Goal: Information Seeking & Learning: Learn about a topic

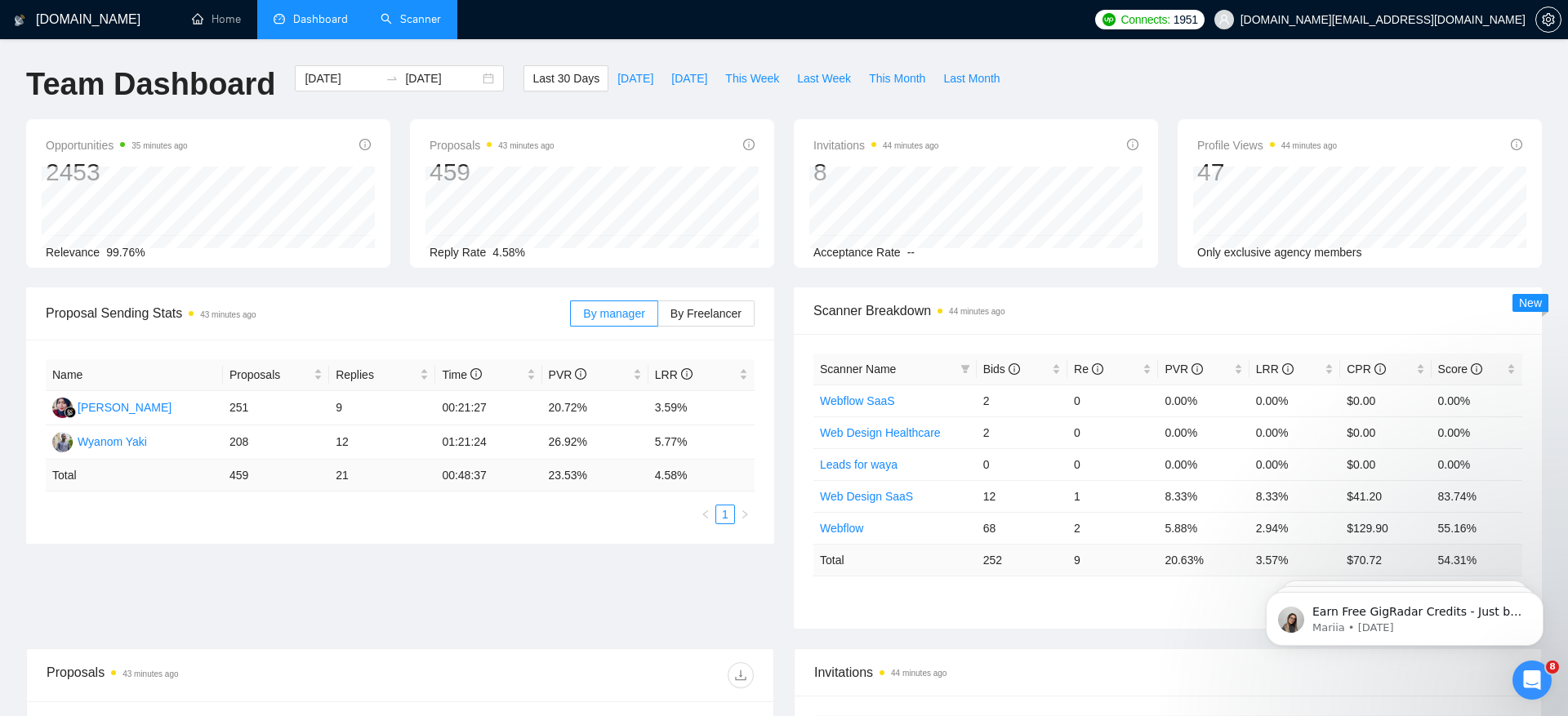
click at [405, 14] on link "Scanner" at bounding box center [410, 19] width 60 height 14
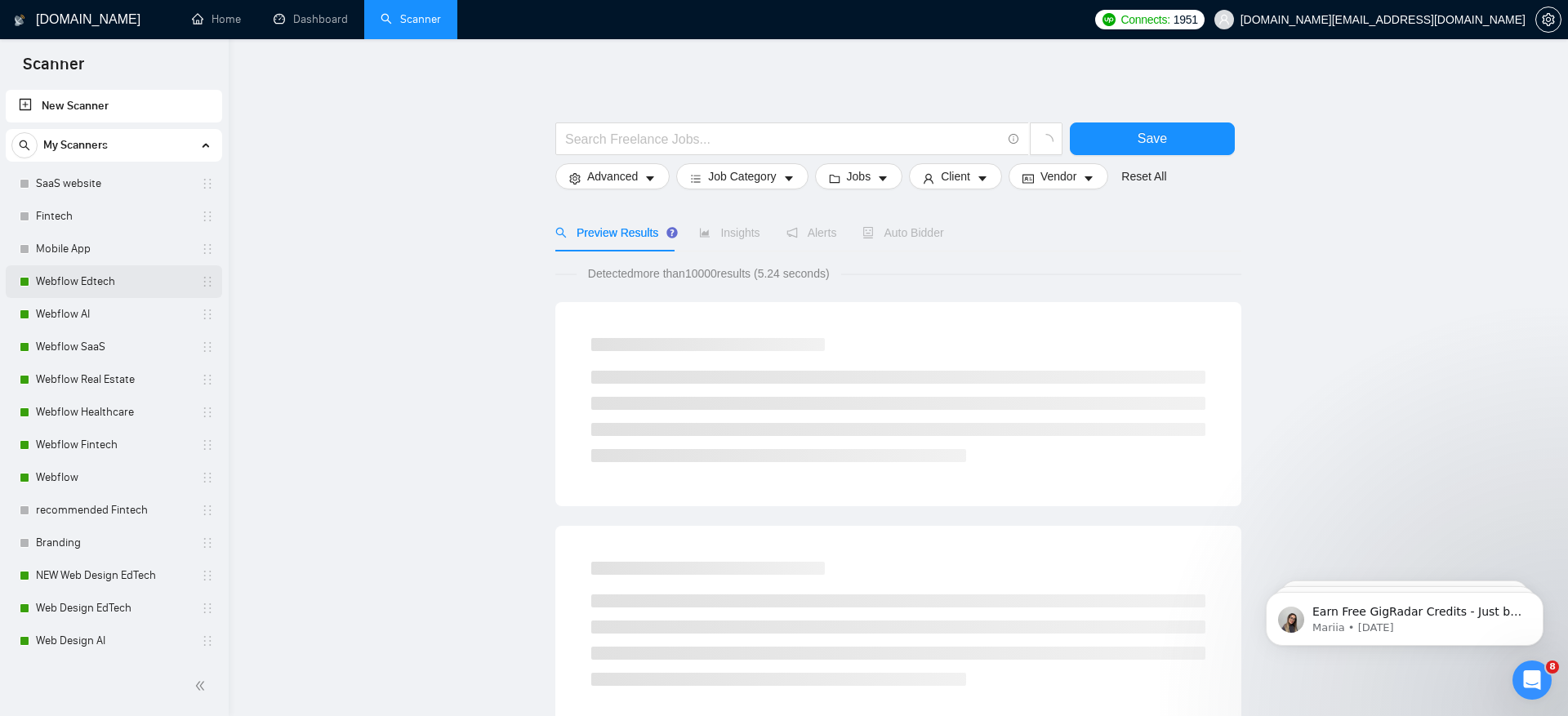
click at [110, 287] on link "Webflow Edtech" at bounding box center [113, 281] width 155 height 32
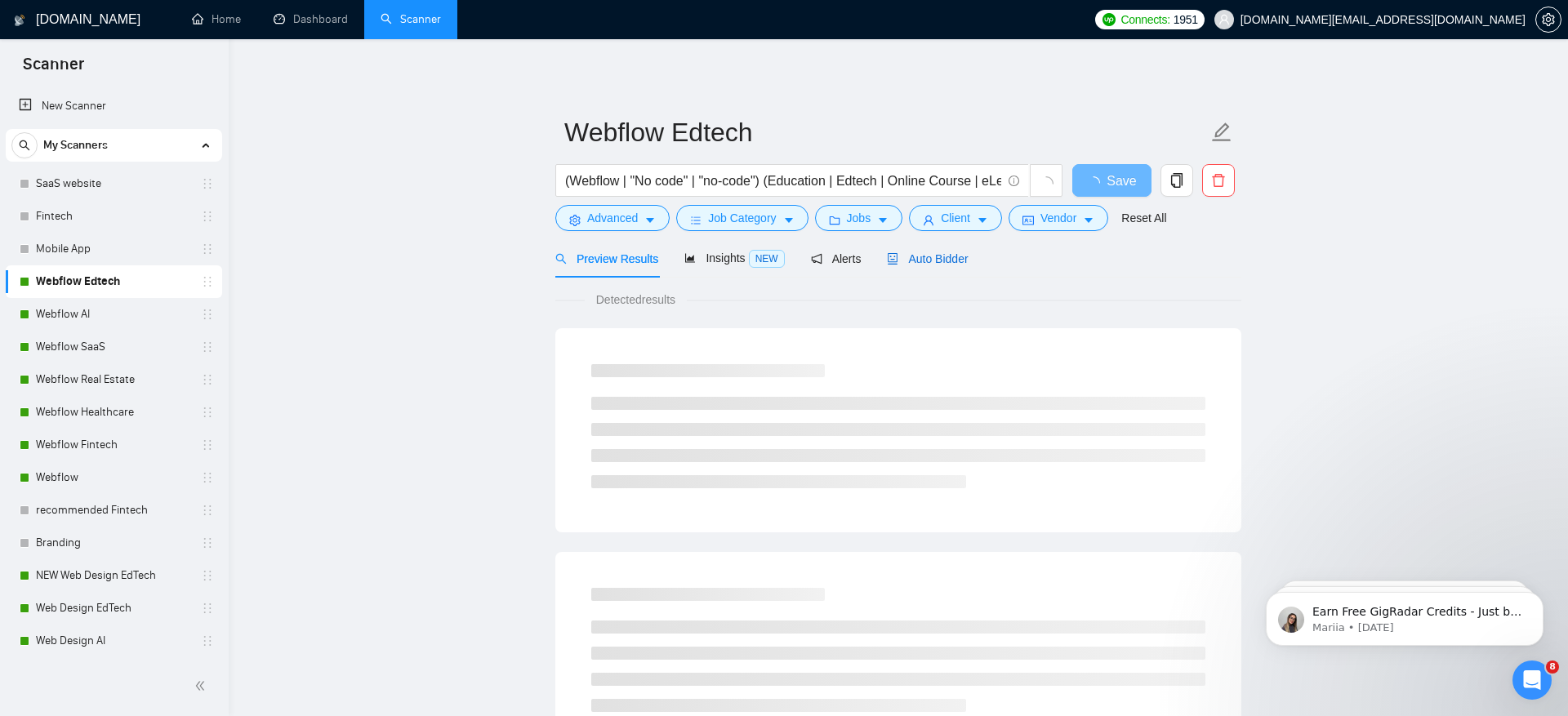
click at [937, 262] on span "Auto Bidder" at bounding box center [927, 259] width 81 height 13
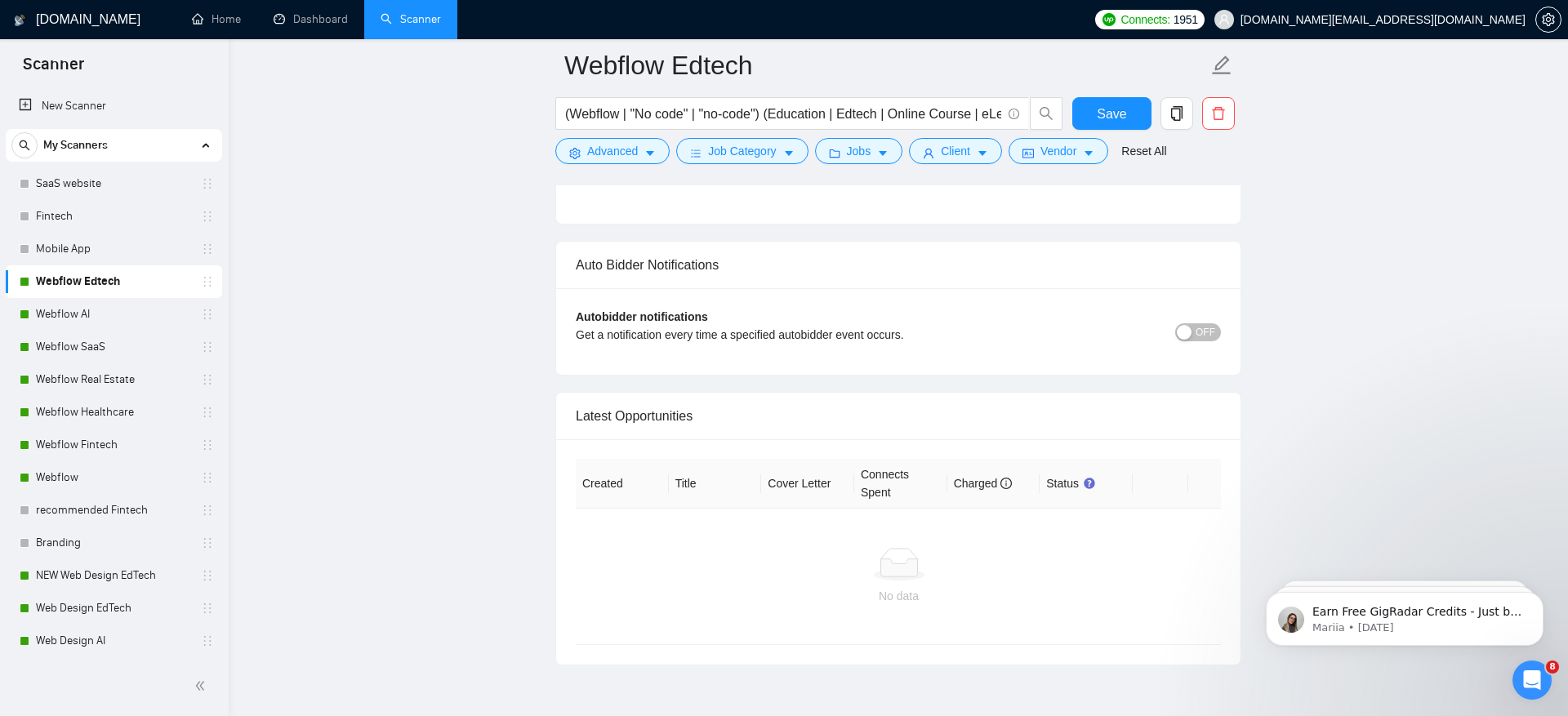
scroll to position [3888, 0]
click at [110, 316] on link "Webflow AI" at bounding box center [113, 314] width 155 height 32
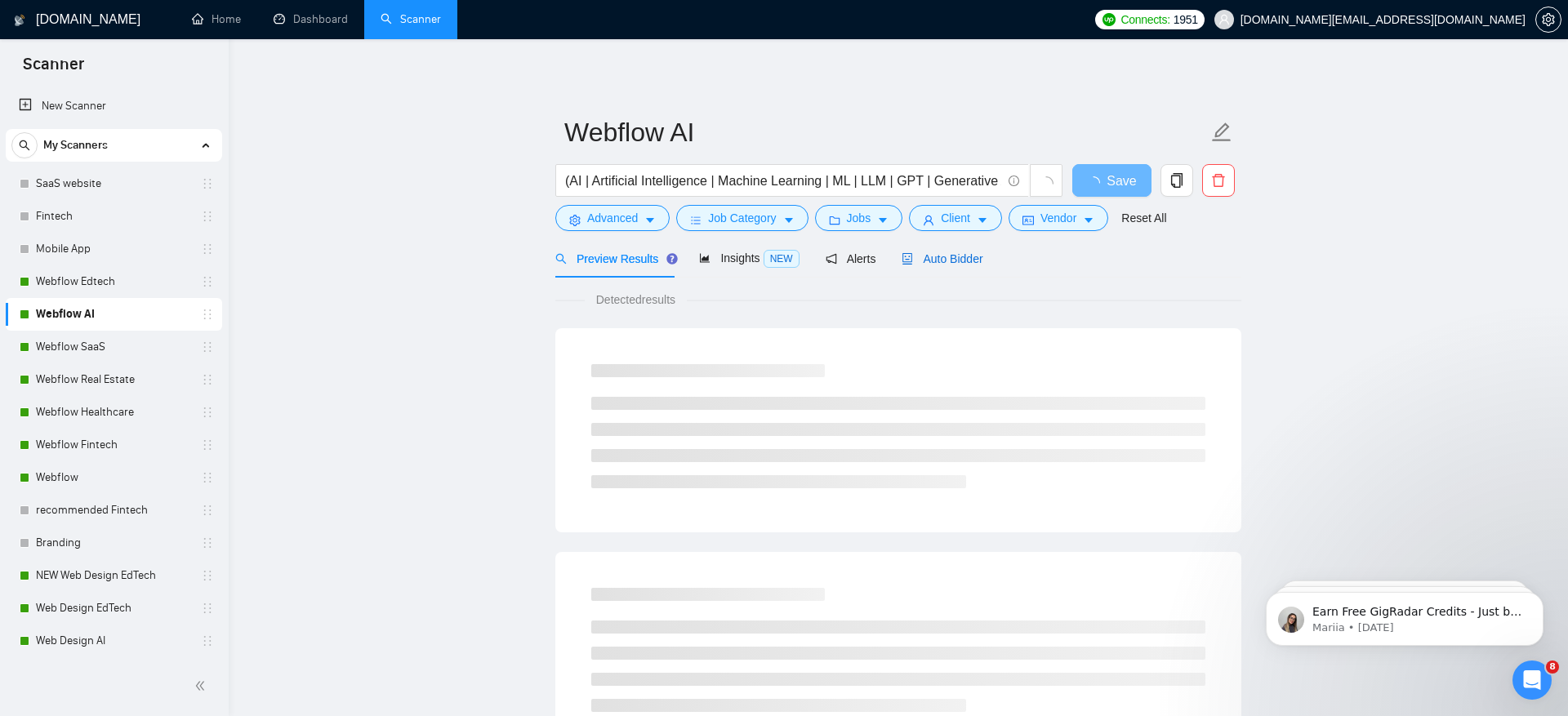
click at [938, 266] on div "Auto Bidder" at bounding box center [941, 259] width 81 height 18
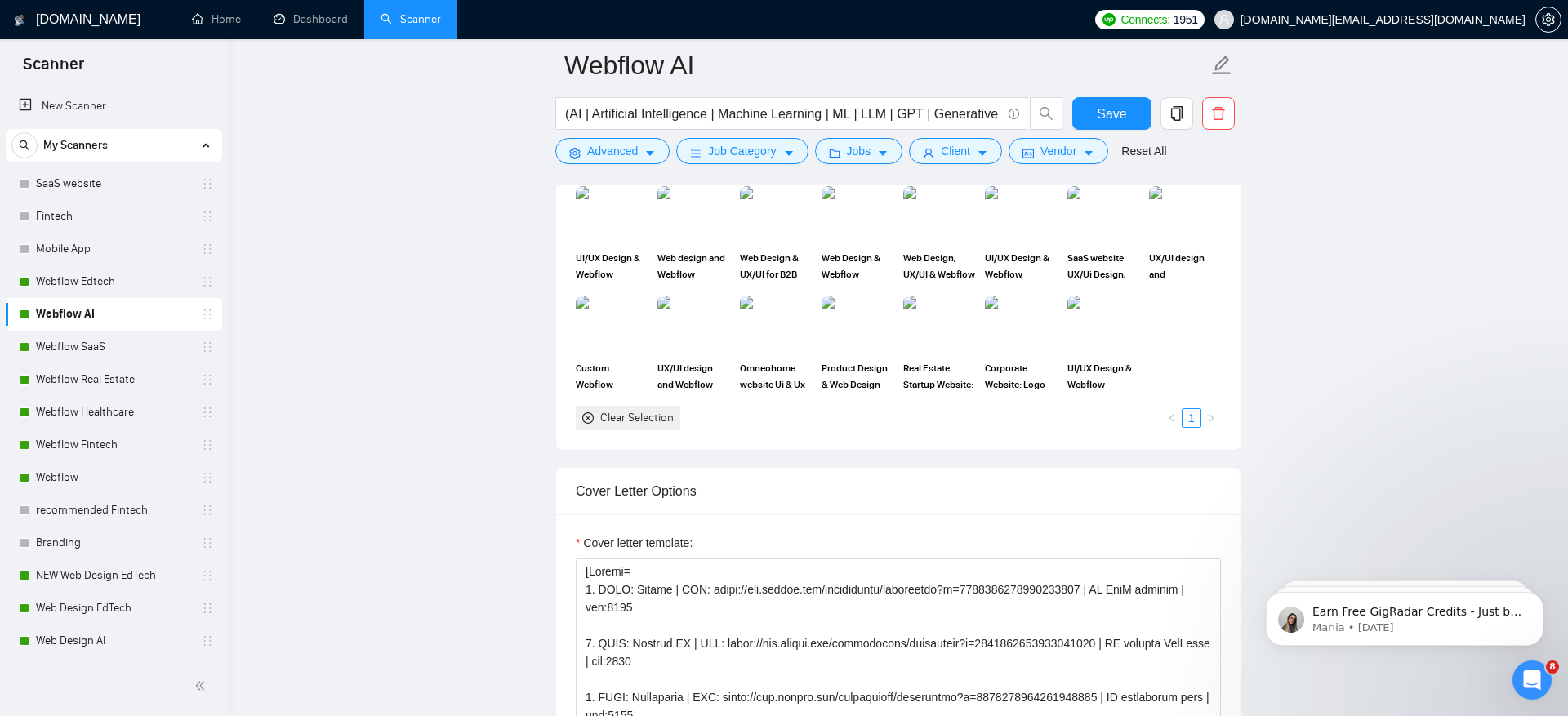
scroll to position [1532, 0]
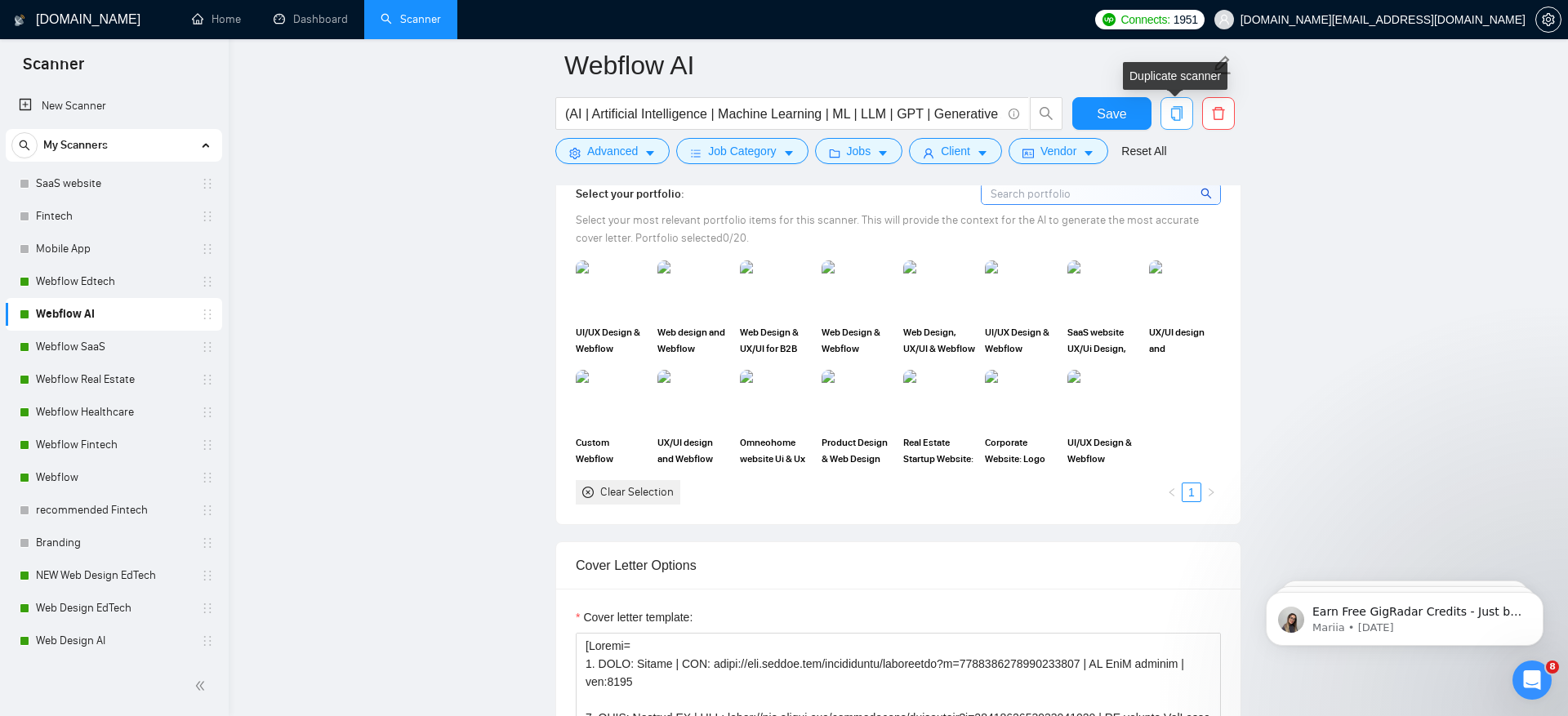
click at [1169, 105] on button "button" at bounding box center [1176, 113] width 32 height 32
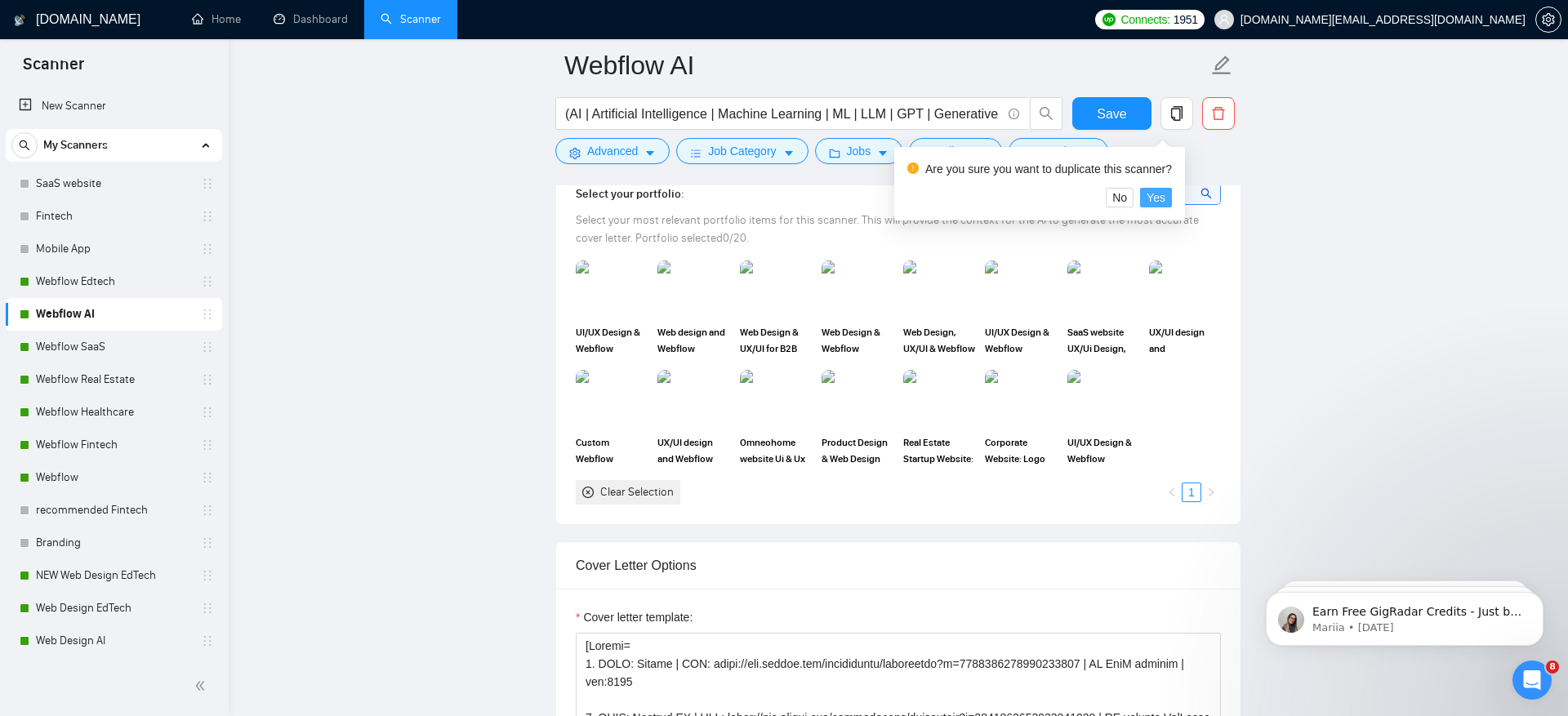
click at [1165, 198] on span "Yes" at bounding box center [1155, 197] width 18 height 18
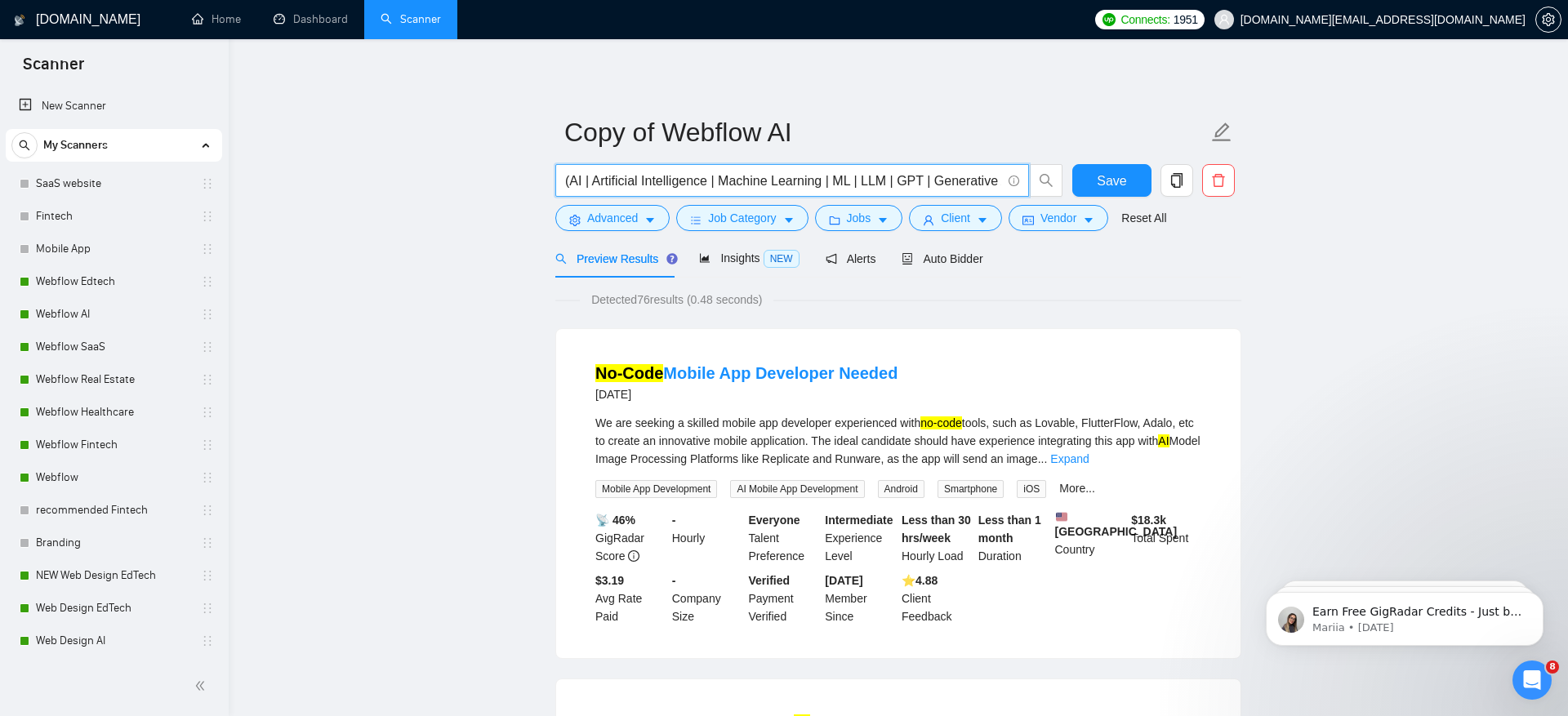
click at [762, 176] on input "(AI | Artificial Intelligence | Machine Learning | ML | LLM | GPT | Generative …" at bounding box center [783, 181] width 436 height 20
click at [762, 179] on input "(AI | Artificial Intelligence | Machine Learning | ML | LLM | GPT | Generative …" at bounding box center [783, 181] width 436 height 20
click at [870, 172] on input "(AI | Artificial Intelligence | Machine Learning | ML | LLM | GPT | Generative …" at bounding box center [783, 181] width 436 height 20
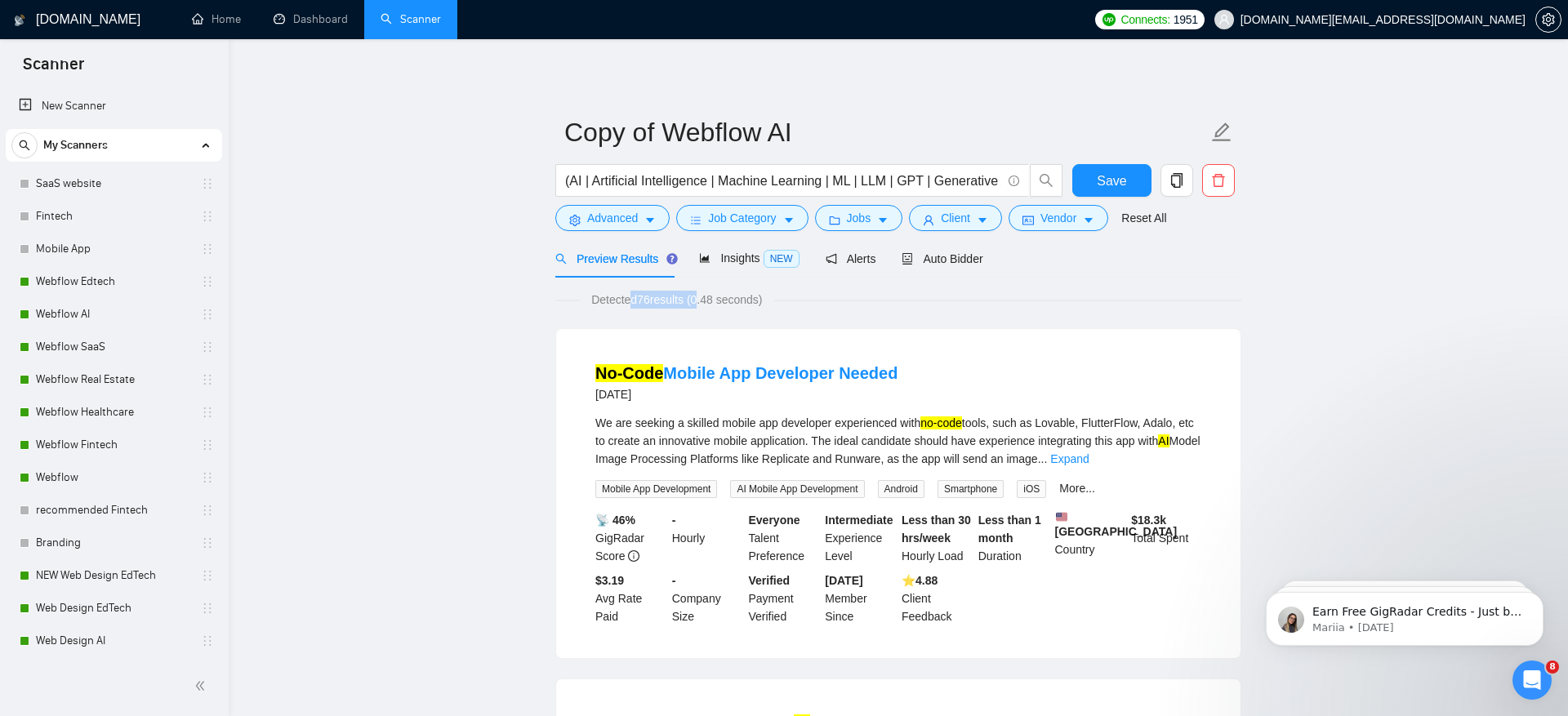
drag, startPoint x: 634, startPoint y: 298, endPoint x: 709, endPoint y: 296, distance: 75.0
click at [709, 297] on span "Detected 76 results (0.48 seconds)" at bounding box center [676, 300] width 194 height 18
click at [848, 308] on div "Detected 76 results (0.48 seconds)" at bounding box center [898, 300] width 686 height 18
click at [721, 223] on span "Job Category" at bounding box center [741, 217] width 67 height 18
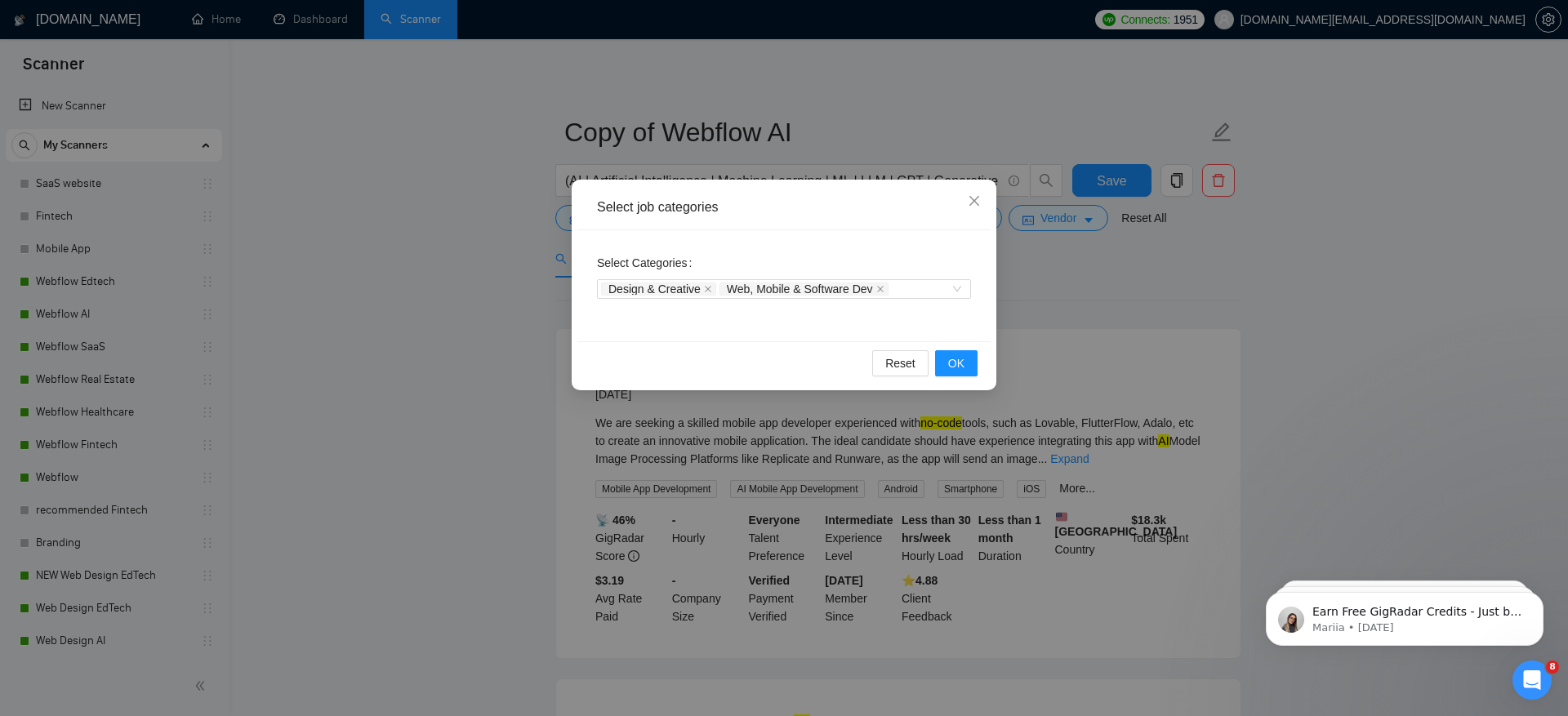
click at [635, 208] on div "Select job categories" at bounding box center [784, 207] width 374 height 18
click at [710, 283] on span at bounding box center [707, 288] width 8 height 11
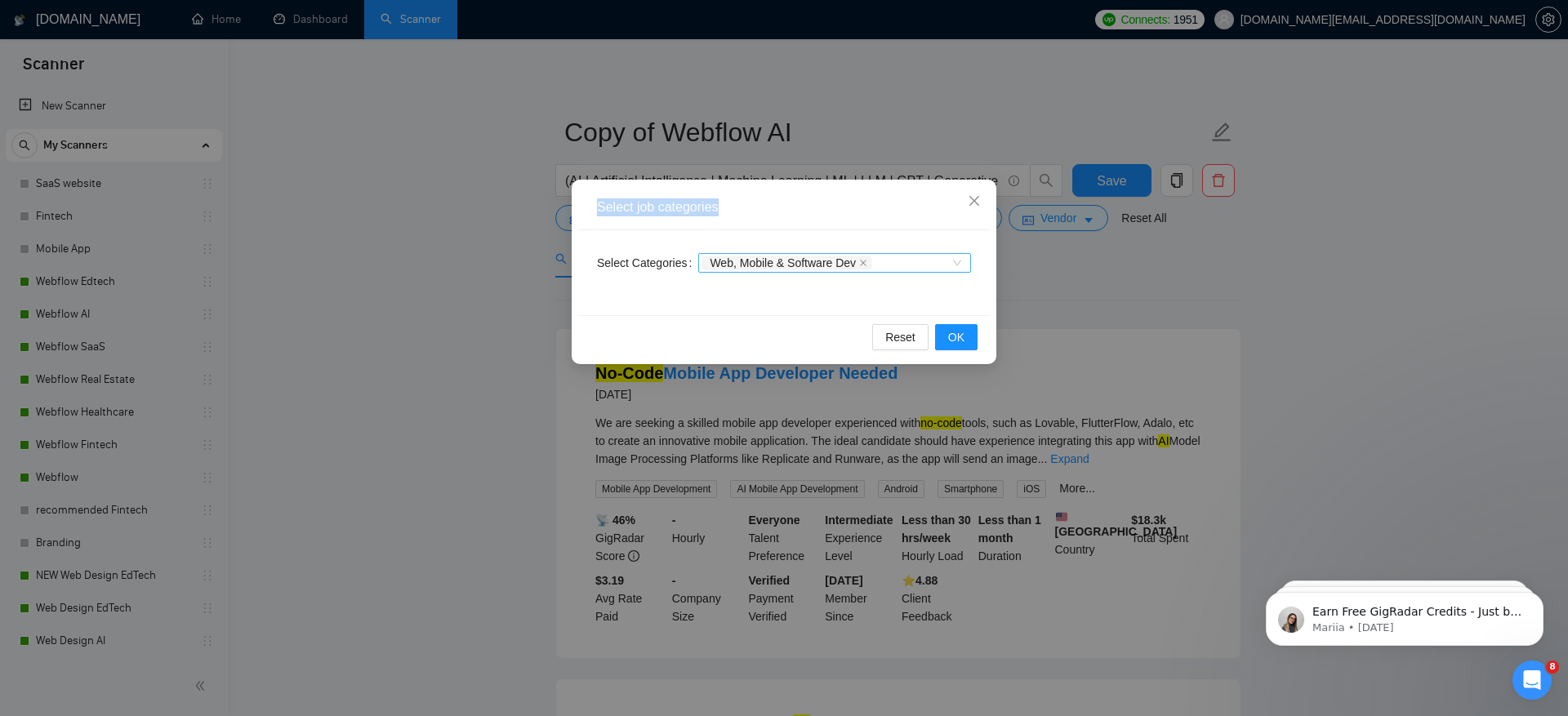
click at [770, 262] on span "Web, Mobile & Software Dev" at bounding box center [783, 262] width 146 height 11
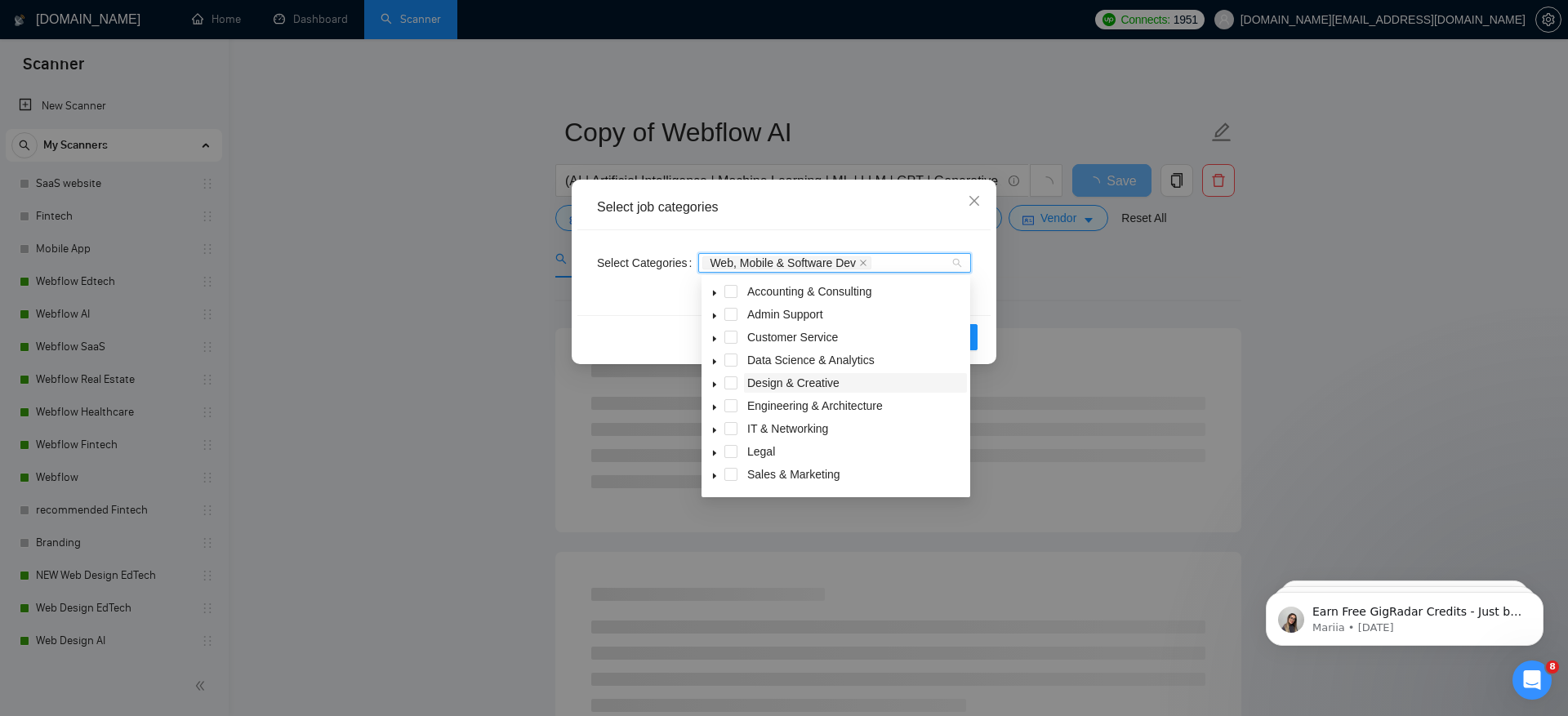
scroll to position [66, 0]
click at [712, 454] on icon "caret-down" at bounding box center [713, 456] width 8 height 8
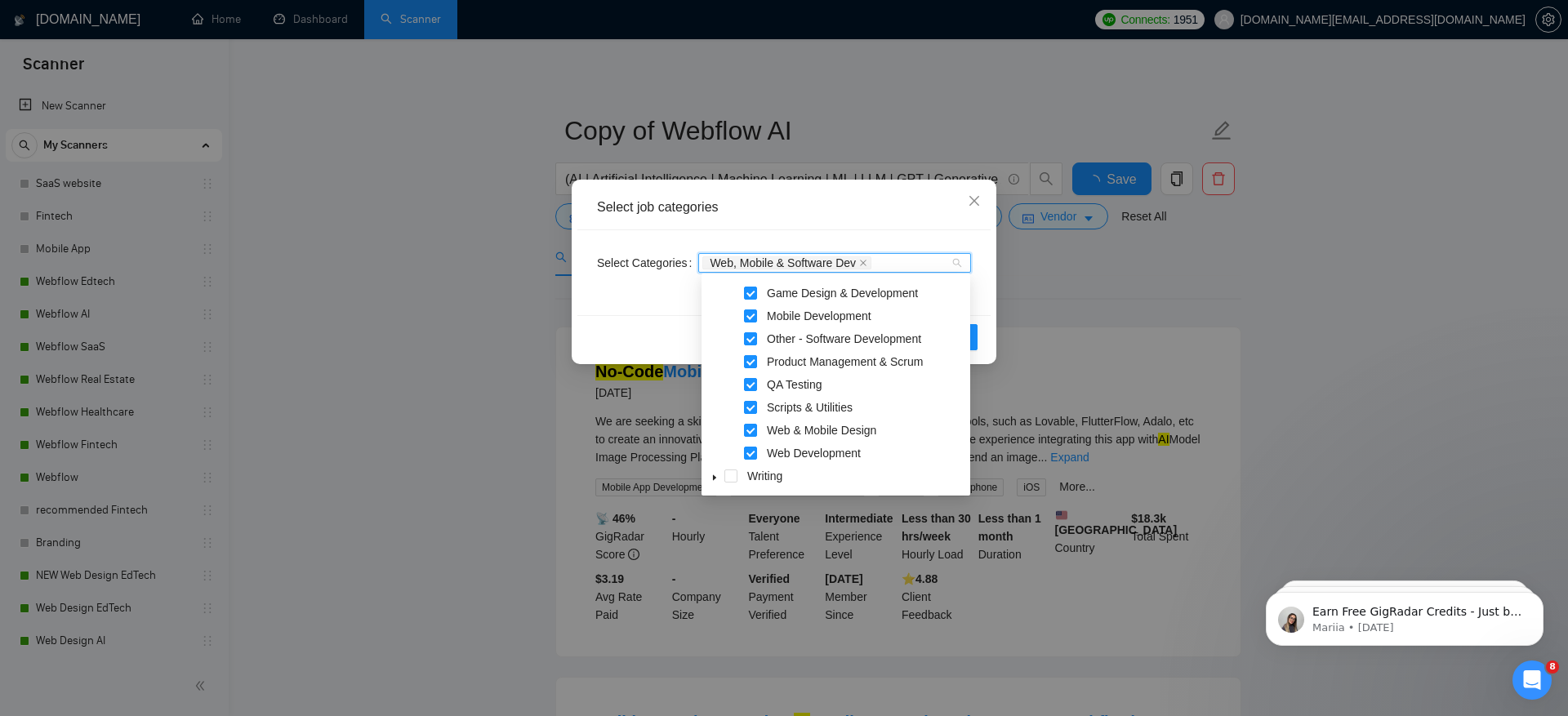
scroll to position [30, 0]
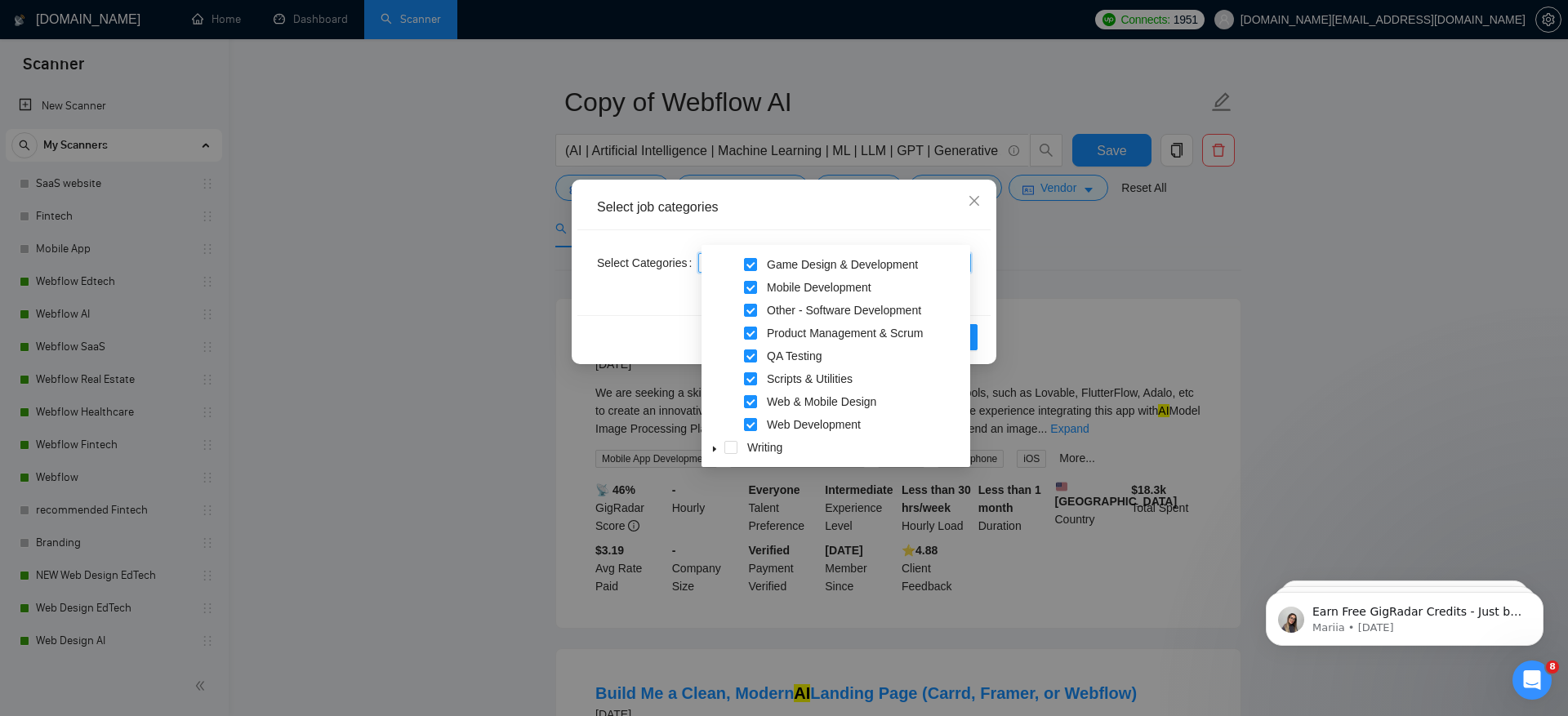
click at [749, 368] on div "Ecommerce Development Game Design & Development Mobile Development Other - Soft…" at bounding box center [835, 346] width 262 height 229
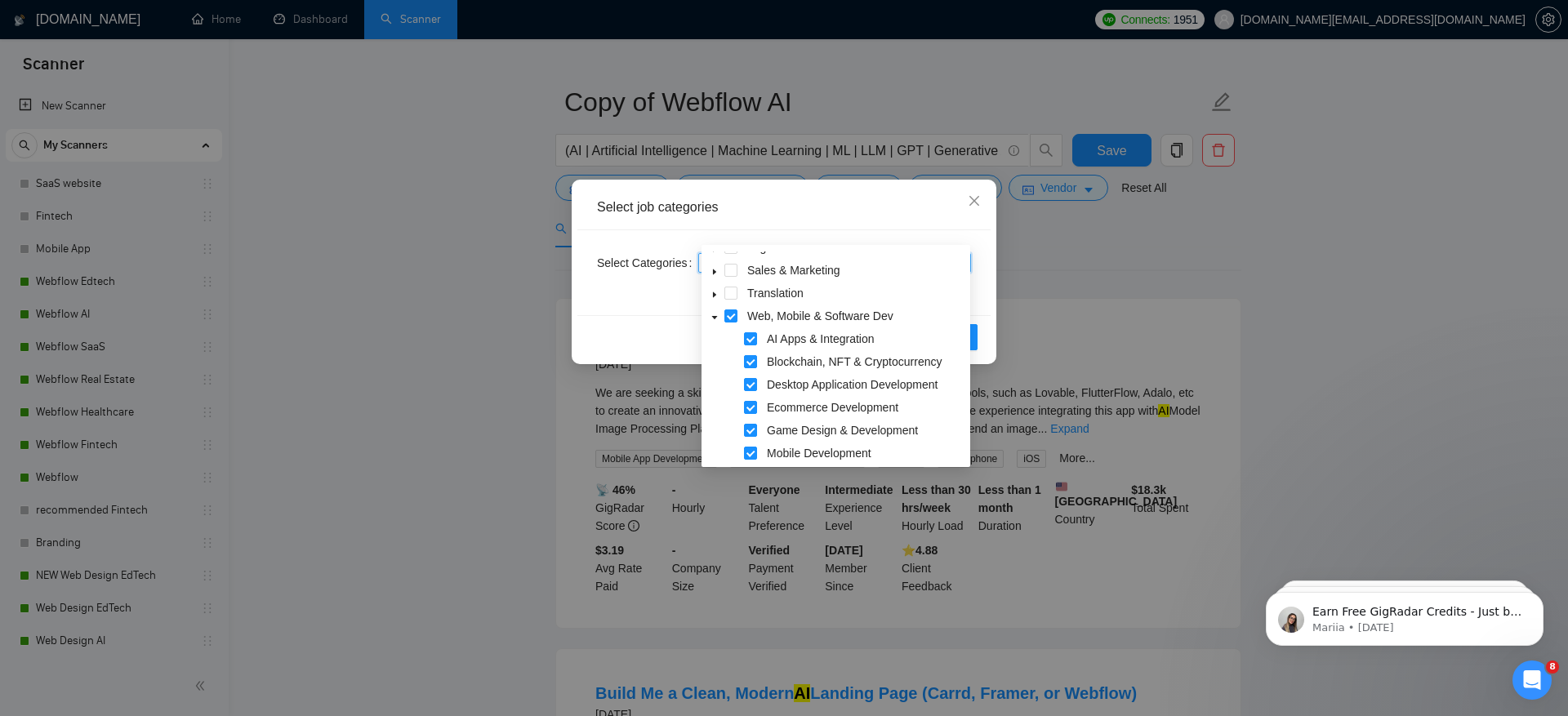
scroll to position [163, 0]
click at [734, 327] on span at bounding box center [730, 326] width 13 height 13
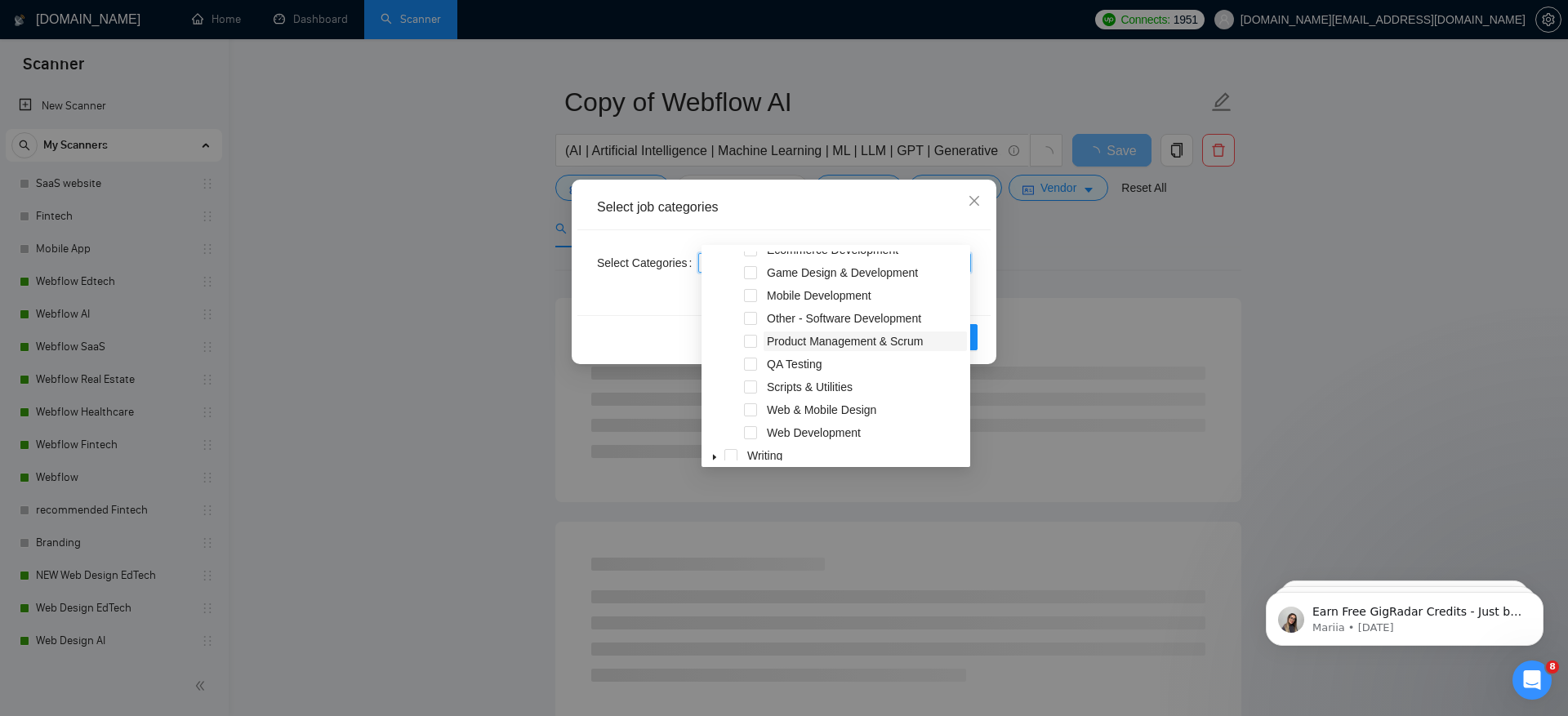
scroll to position [340, 0]
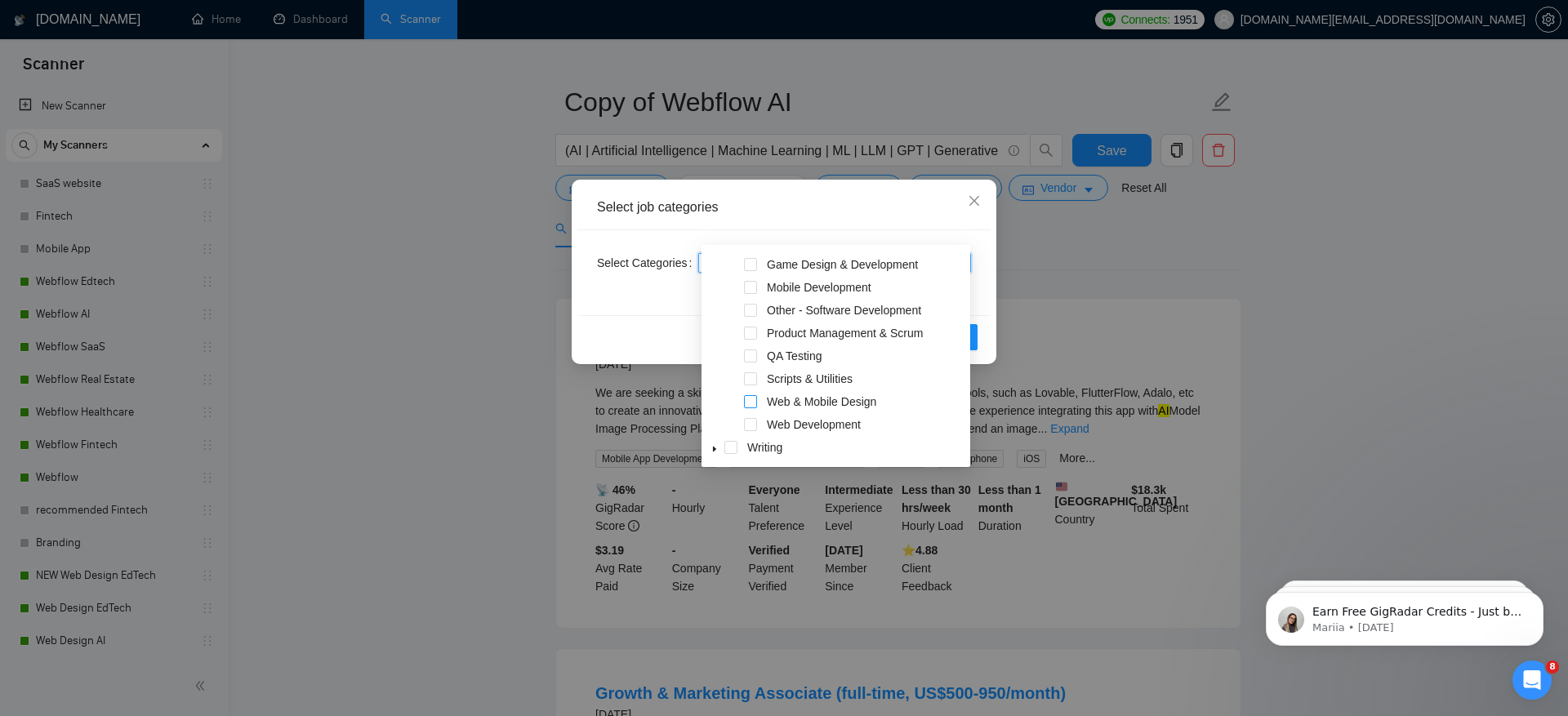
click at [752, 401] on span at bounding box center [750, 401] width 13 height 13
click at [752, 421] on span at bounding box center [750, 424] width 13 height 13
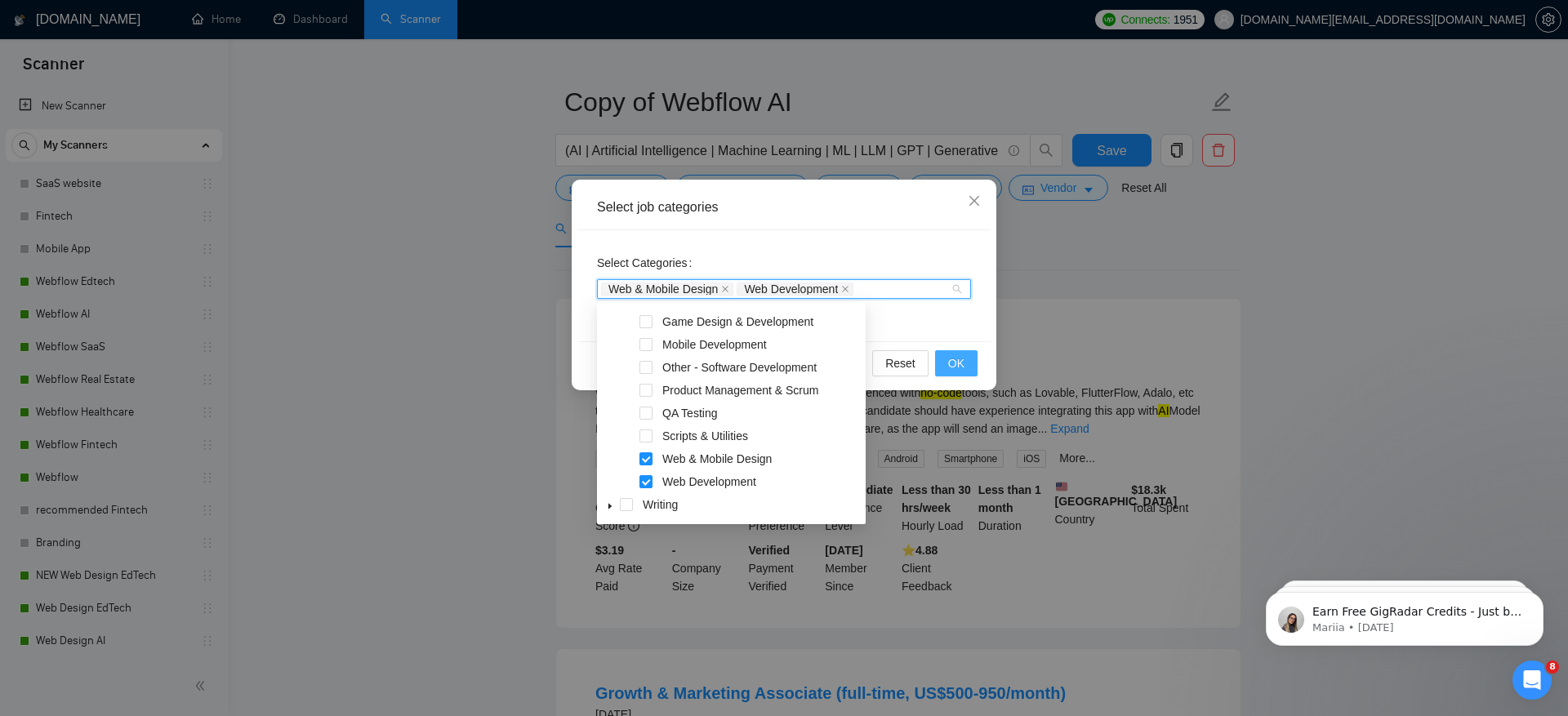
click at [956, 369] on span "OK" at bounding box center [956, 363] width 17 height 18
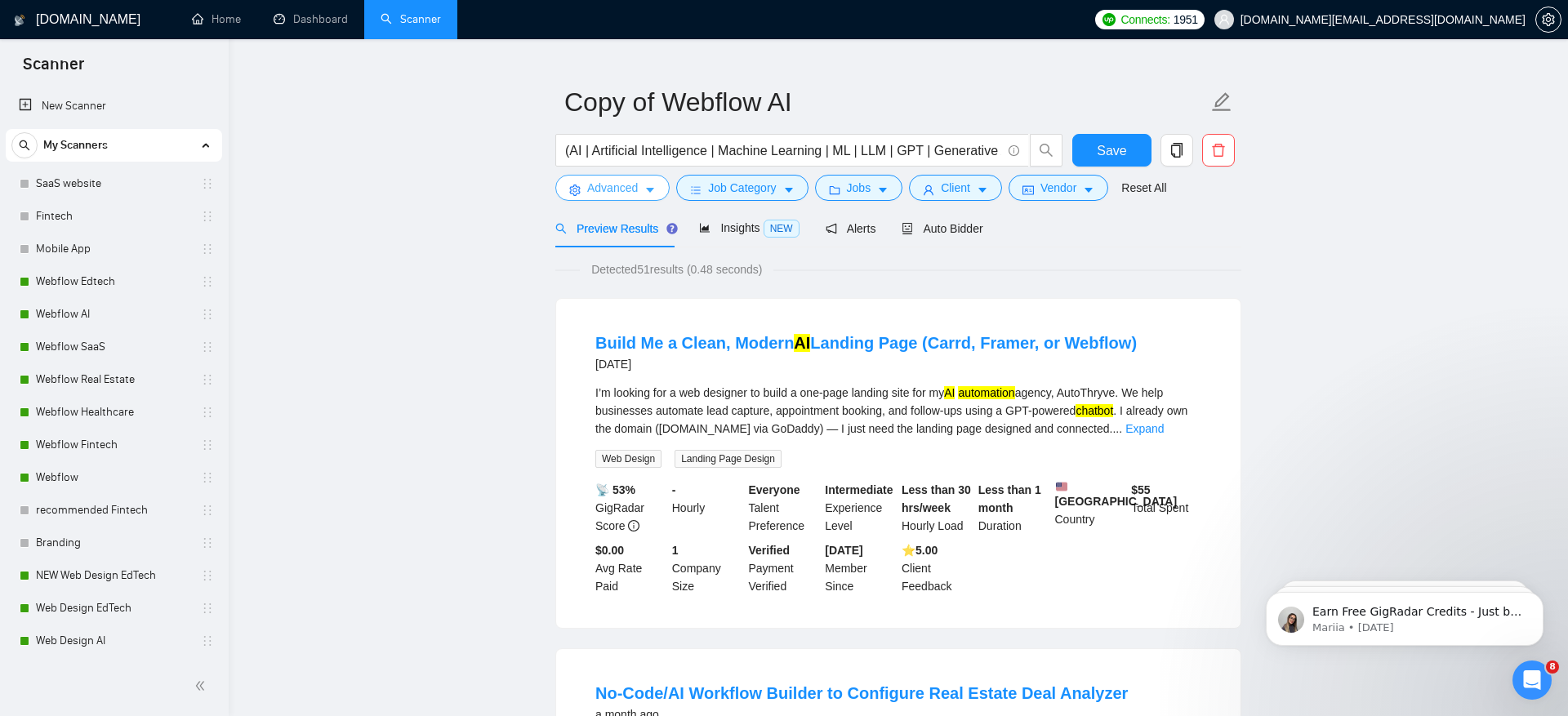
click at [638, 188] on span "Advanced" at bounding box center [613, 188] width 51 height 18
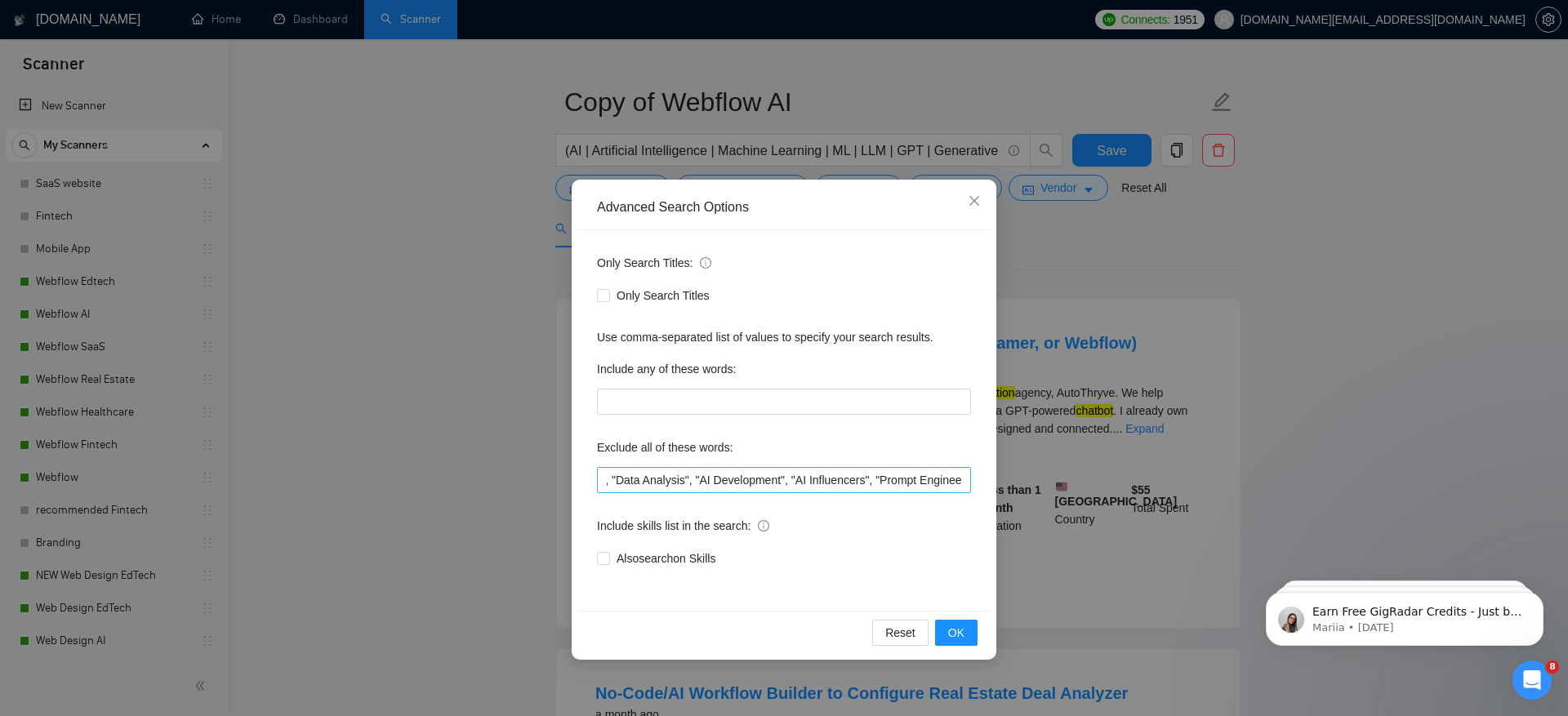
scroll to position [0, 4051]
drag, startPoint x: 805, startPoint y: 479, endPoint x: 876, endPoint y: 475, distance: 71.1
click at [876, 475] on input "Tidio,"API","Finish",(fix*),improve,polish,"No agencies","Not Agency","Individu…" at bounding box center [784, 480] width 374 height 26
drag, startPoint x: 803, startPoint y: 481, endPoint x: 901, endPoint y: 483, distance: 98.0
click at [901, 483] on input "Tidio,"API","Finish",(fix*),improve,polish,"No agencies","Not Agency","Individu…" at bounding box center [784, 480] width 374 height 26
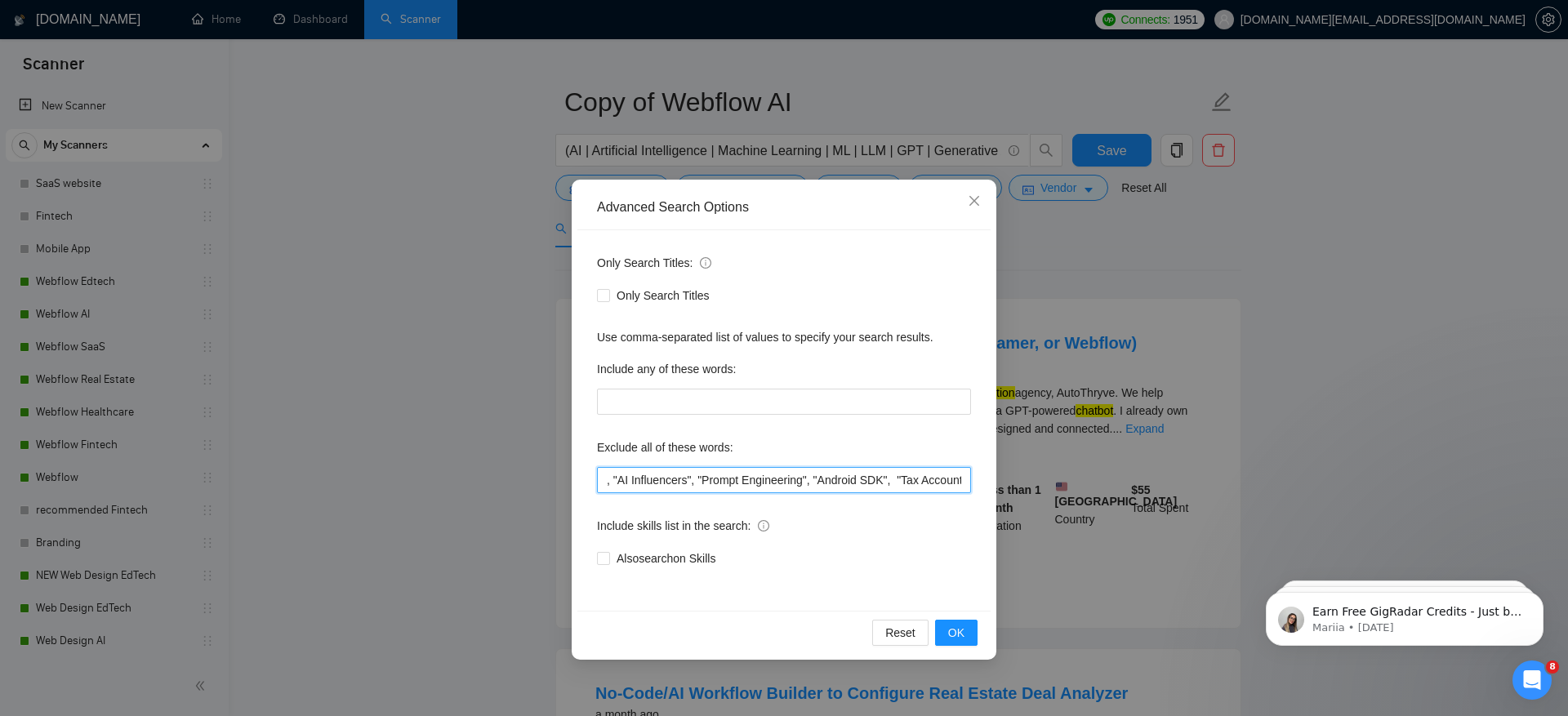
scroll to position [0, 4238]
click at [862, 484] on input "Tidio,"API","Finish",(fix*),improve,polish,"No agencies","Not Agency","Individu…" at bounding box center [784, 480] width 374 height 26
drag, startPoint x: 663, startPoint y: 480, endPoint x: 805, endPoint y: 479, distance: 142.0
click at [805, 479] on input "Tidio,"API","Finish",(fix*),improve,polish,"No agencies","Not Agency","Individu…" at bounding box center [784, 480] width 374 height 26
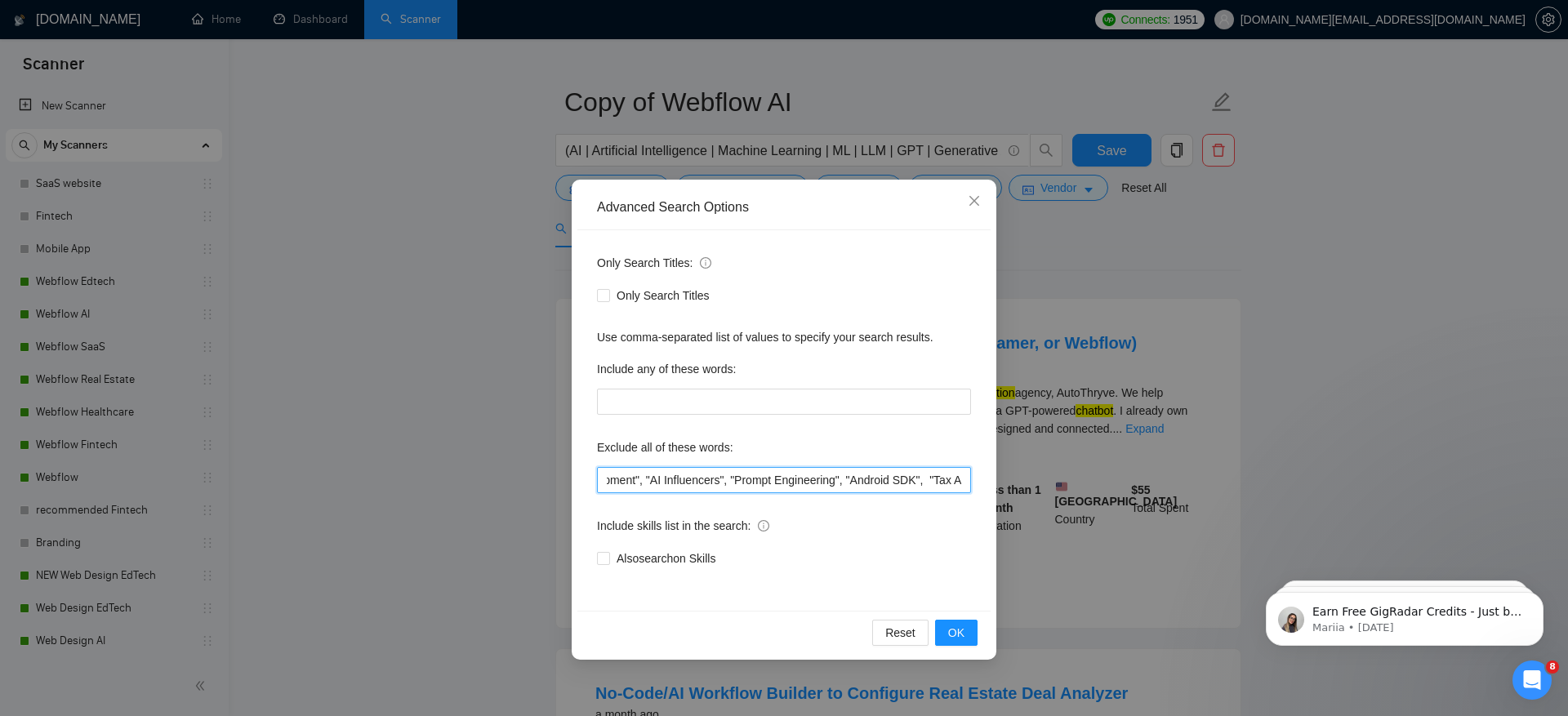
drag, startPoint x: 845, startPoint y: 481, endPoint x: 662, endPoint y: 475, distance: 183.1
click at [661, 475] on input "Tidio,"API","Finish",(fix*),improve,polish,"No agencies","Not Agency","Individu…" at bounding box center [784, 480] width 374 height 26
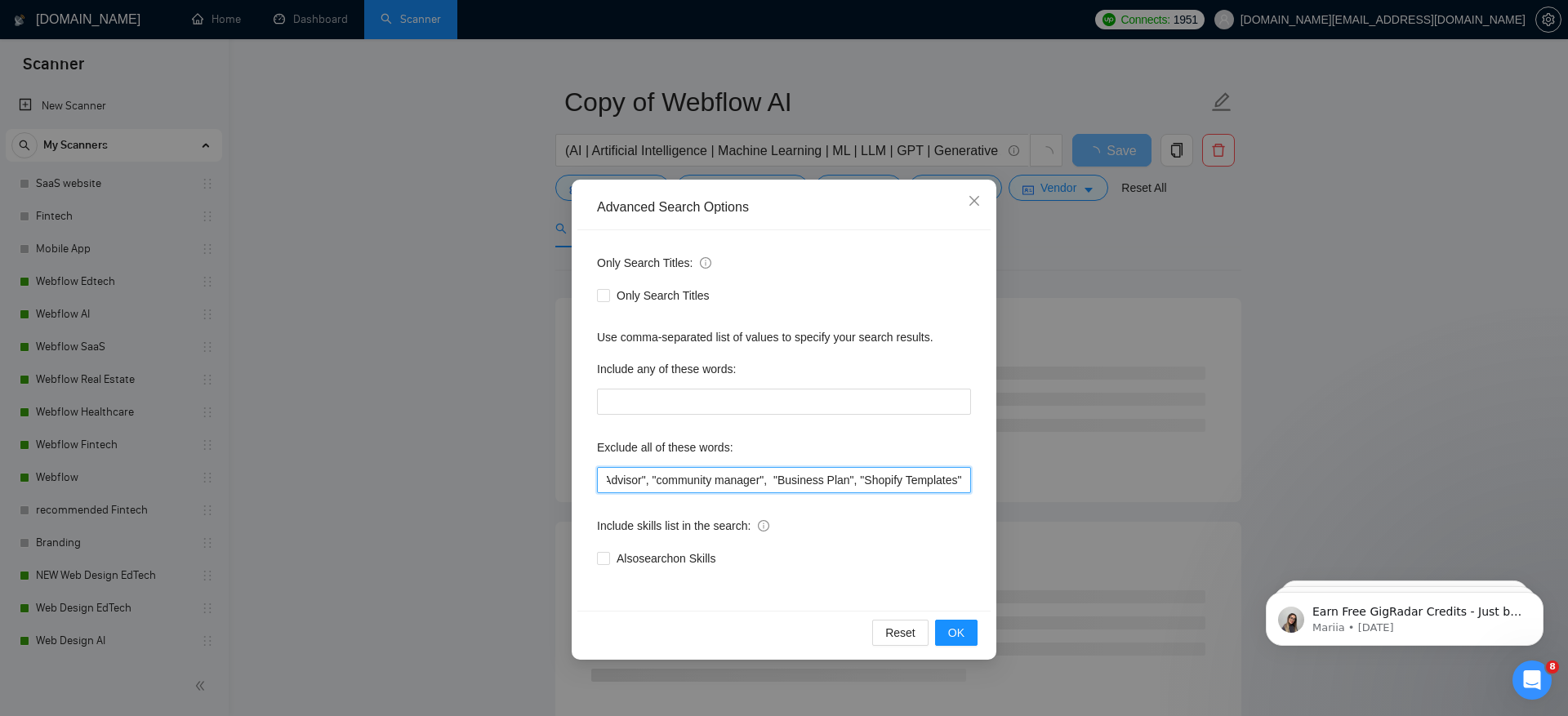
scroll to position [0, 4544]
type input "Tidio,"API","Finish",(fix*),improve,polish,"No agencies","Not Agency","Individu…"
click at [966, 634] on button "OK" at bounding box center [956, 633] width 42 height 26
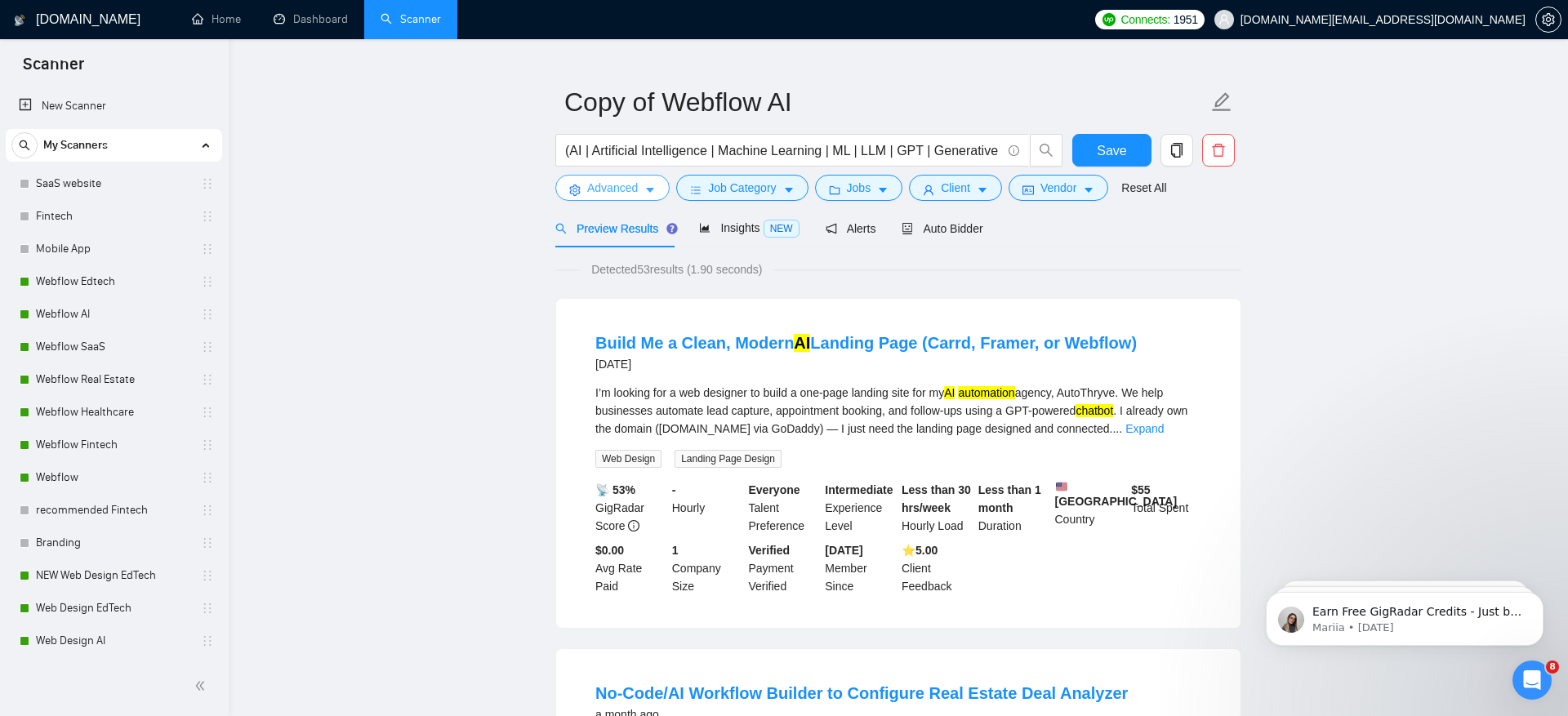
click at [627, 198] on button "Advanced" at bounding box center [612, 188] width 114 height 26
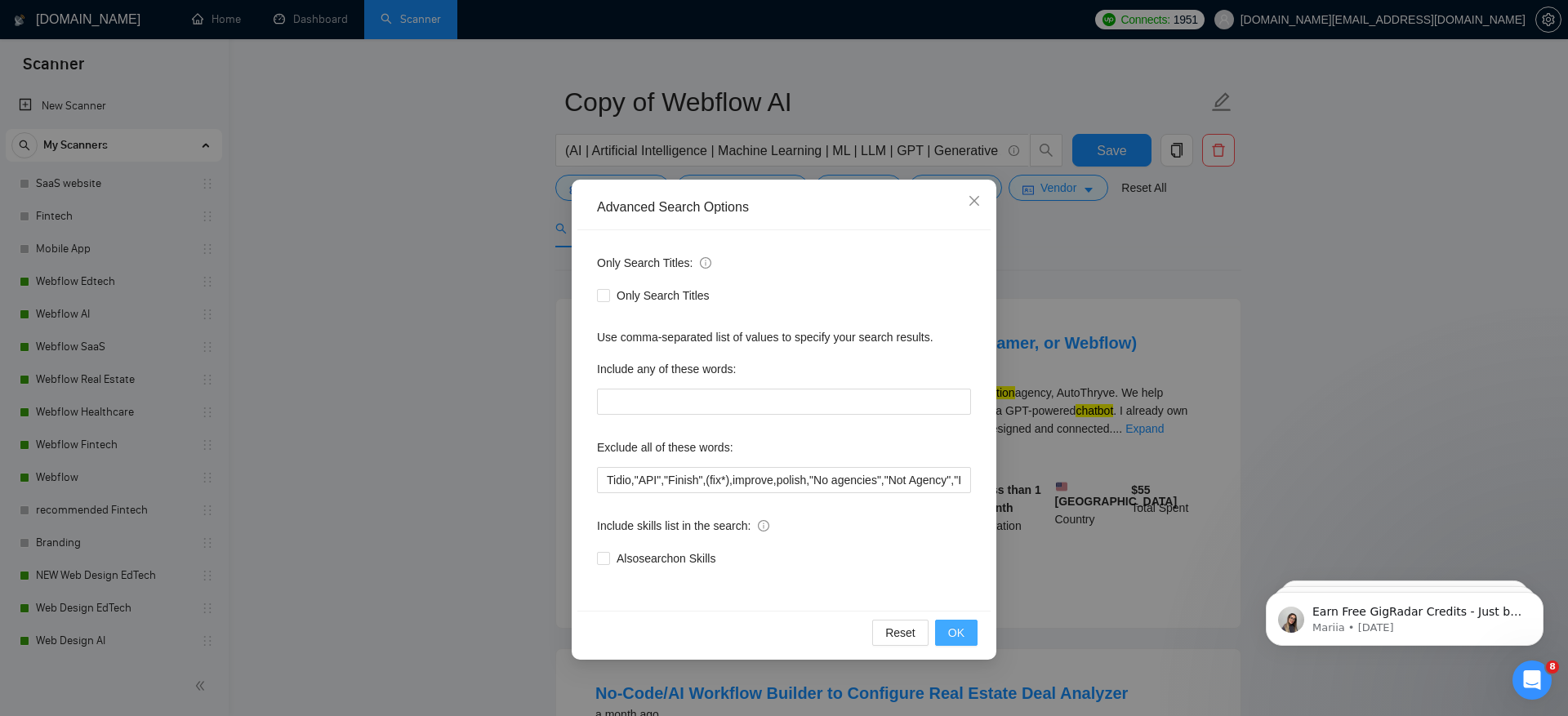
click at [968, 634] on button "OK" at bounding box center [956, 633] width 42 height 26
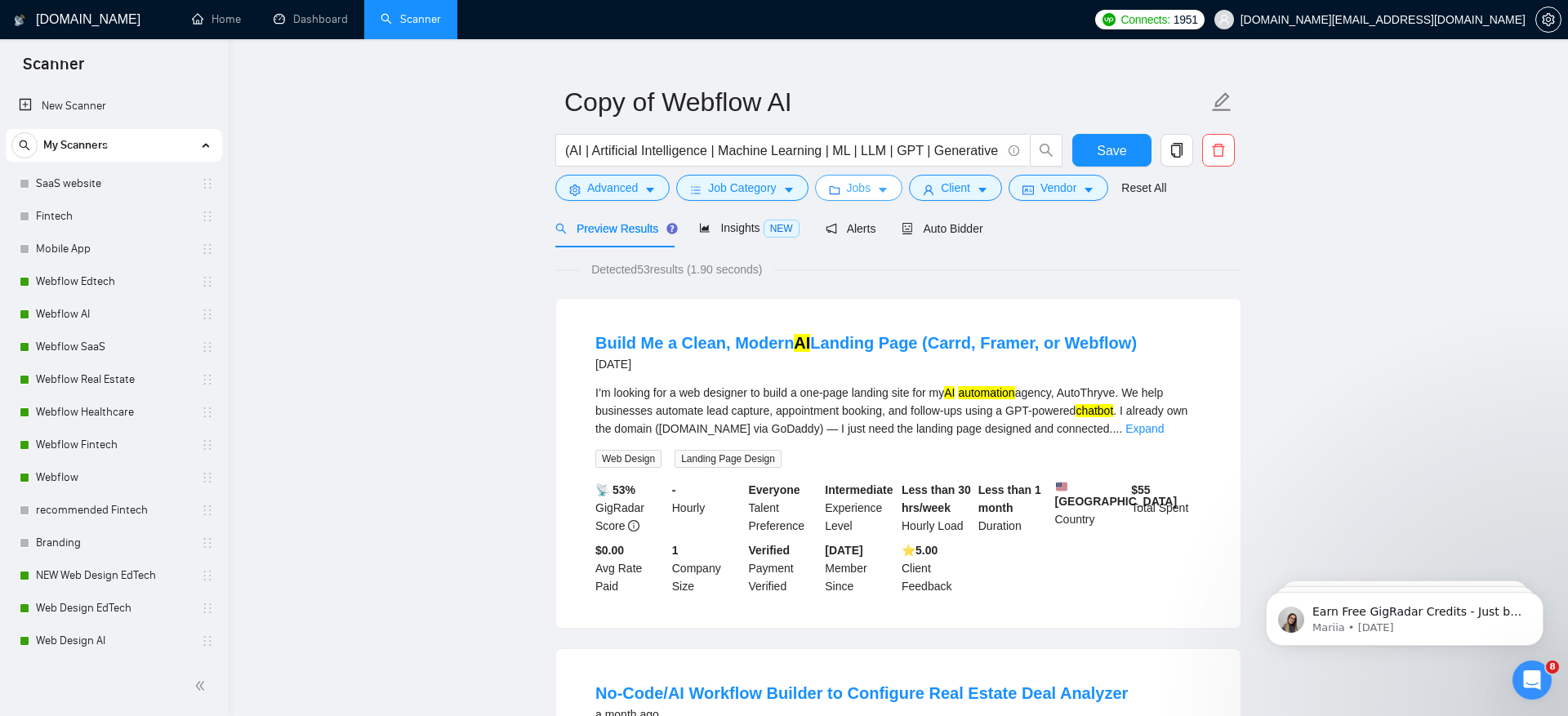
click at [851, 197] on button "Jobs" at bounding box center [859, 188] width 89 height 26
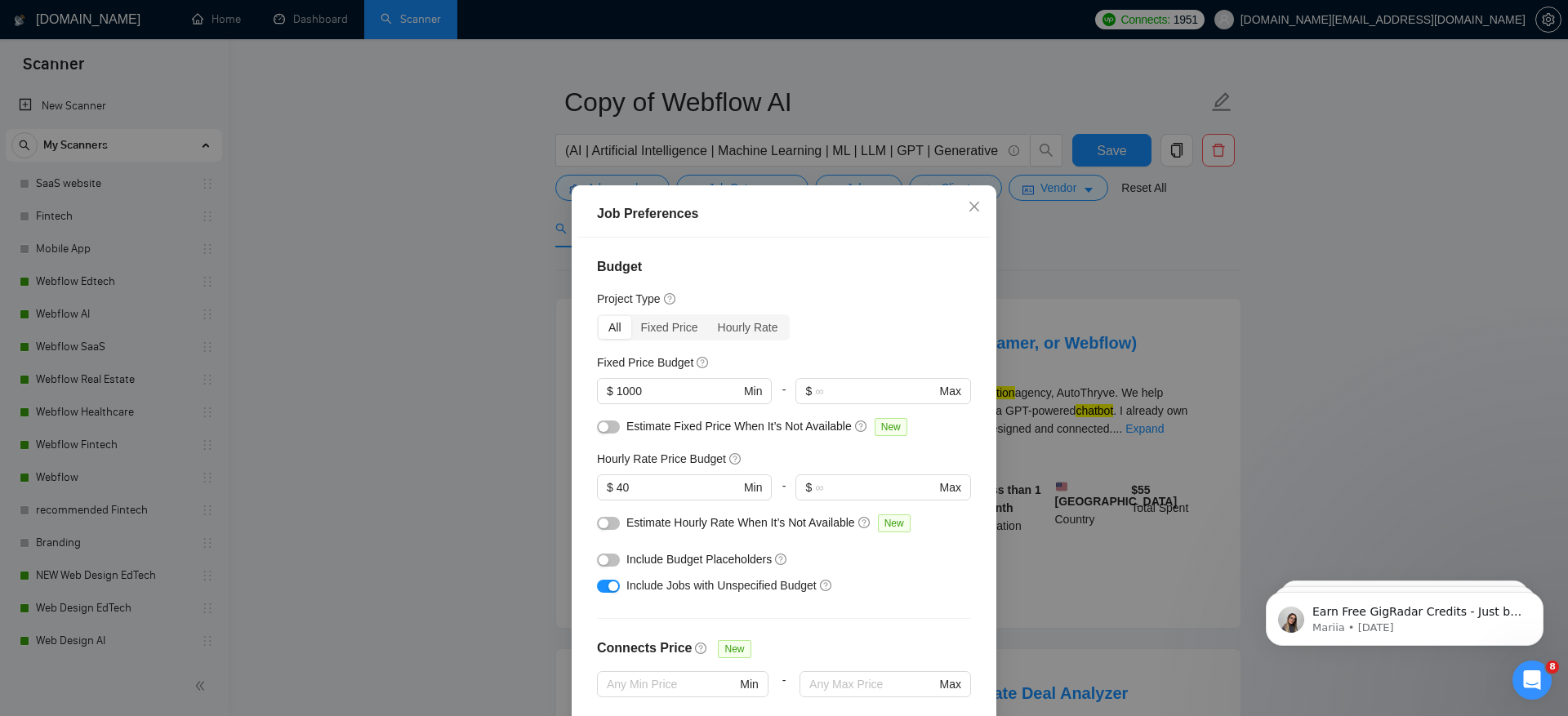
click at [1025, 260] on div "Job Preferences Budget Project Type All Fixed Price Hourly Rate Fixed Price Bud…" at bounding box center [784, 358] width 1568 height 716
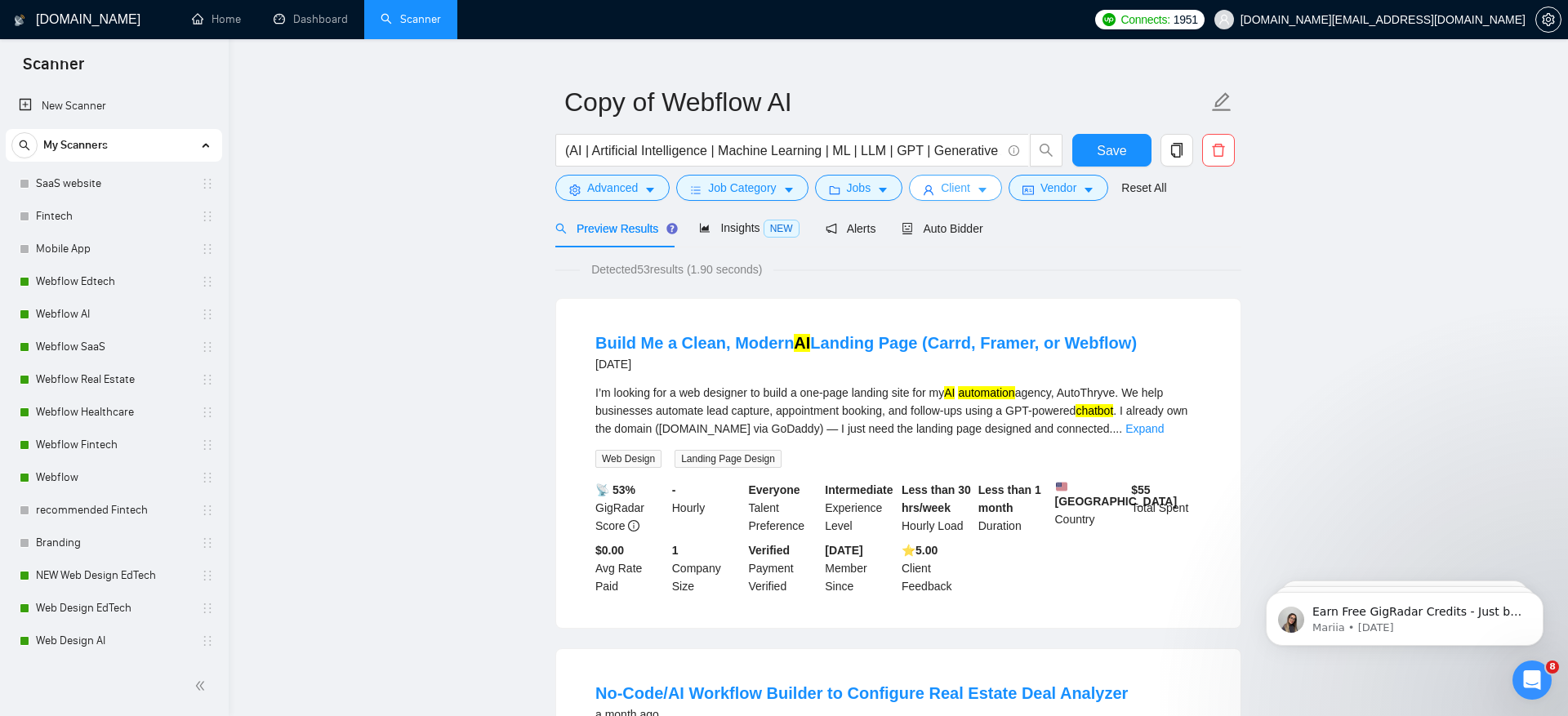
click at [961, 192] on span "Client" at bounding box center [955, 188] width 30 height 18
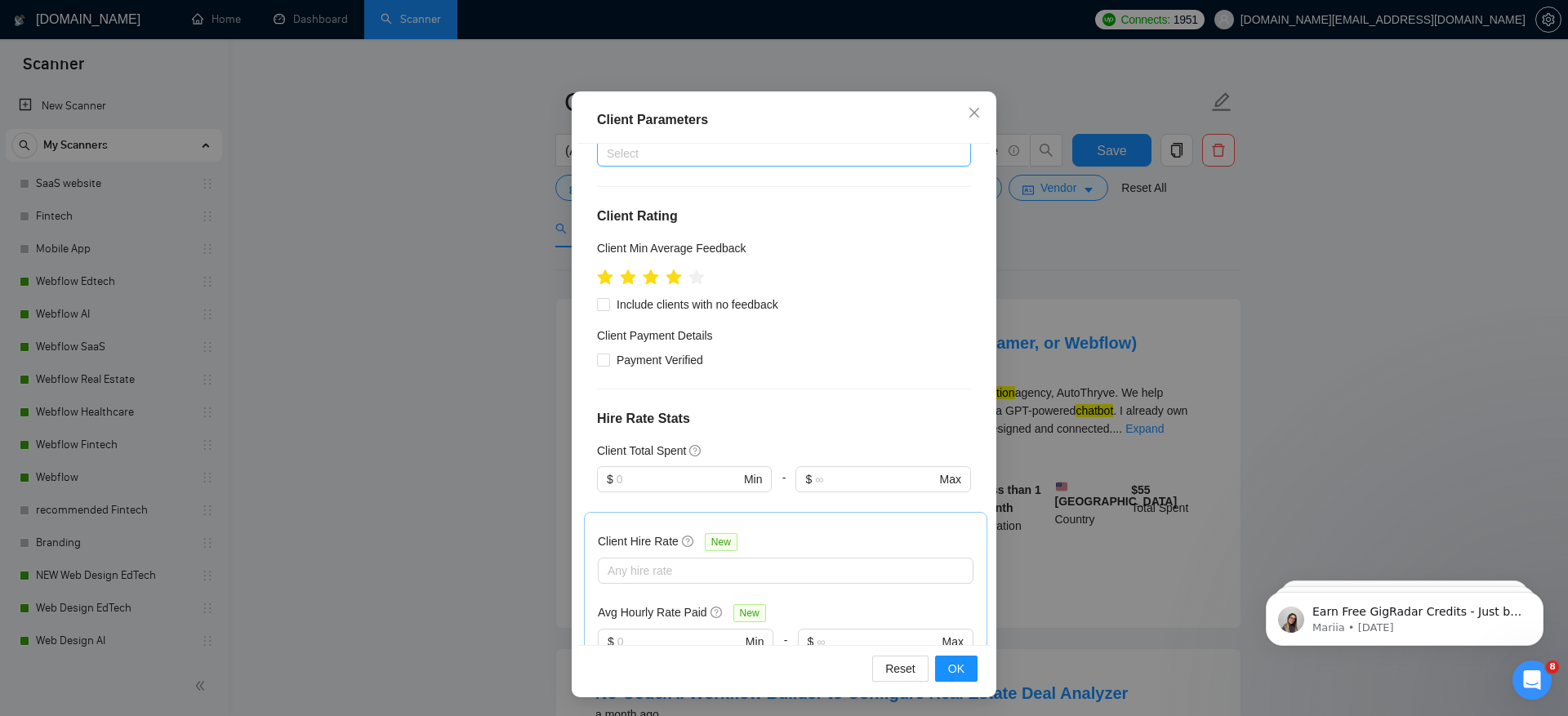
scroll to position [720, 0]
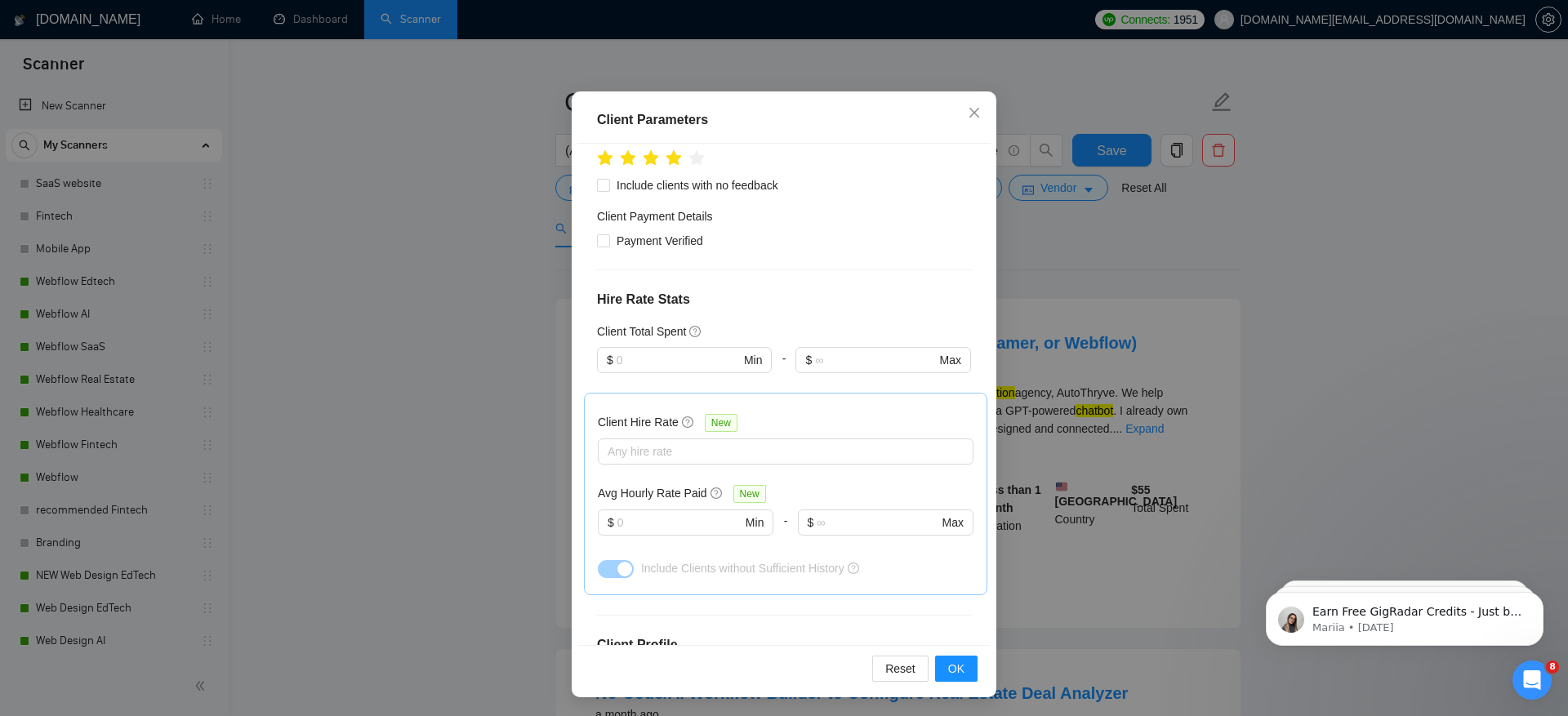
click at [1129, 264] on div "Client Parameters Client Location Include Client Countries [GEOGRAPHIC_DATA] [G…" at bounding box center [784, 358] width 1568 height 716
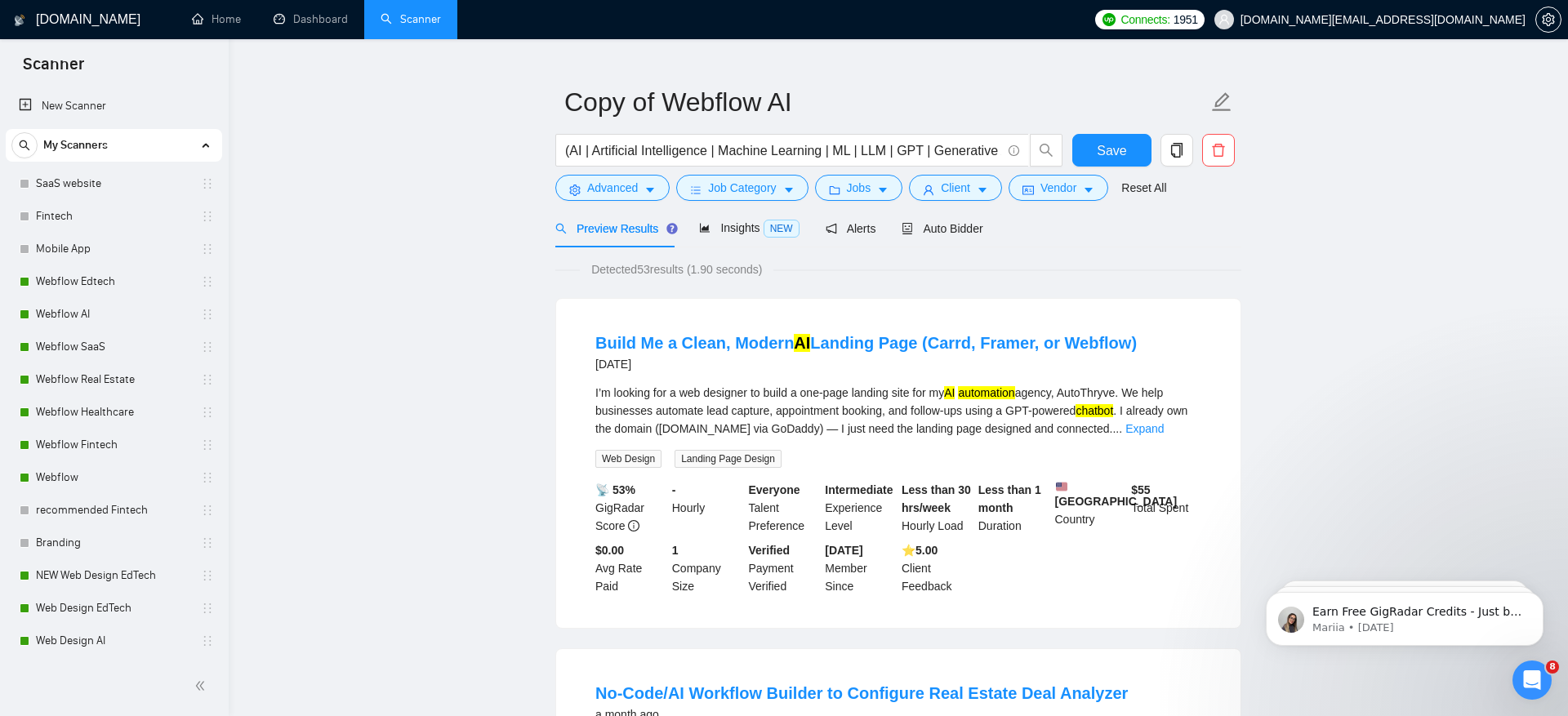
scroll to position [6, 0]
click at [1068, 187] on span "Vendor" at bounding box center [1058, 188] width 36 height 18
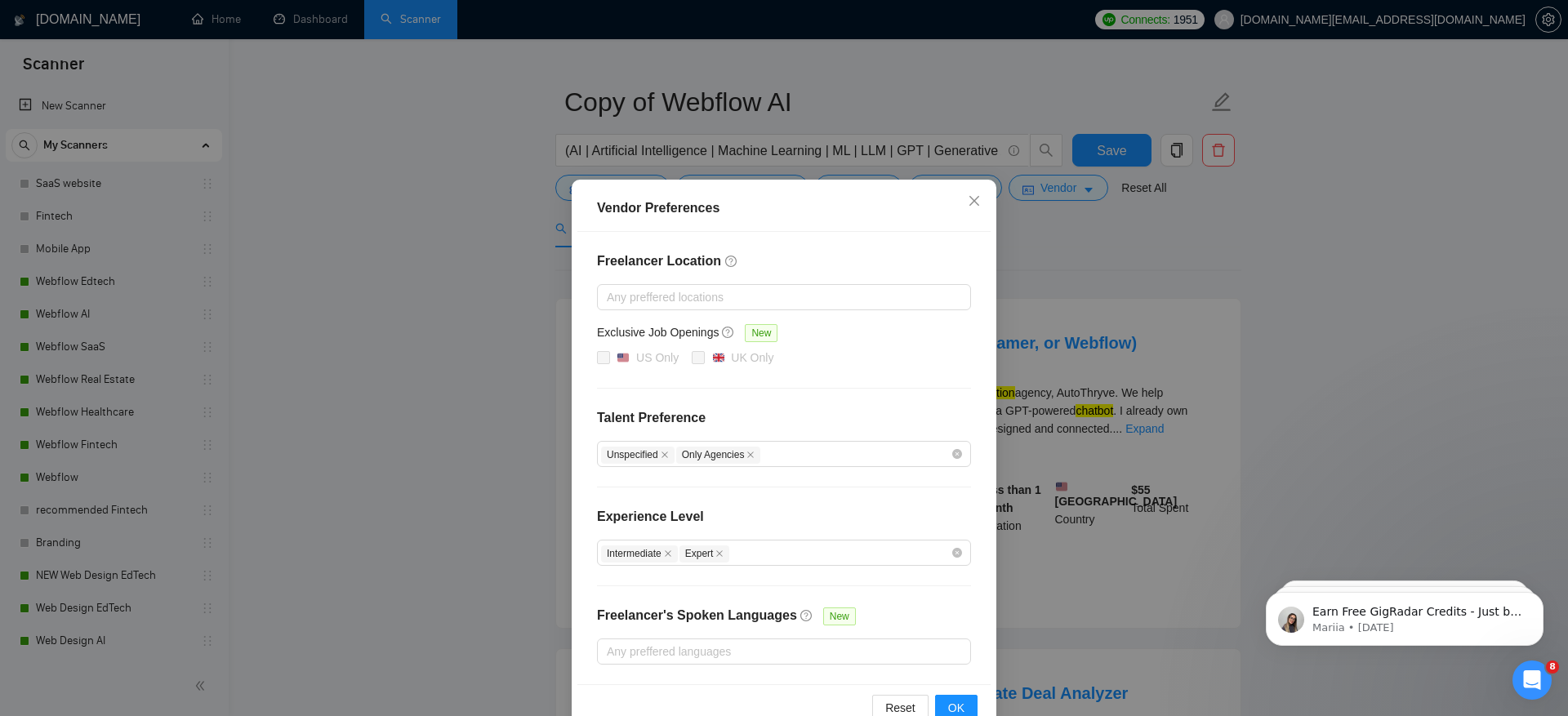
scroll to position [36, 0]
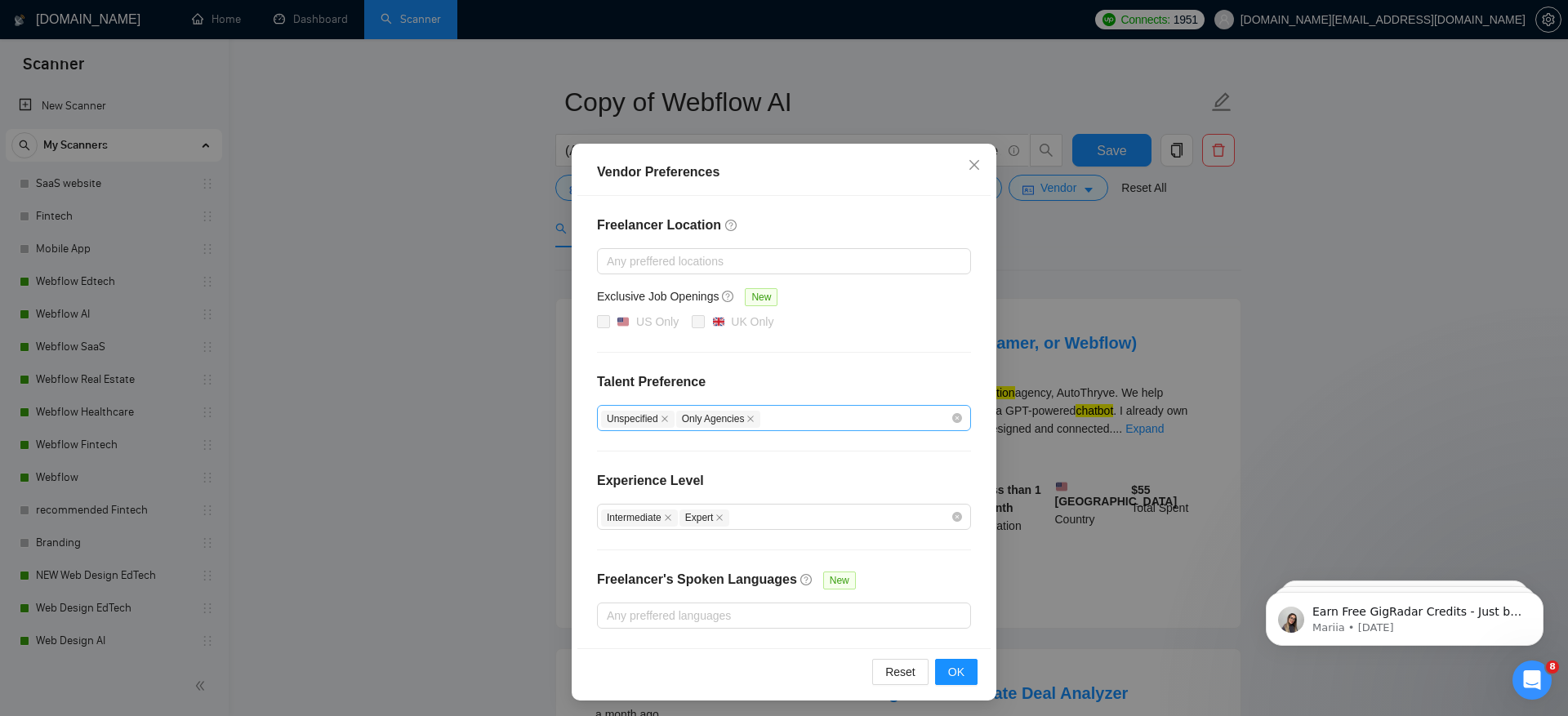
click at [823, 415] on div "Unspecified Only Agencies" at bounding box center [776, 418] width 350 height 19
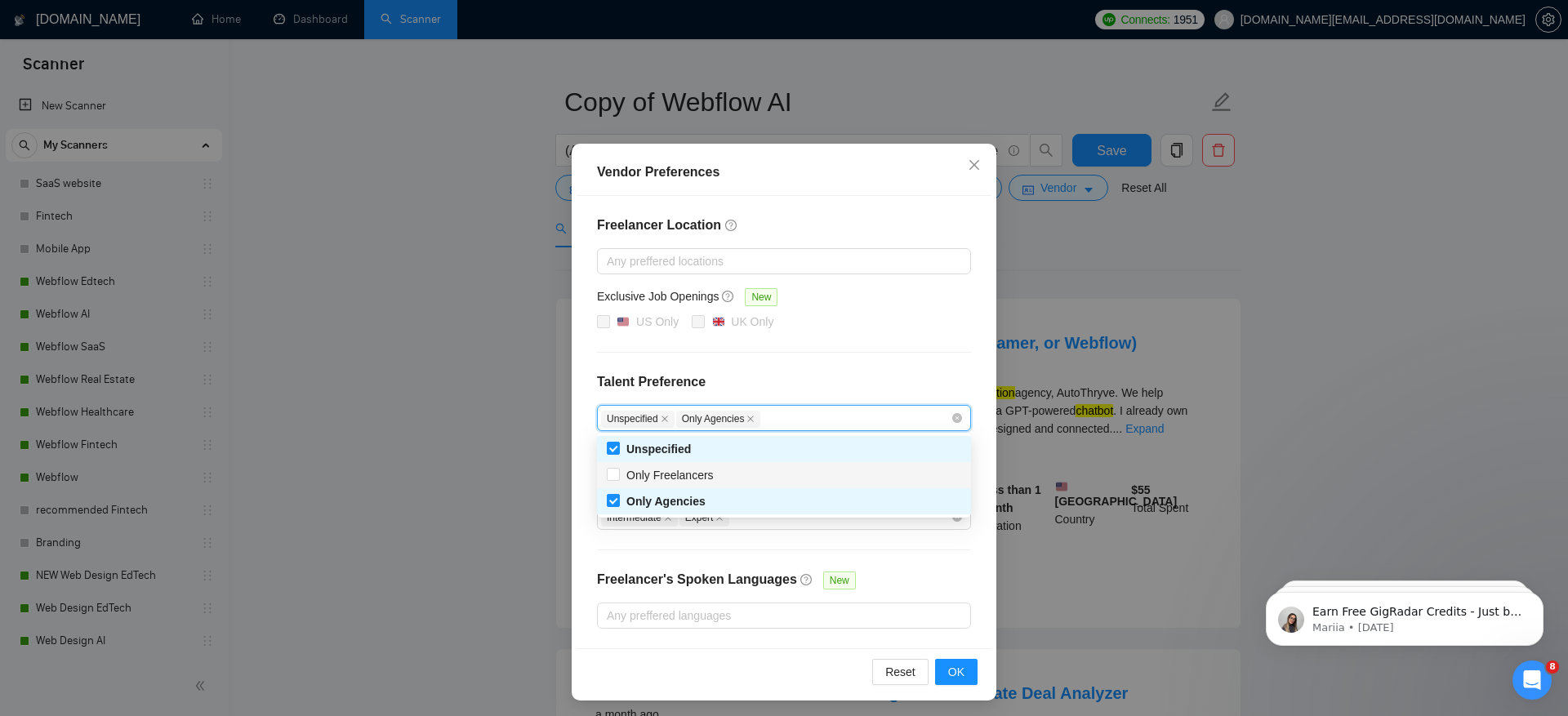
click at [799, 471] on div "Only Freelancers" at bounding box center [784, 475] width 354 height 18
checkbox input "true"
click at [961, 673] on span "OK" at bounding box center [956, 671] width 17 height 18
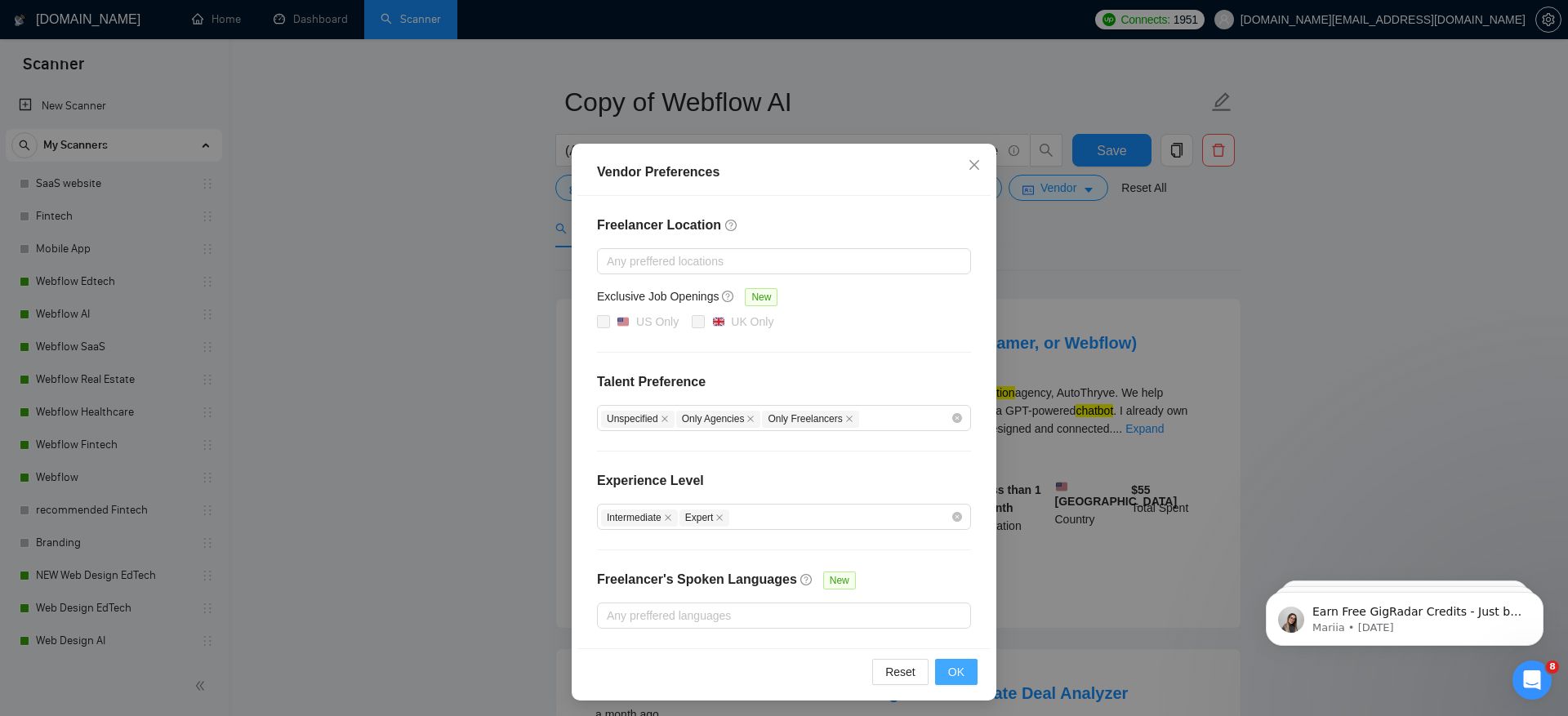
scroll to position [0, 0]
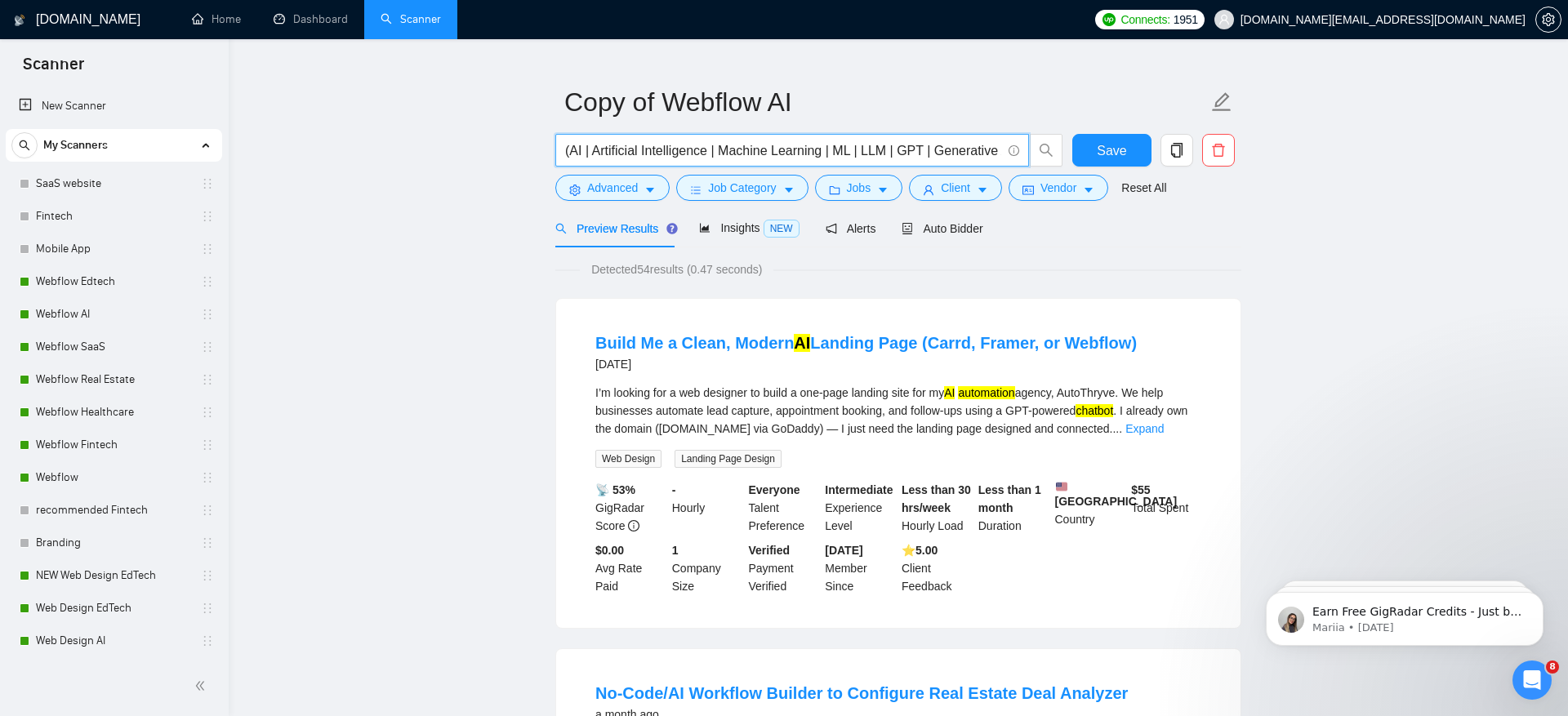
click at [582, 147] on input "(AI | Artificial Intelligence | Machine Learning | ML | LLM | GPT | Generative …" at bounding box center [783, 150] width 436 height 20
click at [569, 148] on input "(AI | Artificial Intelligence | Machine Learning | ML | LLM | GPT | Generative …" at bounding box center [783, 150] width 436 height 20
click at [866, 153] on input "AI | Artificial Intelligence | Machine Learning | ML | LLM | GPT | Generative A…" at bounding box center [783, 150] width 436 height 20
drag, startPoint x: 787, startPoint y: 152, endPoint x: 1065, endPoint y: 169, distance: 278.5
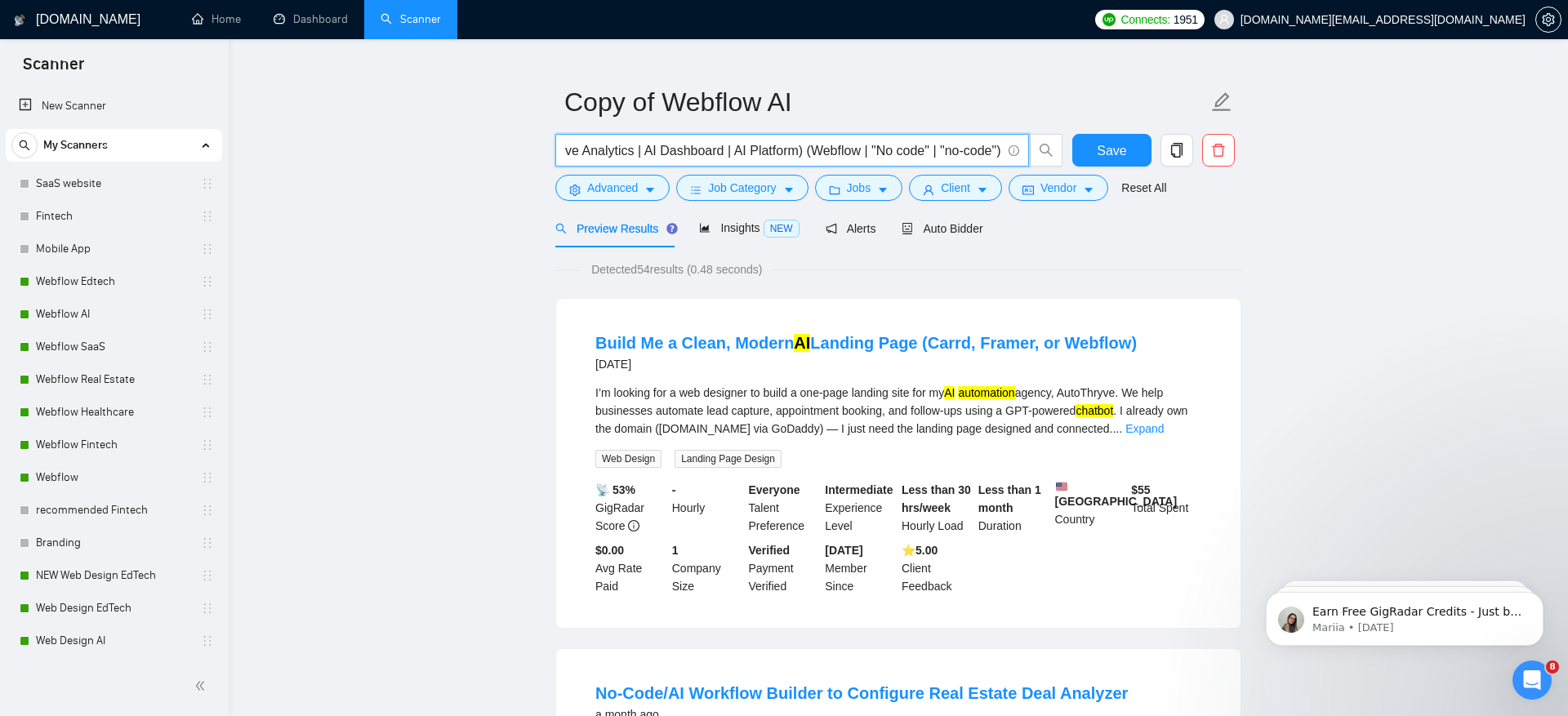
click at [1065, 169] on div "AI | Artificial Intelligence | Machine Learning | ML | LLM | GPT | Generative A…" at bounding box center [809, 154] width 514 height 41
type input "AI | Artificial Intelligence | Machine Learning | ML | LLM | GPT | Generative A…"
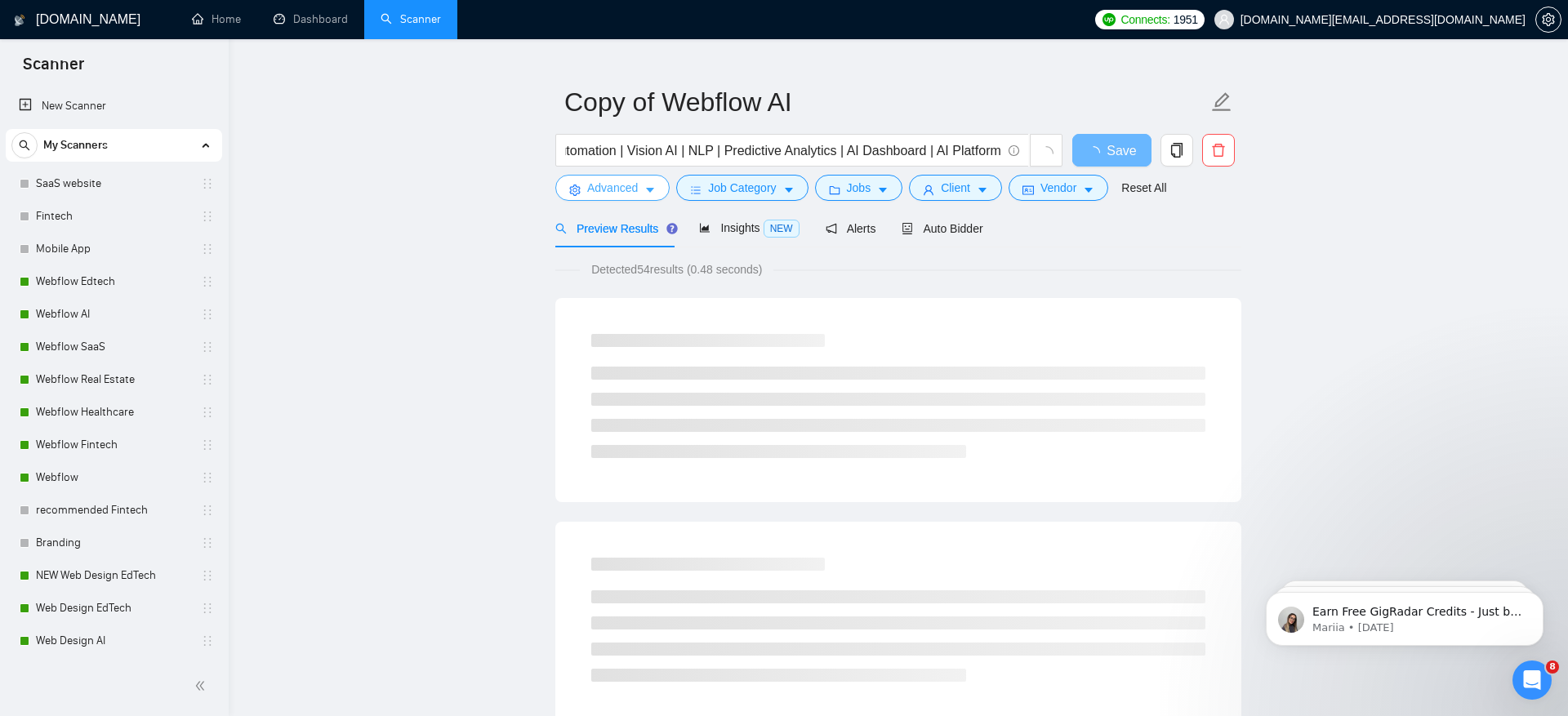
scroll to position [0, 0]
click at [627, 187] on span "Advanced" at bounding box center [613, 188] width 51 height 18
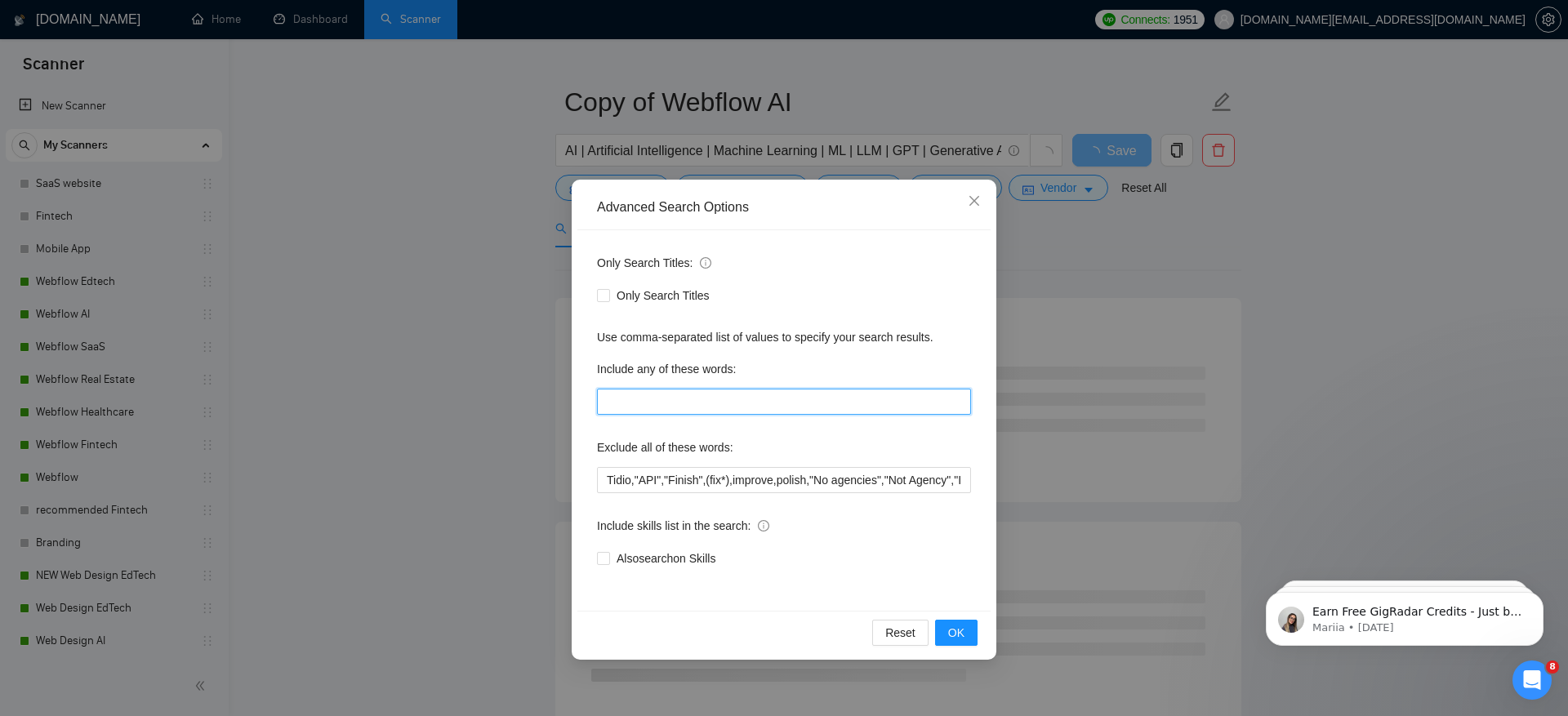
click at [729, 401] on input "text" at bounding box center [784, 401] width 374 height 26
paste input ") (Webflow | "No code" | "no-code")"
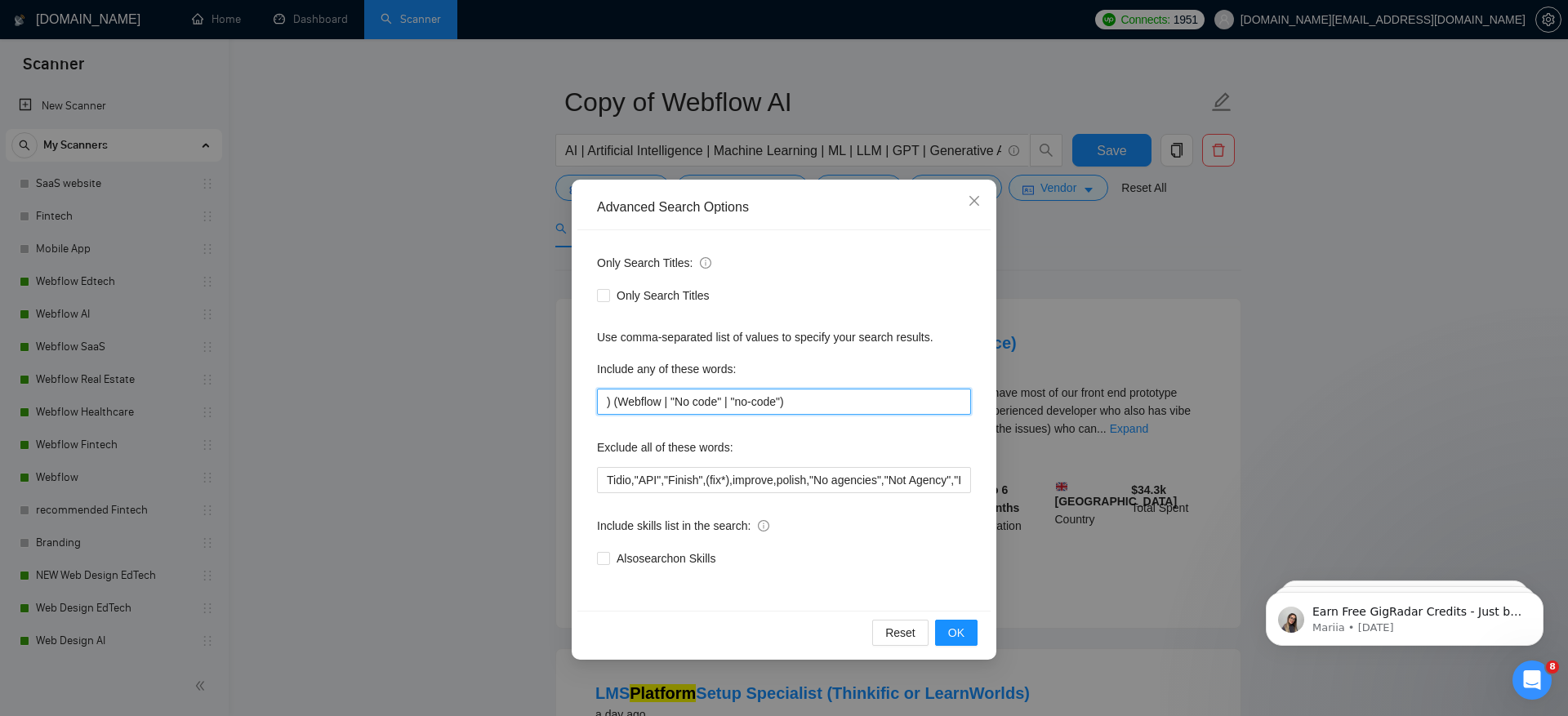
click at [615, 404] on input ") (Webflow | "No code" | "no-code")" at bounding box center [784, 401] width 374 height 26
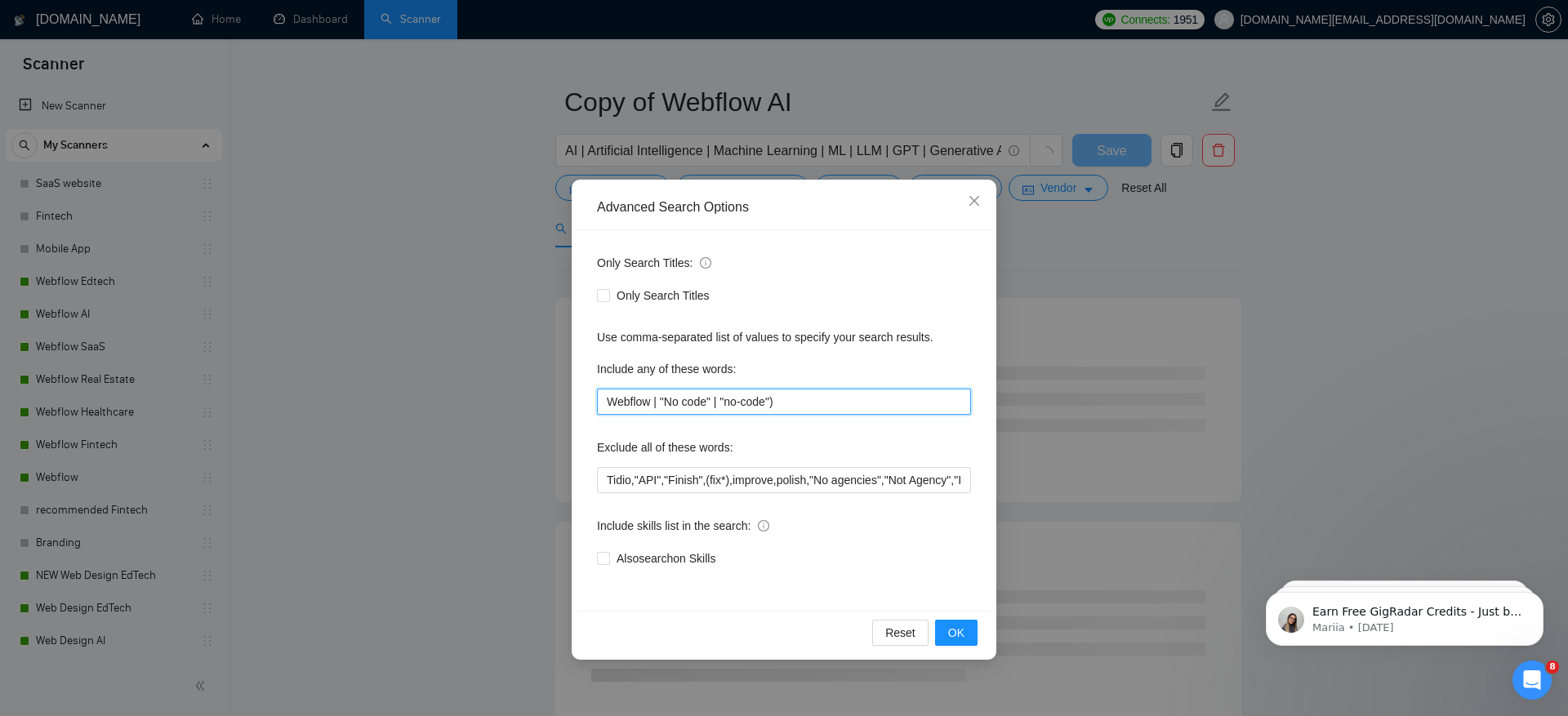
click at [663, 401] on input "Webflow | "No code" | "no-code")" at bounding box center [784, 401] width 374 height 26
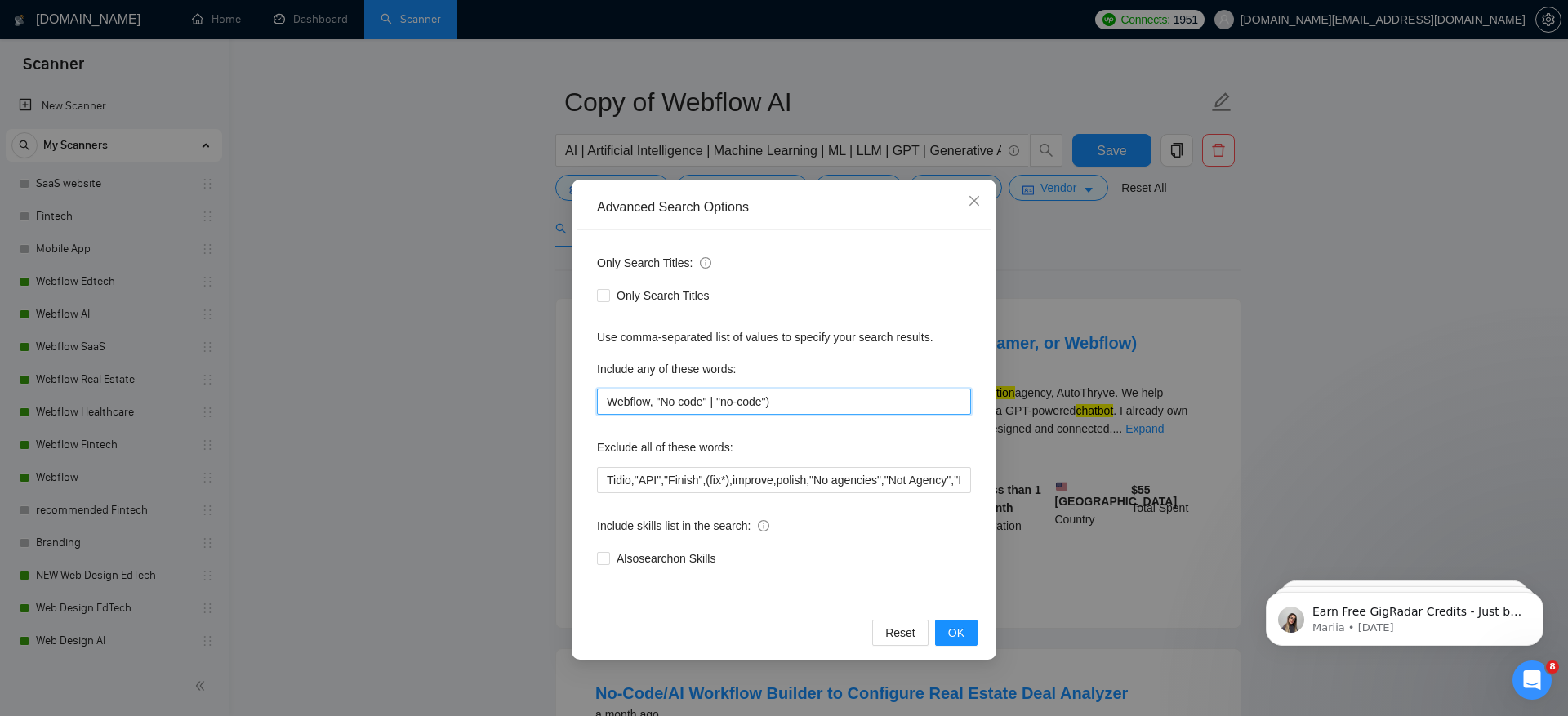
click at [724, 400] on input "Webflow, "No code" | "no-code")" at bounding box center [784, 401] width 374 height 26
click at [878, 391] on input "Webflow, "No code", "no-code")" at bounding box center [784, 401] width 374 height 26
click at [879, 407] on input "Webflow, "No code", "no-code")" at bounding box center [784, 401] width 374 height 26
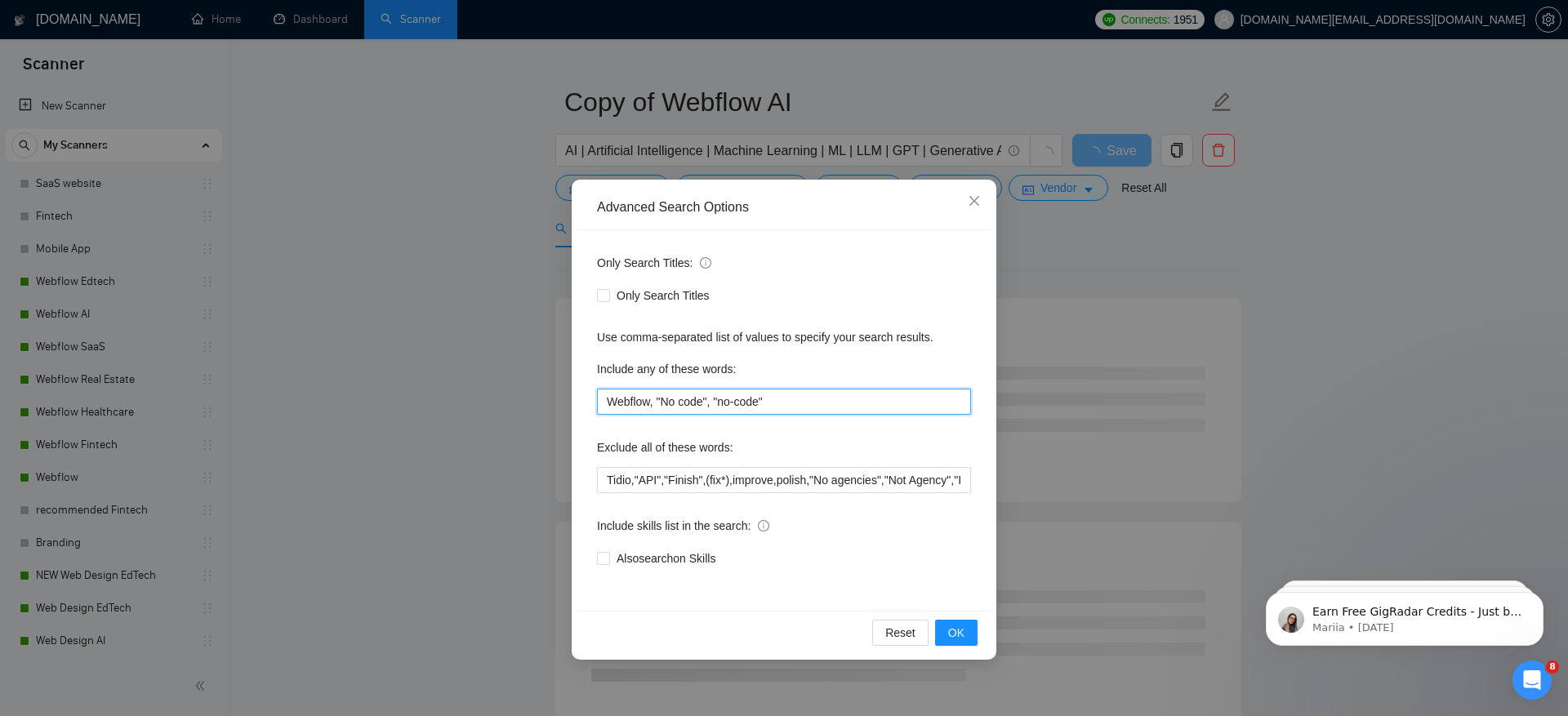
click at [650, 406] on input "Webflow, "No code", "no-code"" at bounding box center [784, 401] width 374 height 26
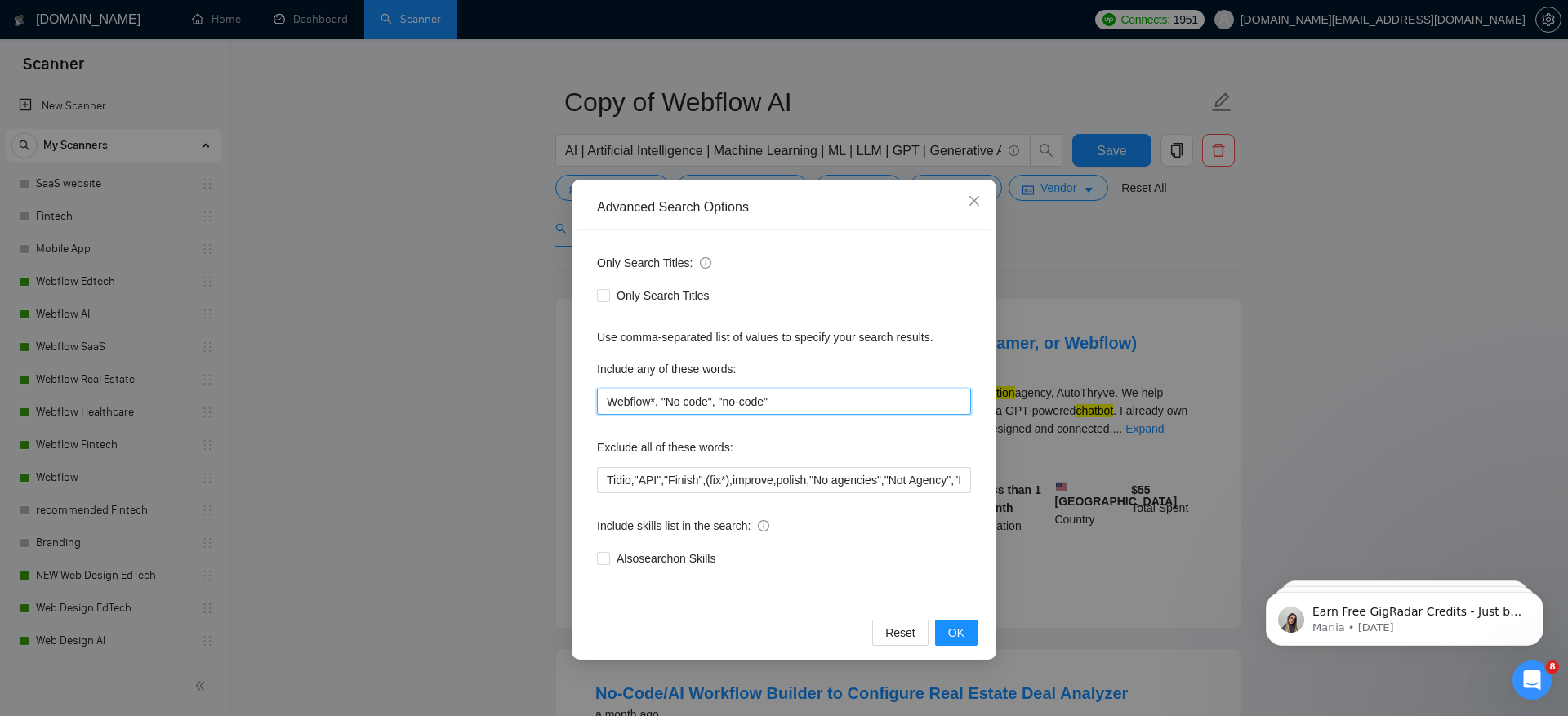
click at [808, 400] on input "Webflow*, "No code", "no-code"" at bounding box center [784, 401] width 374 height 26
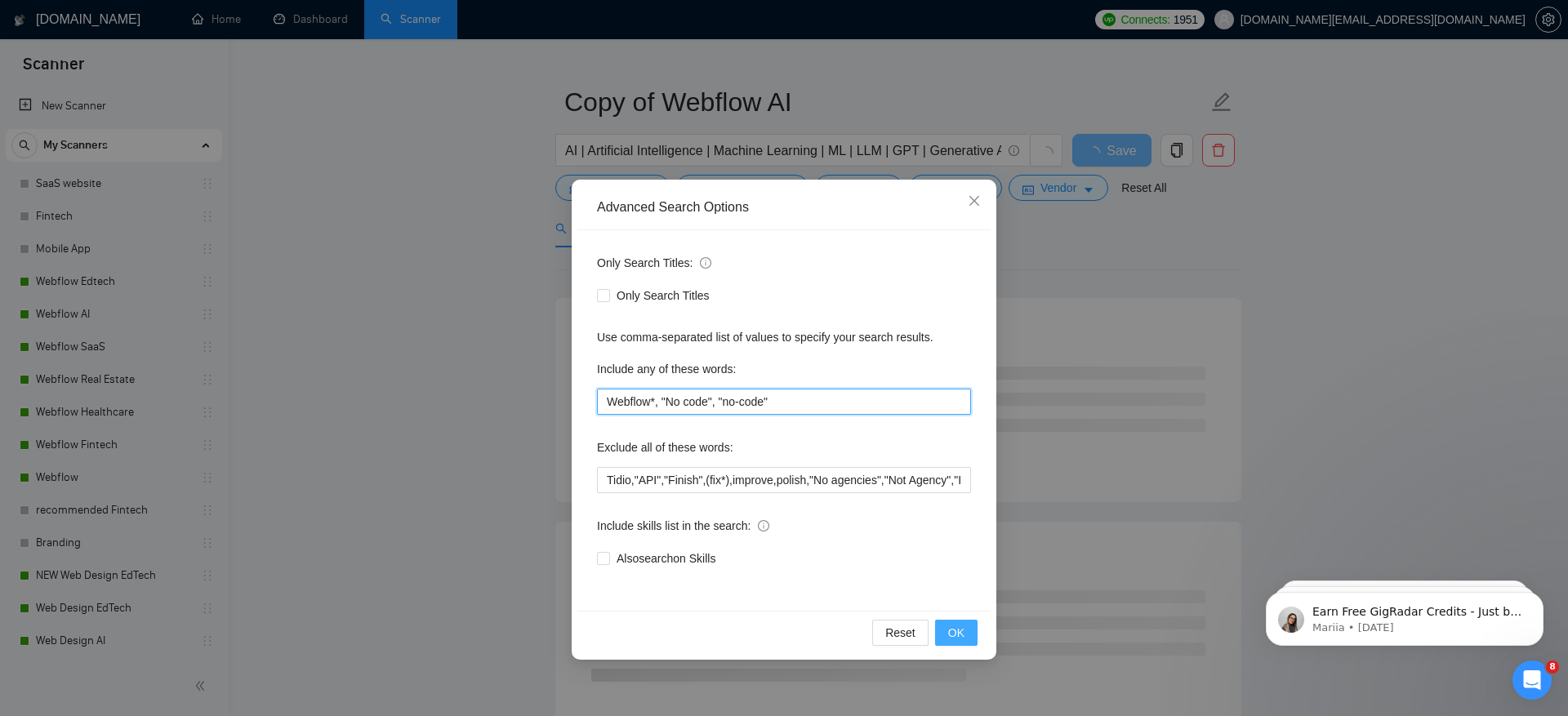
type input "Webflow*, "No code", "no-code""
click at [957, 637] on span "OK" at bounding box center [956, 633] width 17 height 18
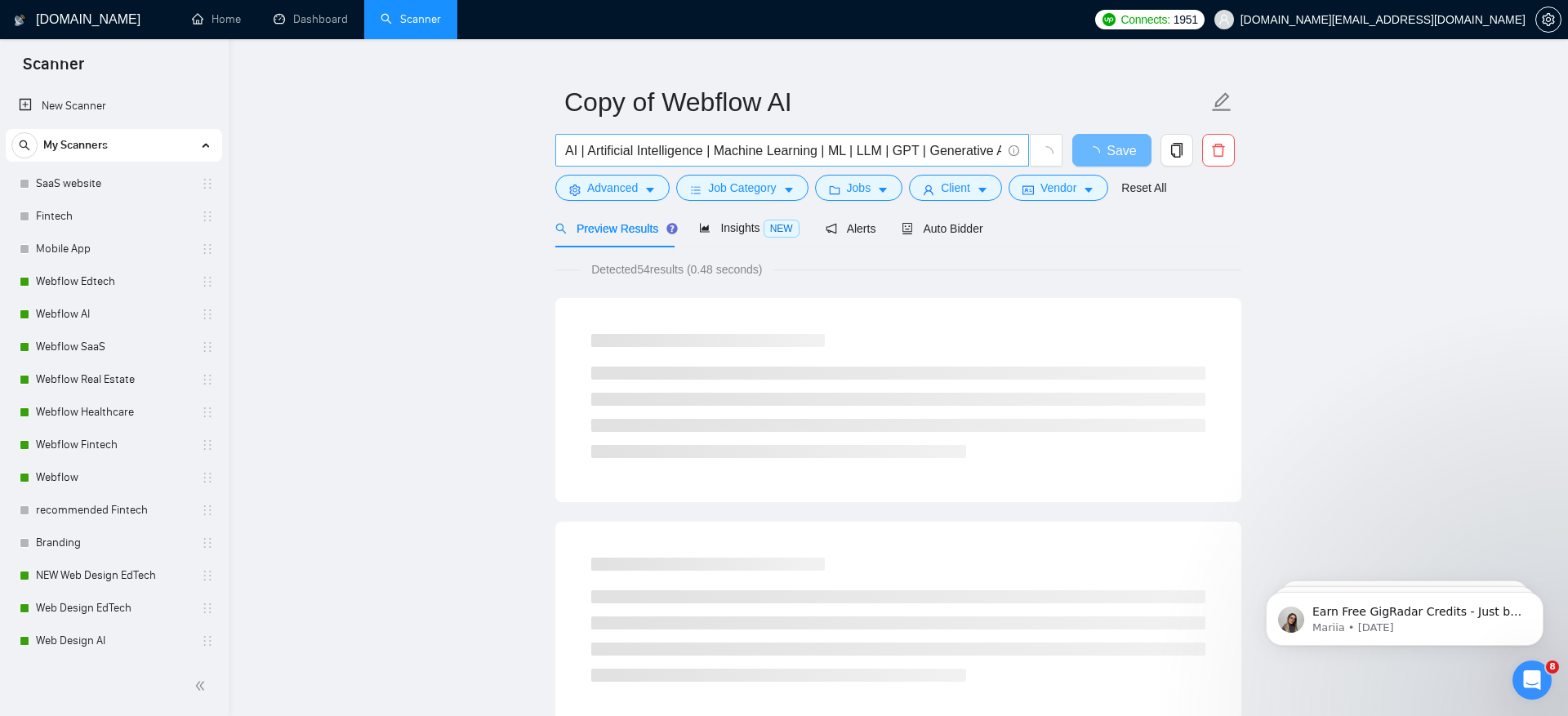
click at [575, 152] on input "AI | Artificial Intelligence | Machine Learning | ML | LLM | GPT | Generative A…" at bounding box center [783, 150] width 436 height 20
click at [580, 151] on input "AI* | Artificial Intelligence | Machine Learning | ML | LLM | GPT | Generative …" at bounding box center [783, 150] width 436 height 20
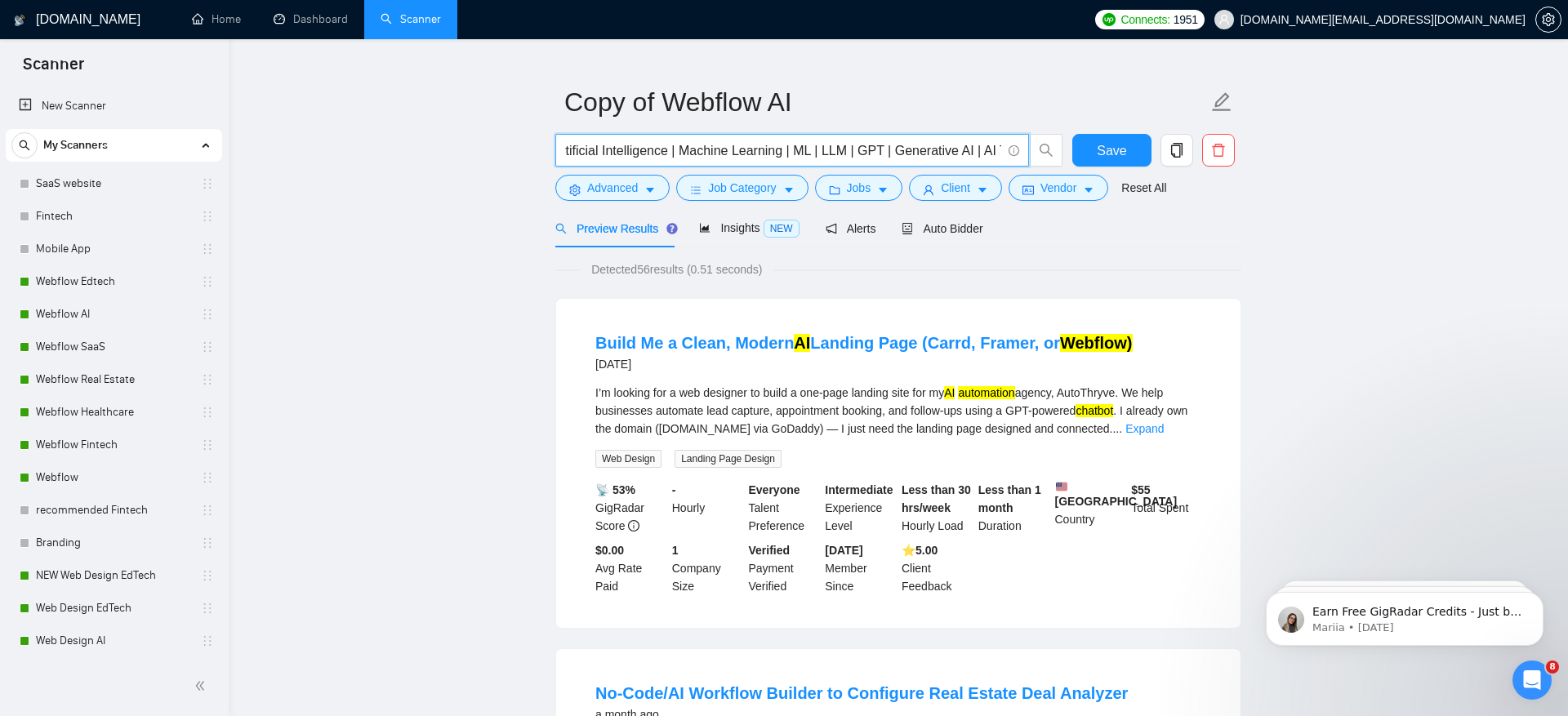
scroll to position [0, 99]
click at [749, 147] on input "AI* | Artificial Intelligence | Machine Learning | ML | LLM | GPT | Generative …" at bounding box center [783, 150] width 436 height 20
click at [751, 147] on input "AI* | Artificial Intelligence | Machine Learning | ML | LLM | GPT | Generative …" at bounding box center [783, 150] width 436 height 20
click at [797, 141] on input "AI* | Artificial Intelligence | Machine Learning | M*L | LLM | GPT | Generative…" at bounding box center [783, 150] width 436 height 20
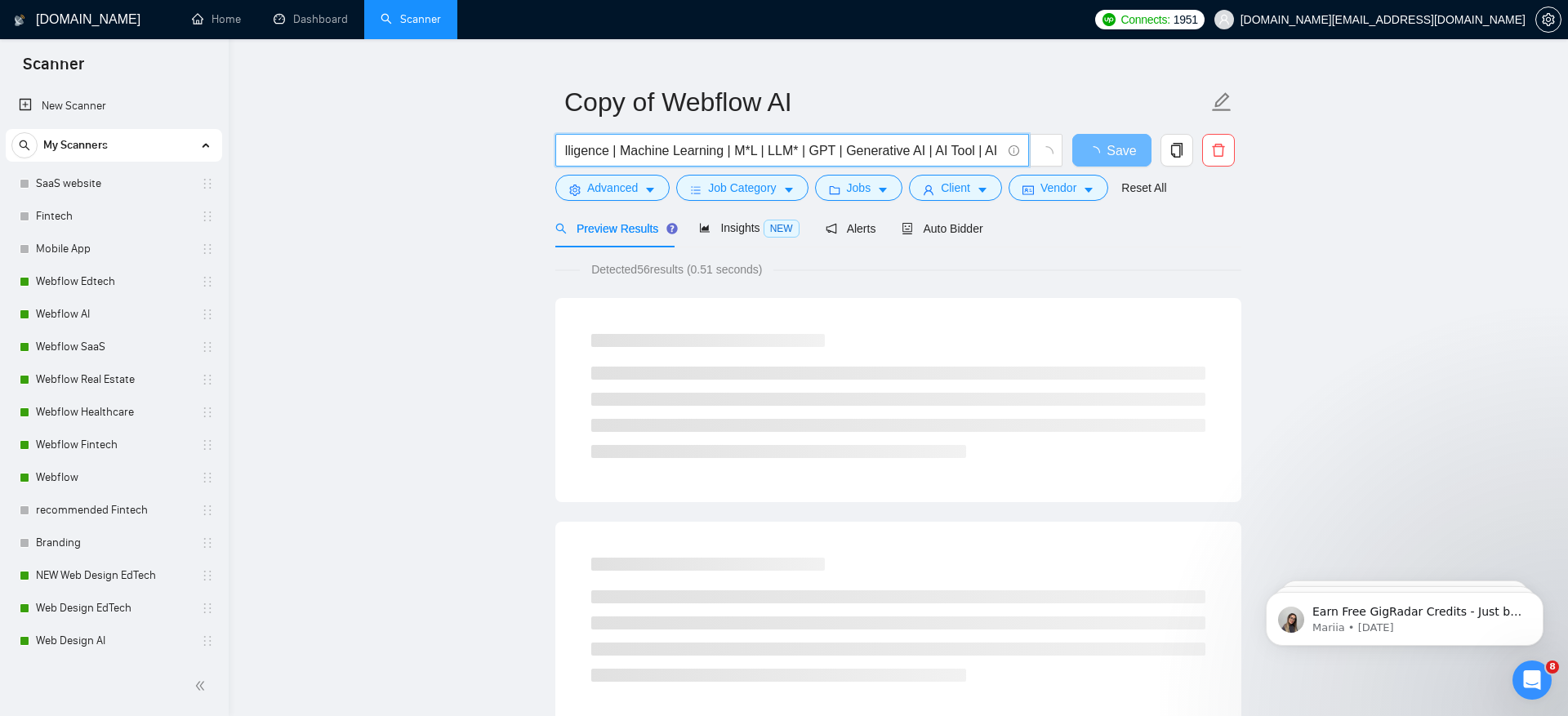
click at [837, 143] on input "AI* | Artificial Intelligence | Machine Learning | M*L | LLM* | GPT | Generativ…" at bounding box center [783, 150] width 436 height 20
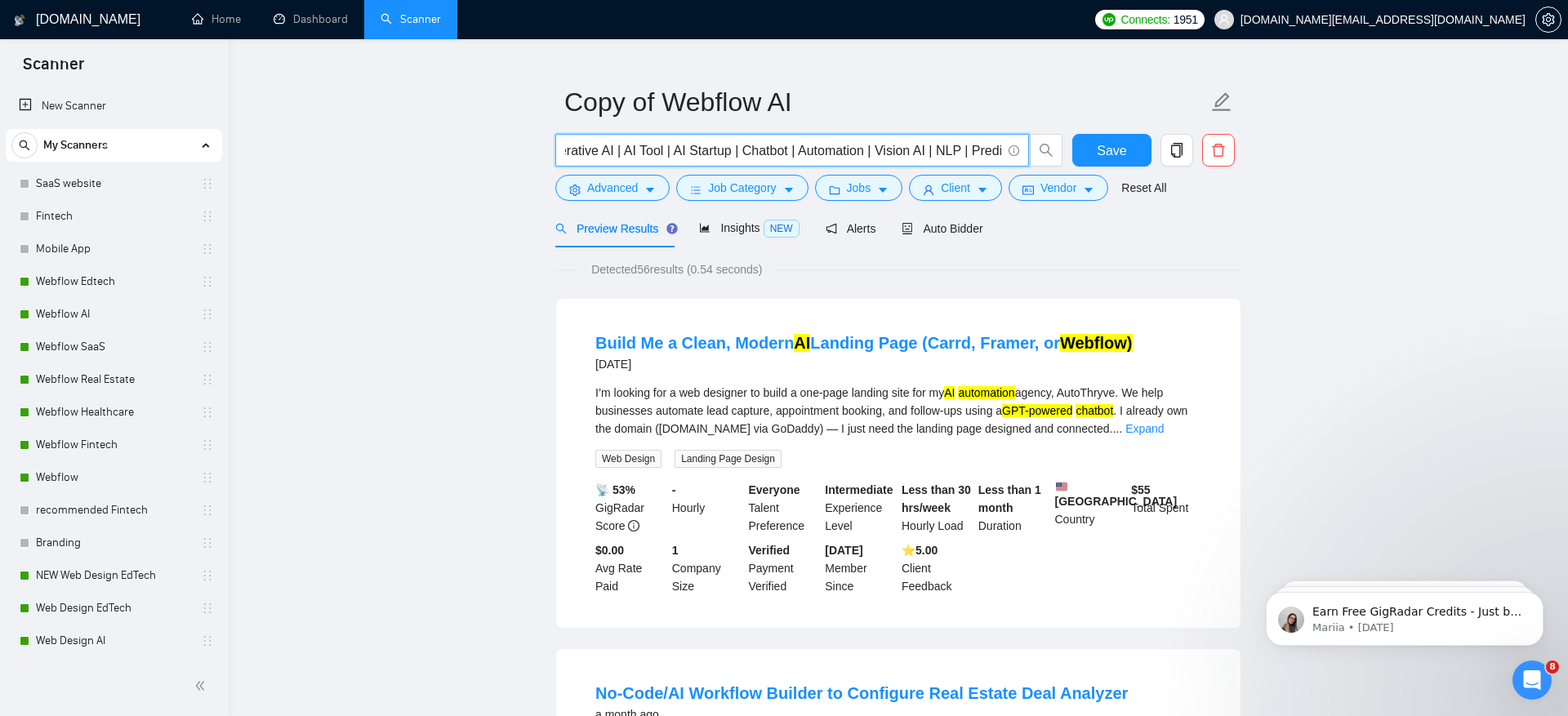
scroll to position [0, 0]
click at [849, 145] on input "AI* | Artificial Intelligence | Machine Learning | M*L | LLM* | GPT* | Generati…" at bounding box center [783, 150] width 436 height 20
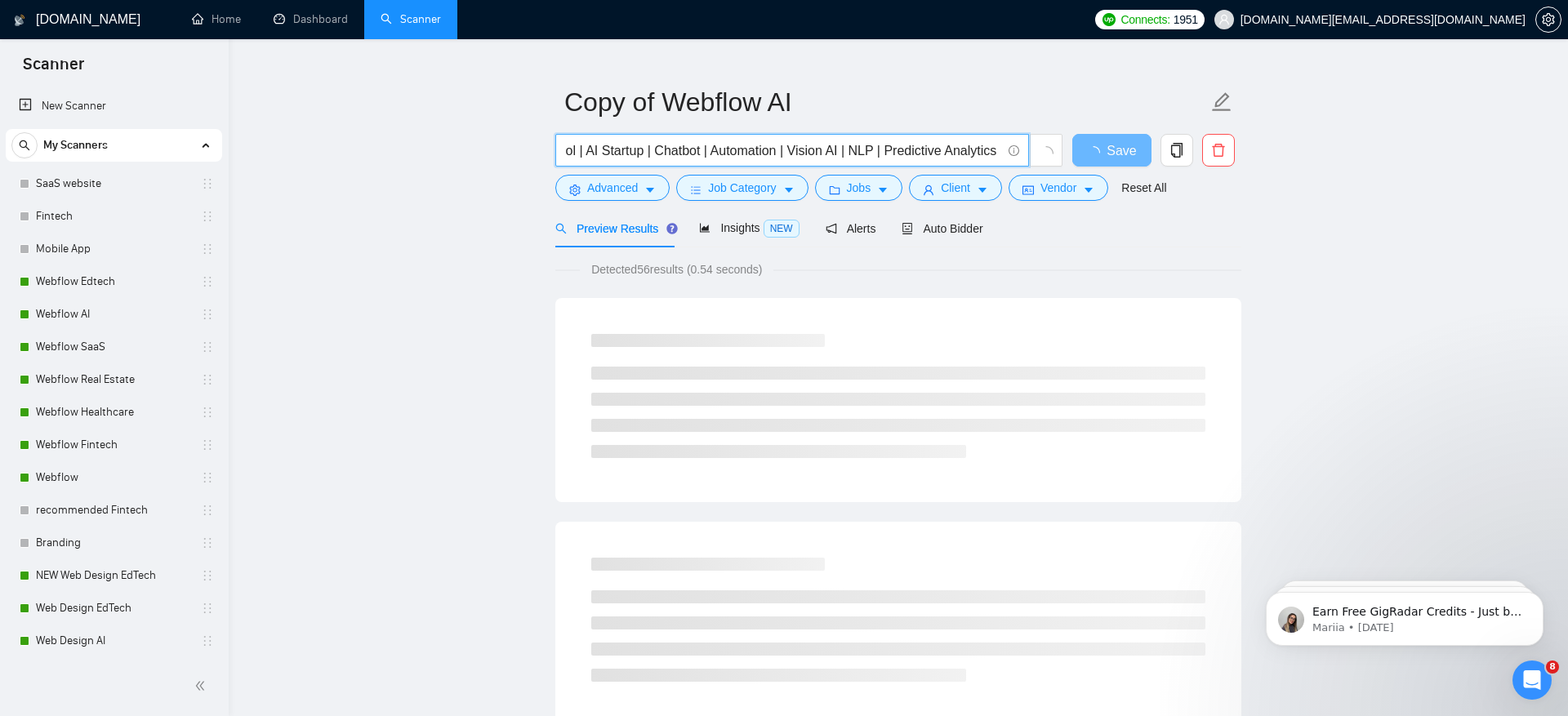
scroll to position [0, 671]
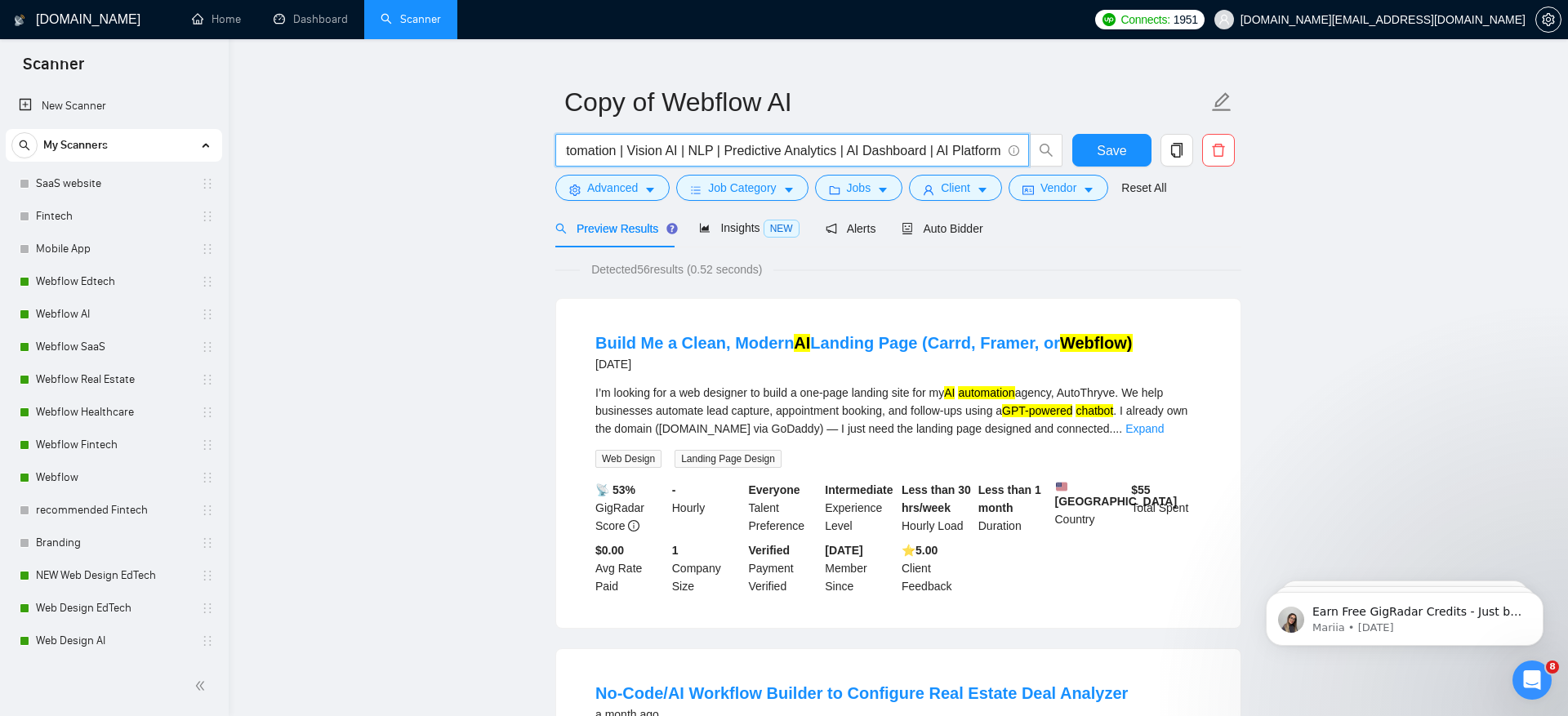
type input "AI* | Artificial Intelligence | Machine Learning | ML* | LLM* | GPT* | Generati…"
click at [608, 179] on span "Advanced" at bounding box center [613, 188] width 51 height 18
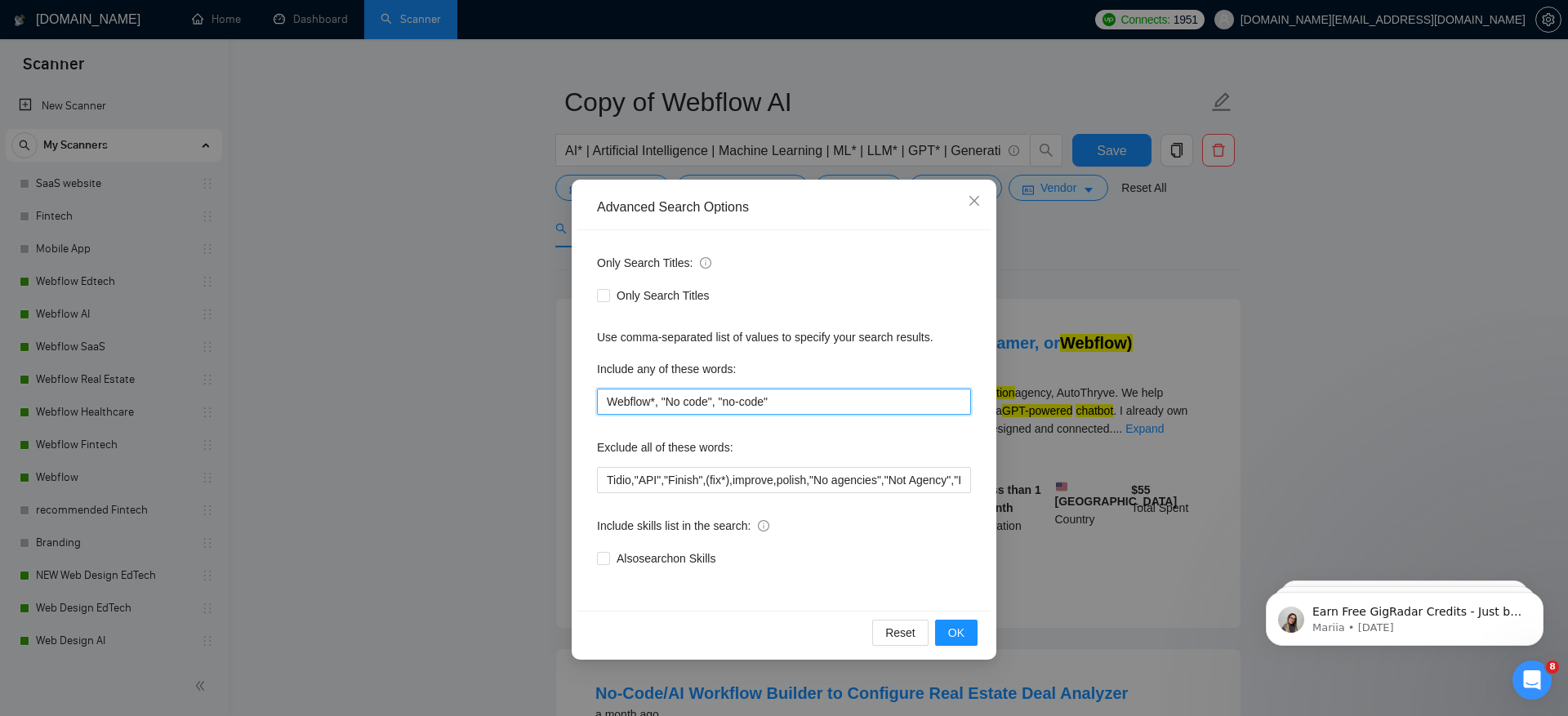
click at [870, 406] on input "Webflow*, "No code", "no-code"" at bounding box center [784, 401] width 374 height 26
click at [785, 400] on input "Webflow*, "No code", "no-code", web flow"" at bounding box center [784, 401] width 374 height 26
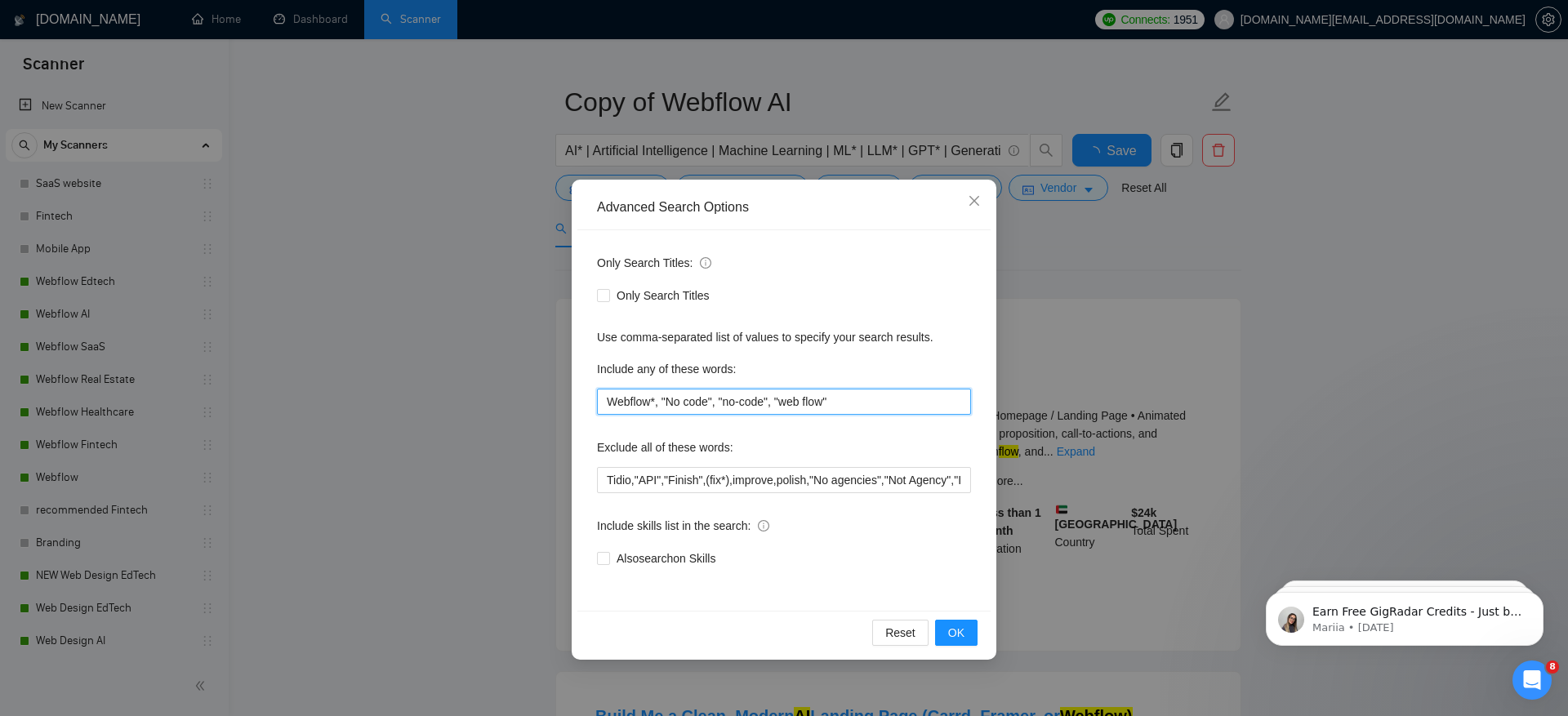
click at [865, 397] on input "Webflow*, "No code", "no-code", "web flow"" at bounding box center [784, 401] width 374 height 26
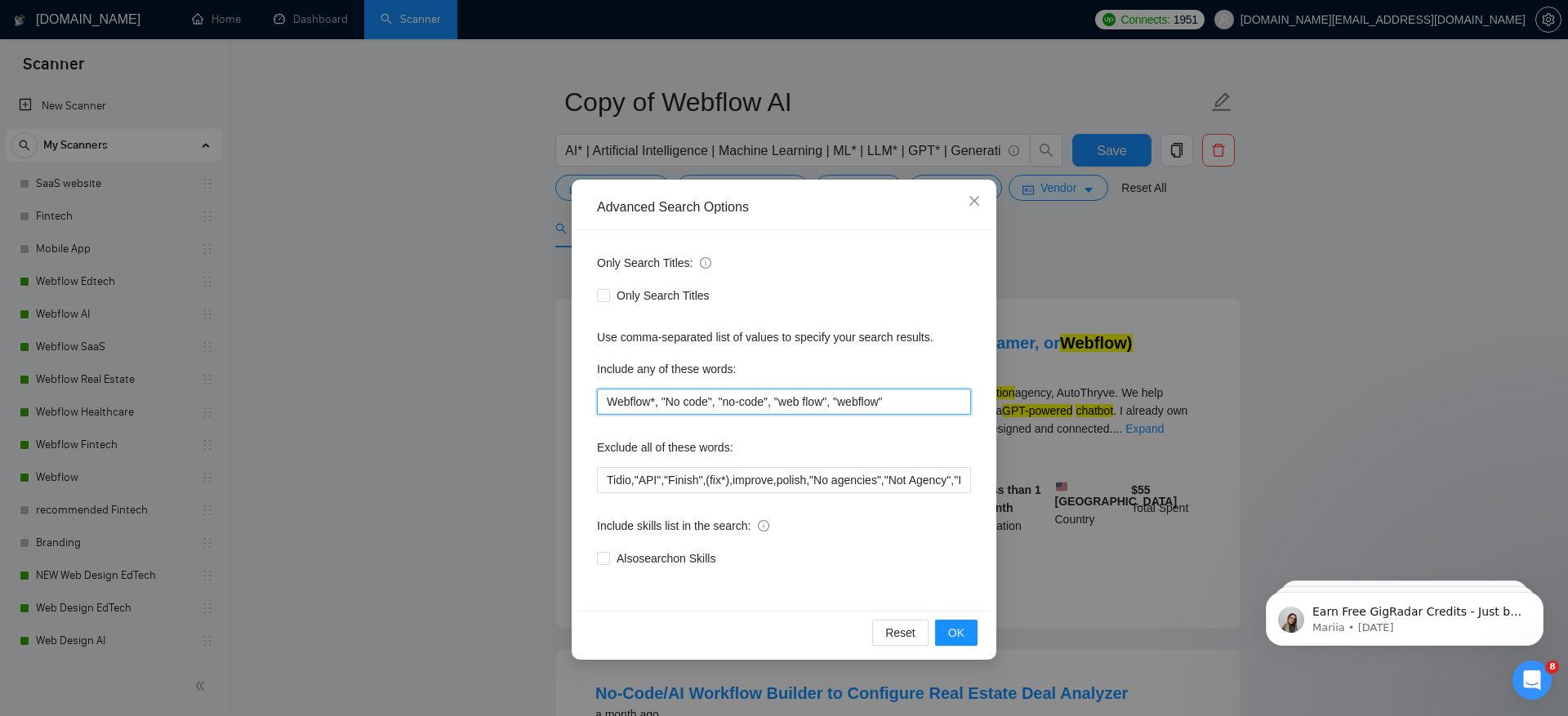
click at [875, 408] on input "Webflow*, "No code", "no-code", "web flow", "webflow"" at bounding box center [784, 401] width 374 height 26
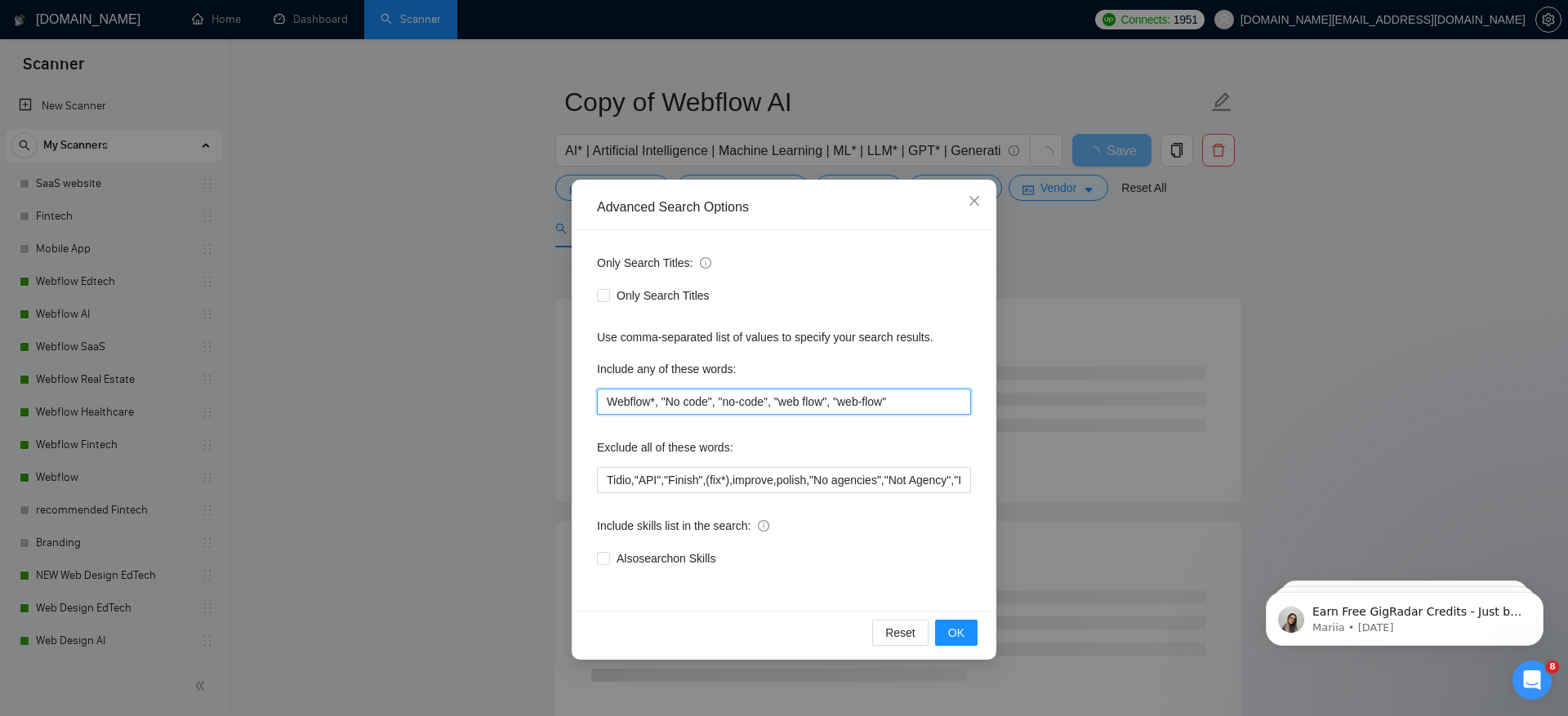
click at [932, 398] on input "Webflow*, "No code", "no-code", "web flow", "web-flow"" at bounding box center [784, 401] width 374 height 26
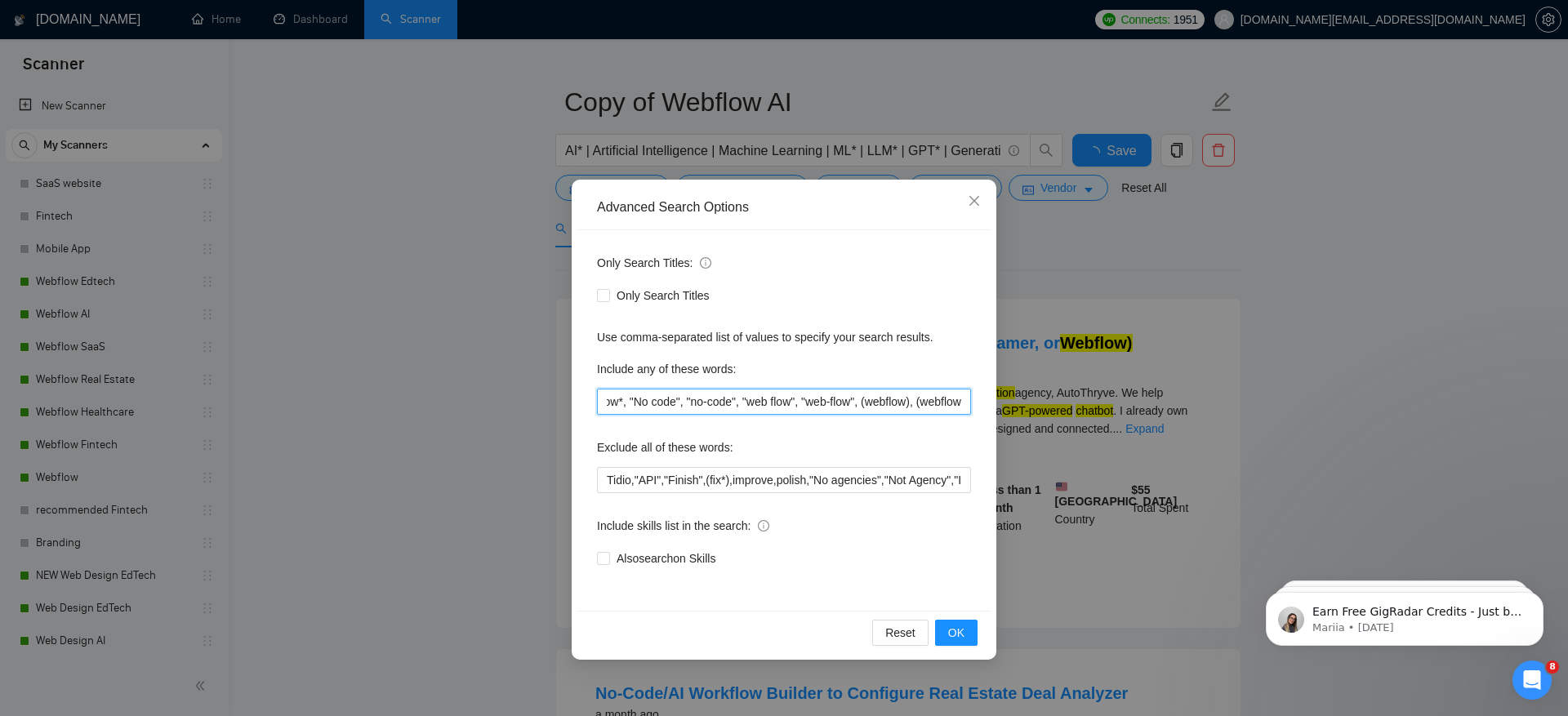
scroll to position [0, 55]
click at [916, 404] on input "Webflow*, "No code", "no-code", "web flow", "web-flow", (webflow), (webflow" at bounding box center [784, 401] width 374 height 26
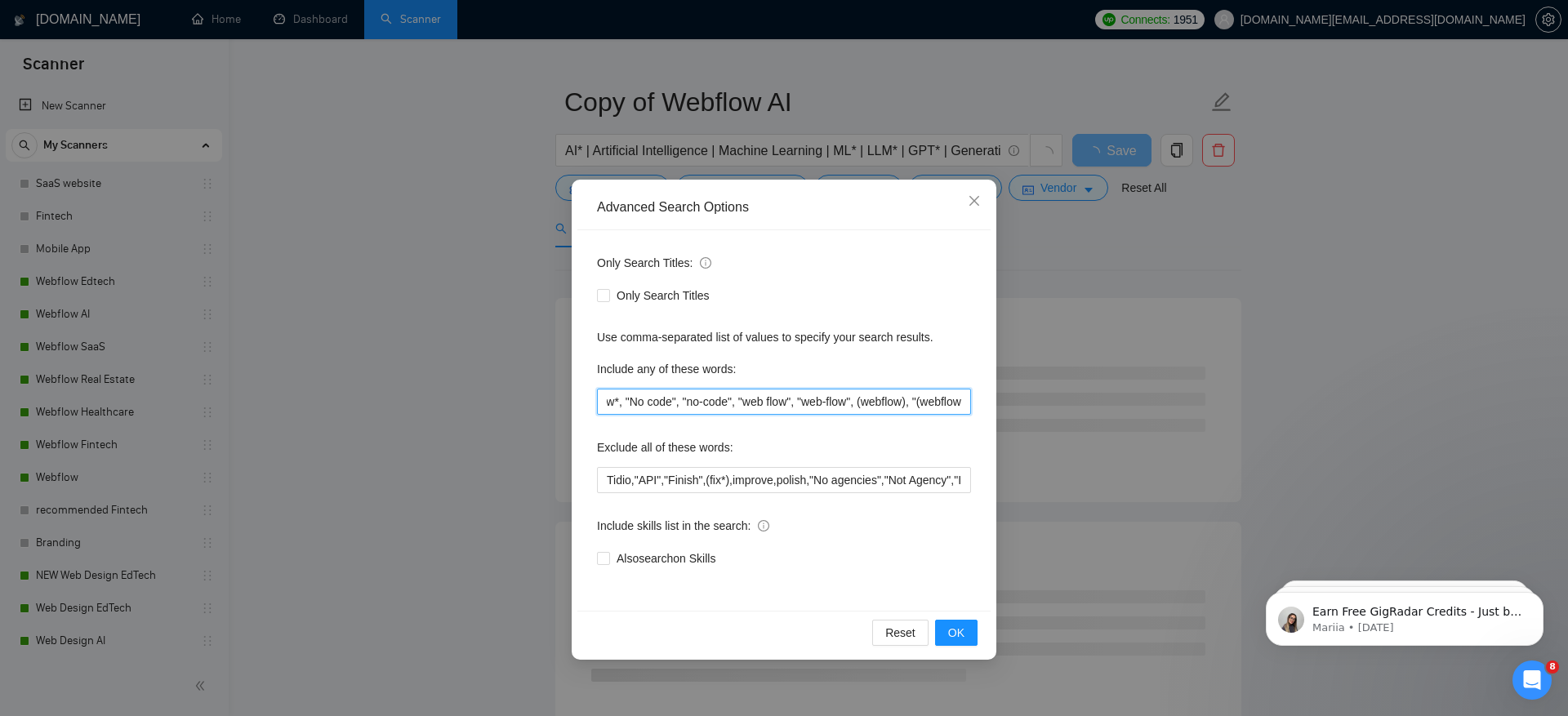
click at [937, 401] on input "Webflow*, "No code", "no-code", "web flow", "web-flow", (webflow), "(webflow" at bounding box center [784, 401] width 374 height 26
click at [964, 405] on input "Webflow*, "No code", "no-code", "web flow", "web-flow", (webflow), "(webflow" at bounding box center [784, 401] width 374 height 26
click at [844, 400] on input "Webflow*, "No code", "no-code", "web flow", "web-flow", (webflow), "(webflow"" at bounding box center [784, 401] width 374 height 26
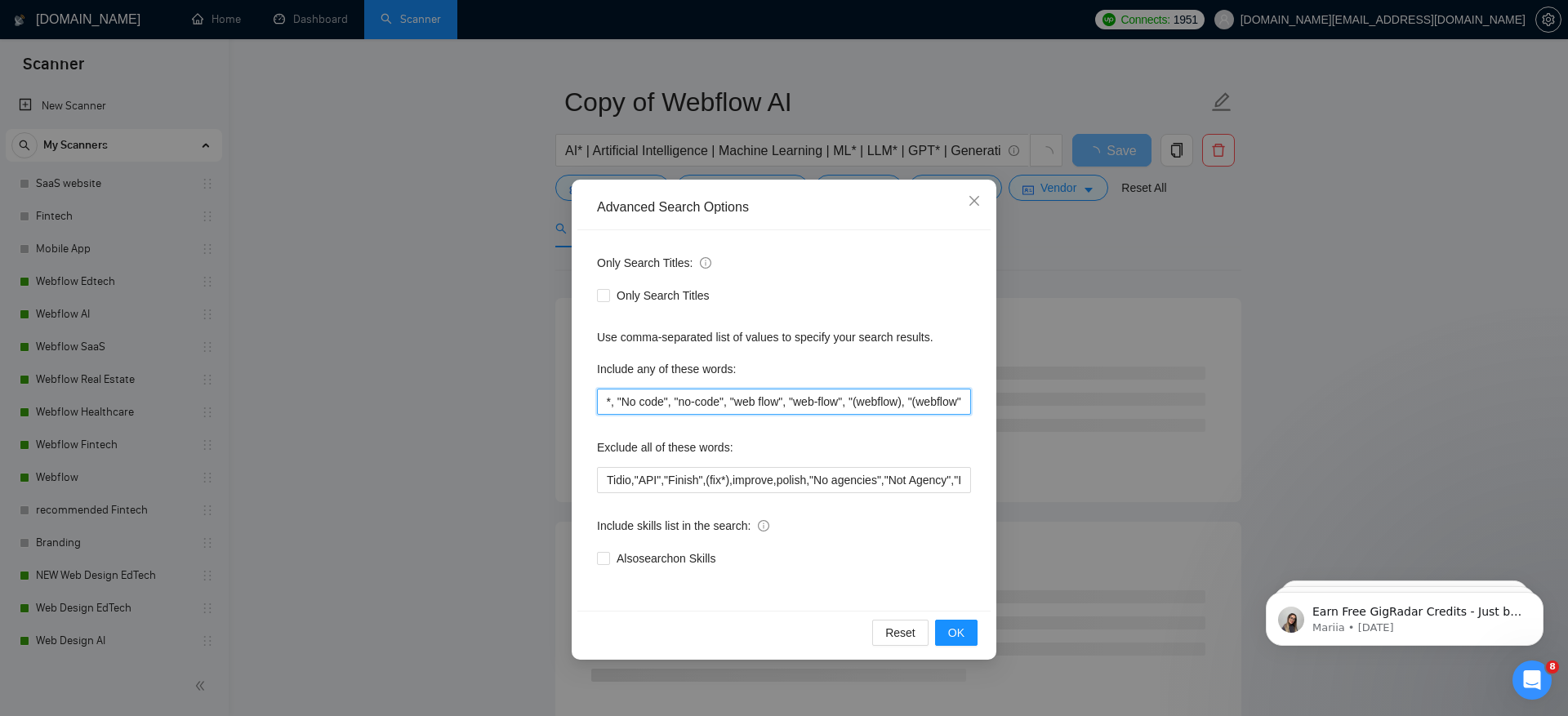
click at [901, 397] on input "Webflow*, "No code", "no-code", "web flow", "web-flow", "(webflow), "(webflow"" at bounding box center [784, 401] width 374 height 26
type input "Webflow*, "No code", "no-code", "web flow", "web-flow", "(webflow)", "(webflow""
click at [903, 444] on div "Exclude all of these words:" at bounding box center [784, 450] width 374 height 32
click at [960, 635] on span "OK" at bounding box center [956, 633] width 17 height 18
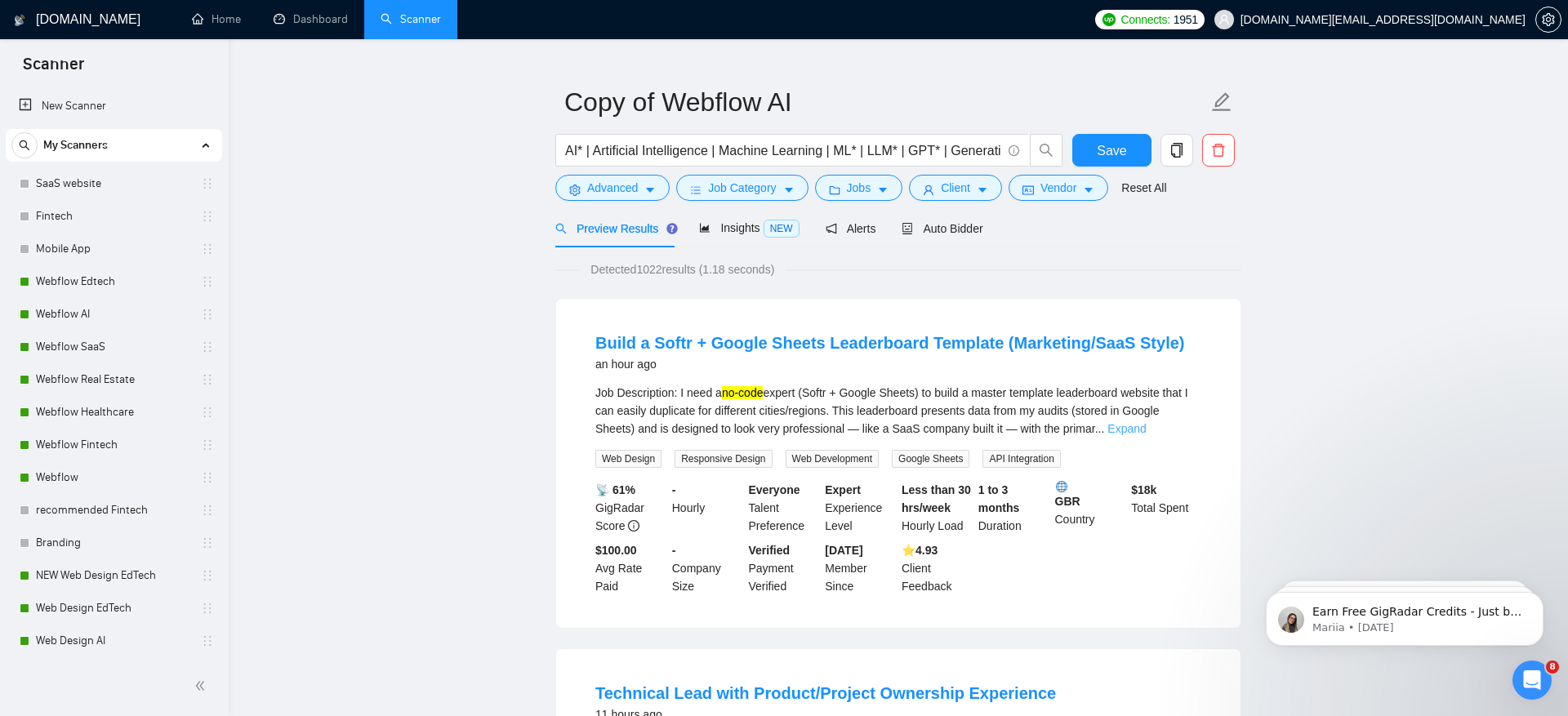
click at [1146, 427] on link "Expand" at bounding box center [1126, 429] width 39 height 13
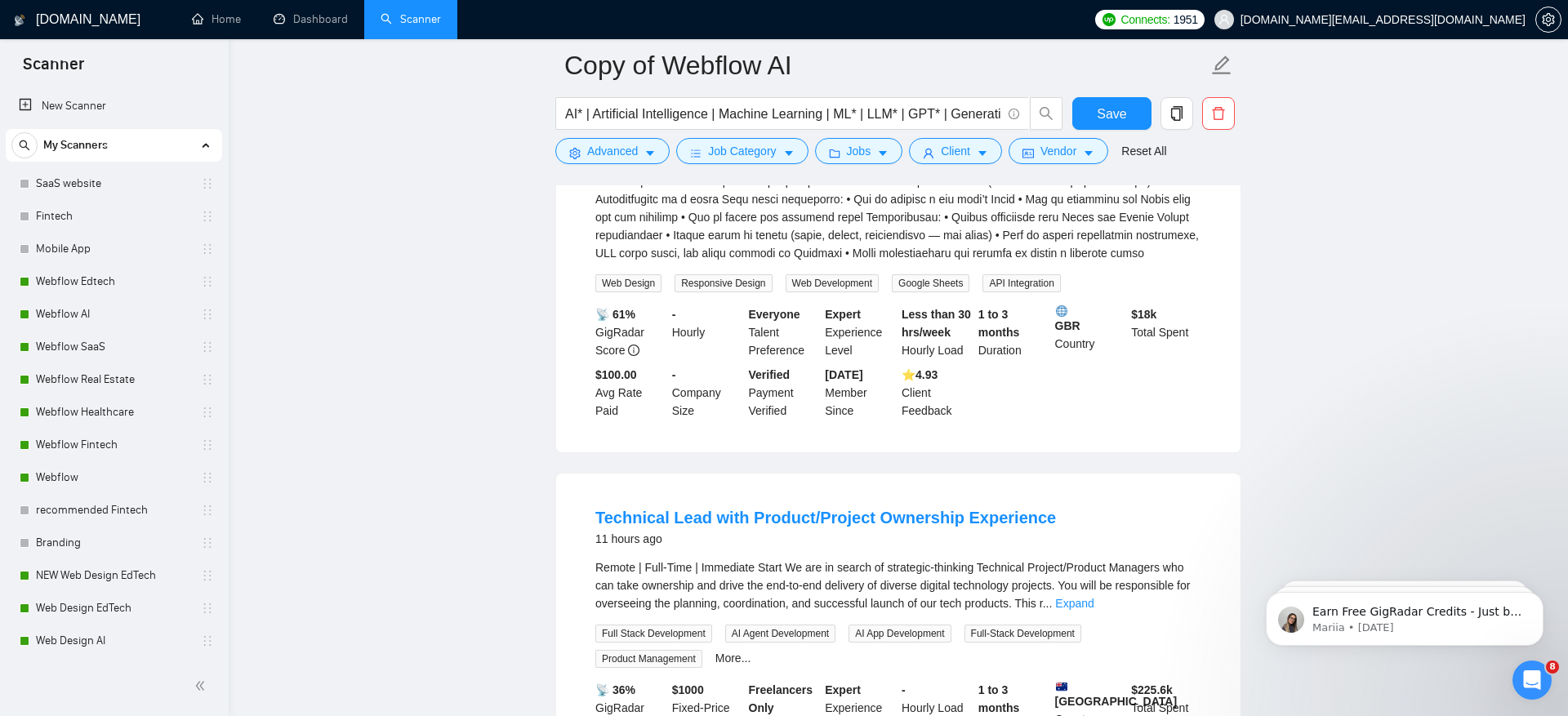
scroll to position [442, 0]
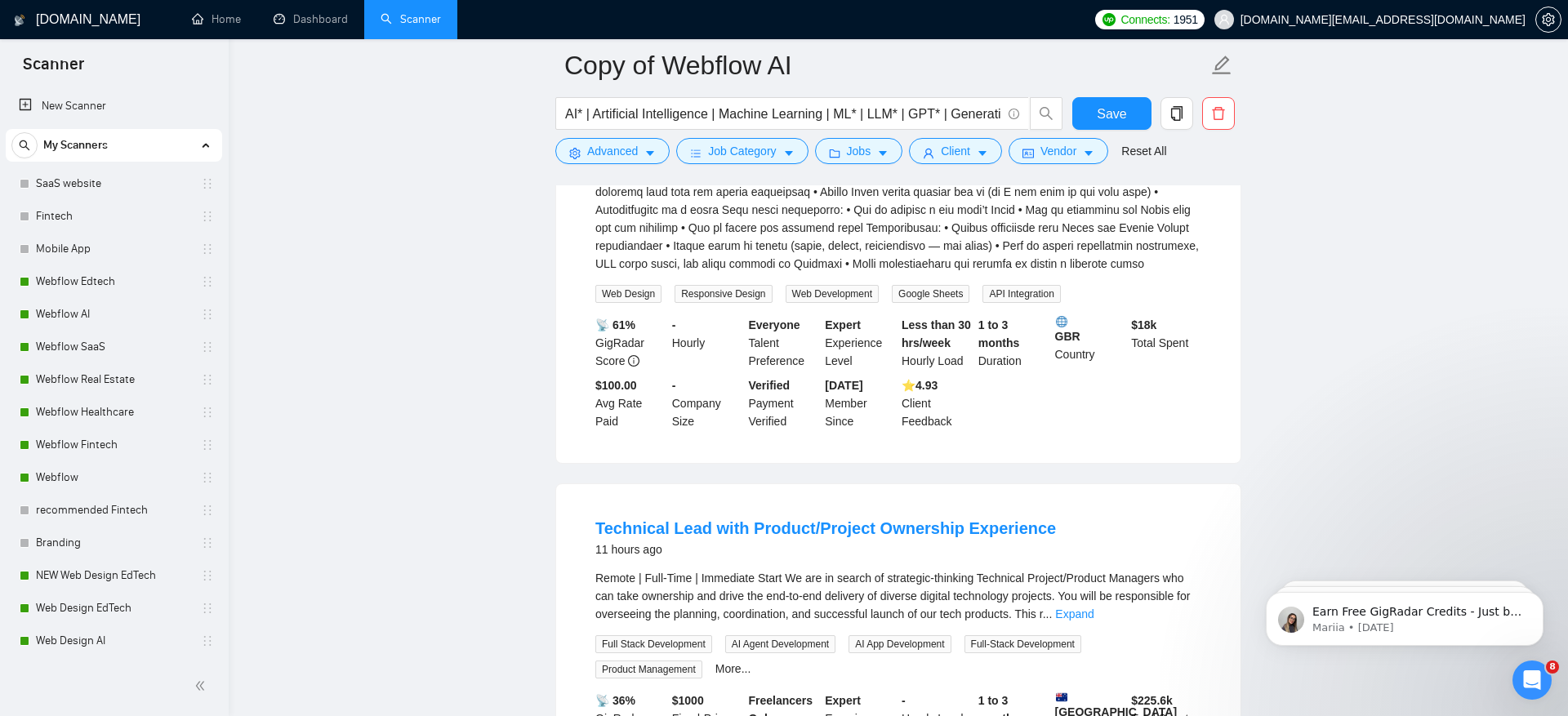
click at [1198, 623] on div "Remote | Full-Time | Immediate Start We are in search of strategic-thinking Tec…" at bounding box center [898, 595] width 606 height 53
click at [1093, 620] on link "Expand" at bounding box center [1075, 613] width 39 height 13
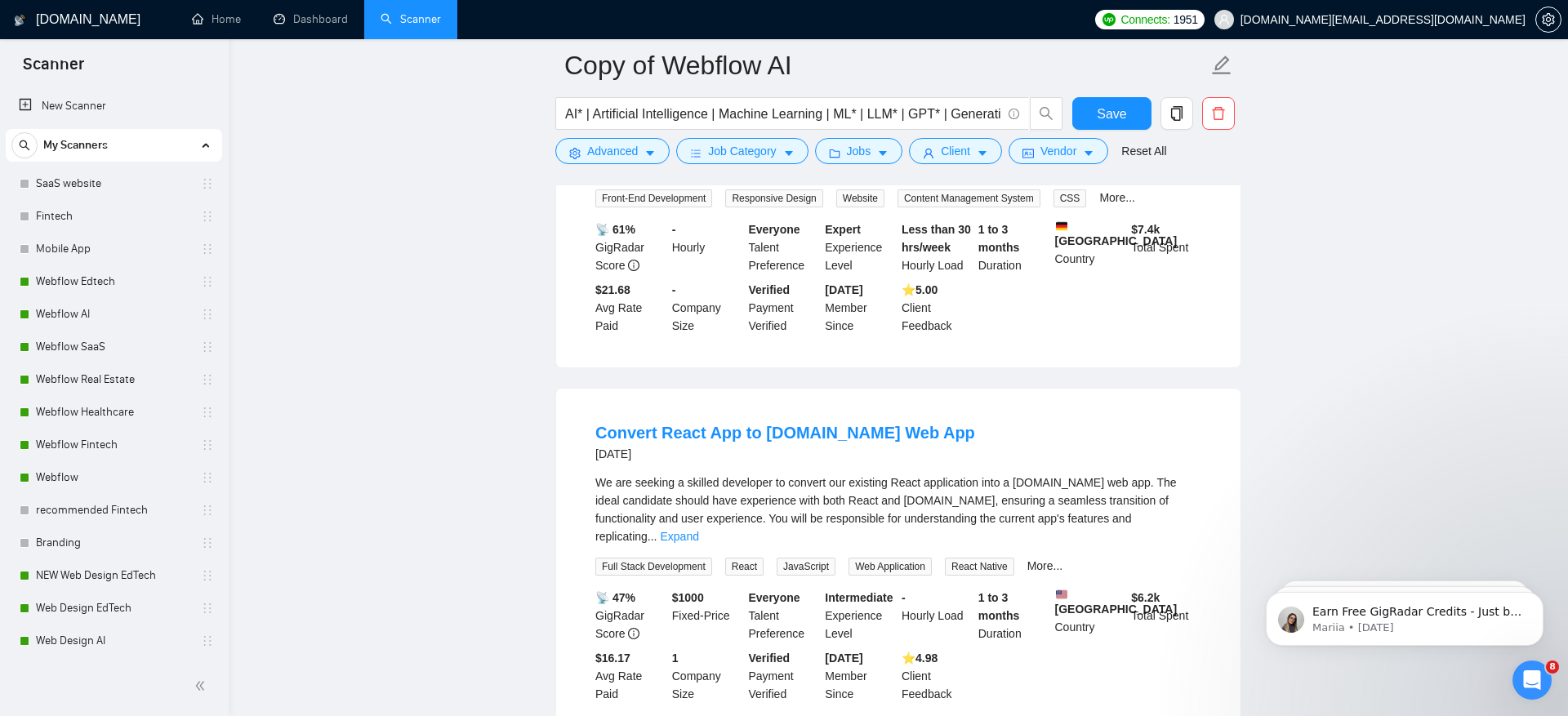
scroll to position [1846, 0]
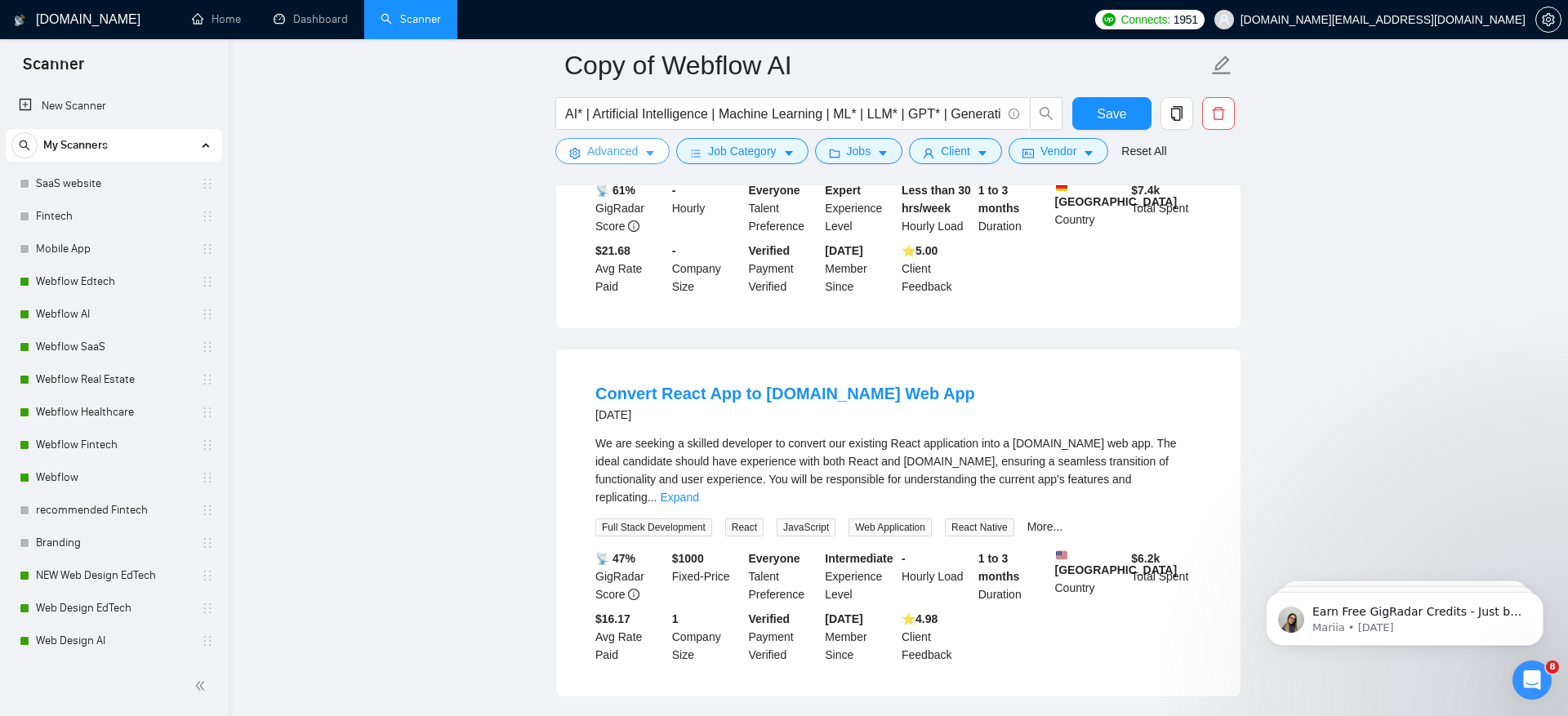
click at [597, 155] on span "Advanced" at bounding box center [613, 151] width 51 height 18
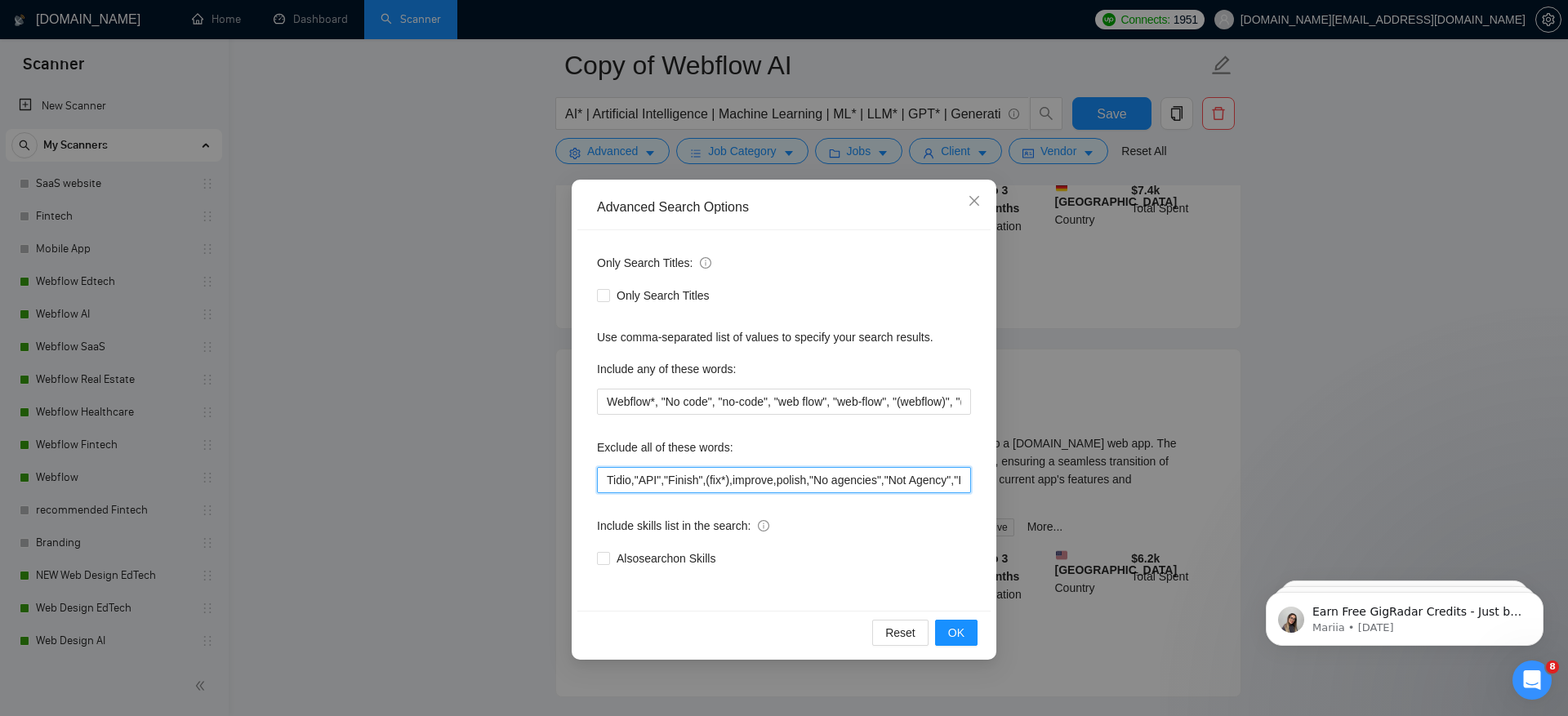
click at [604, 477] on input "Tidio,"API","Finish",(fix*),improve,polish,"No agencies","Not Agency","Individu…" at bounding box center [784, 480] width 374 height 26
type input "framer, Tidio,"API","Finish",(fix*),improve,polish,"No agencies","Not Agency","…"
click at [957, 625] on span "OK" at bounding box center [956, 633] width 17 height 18
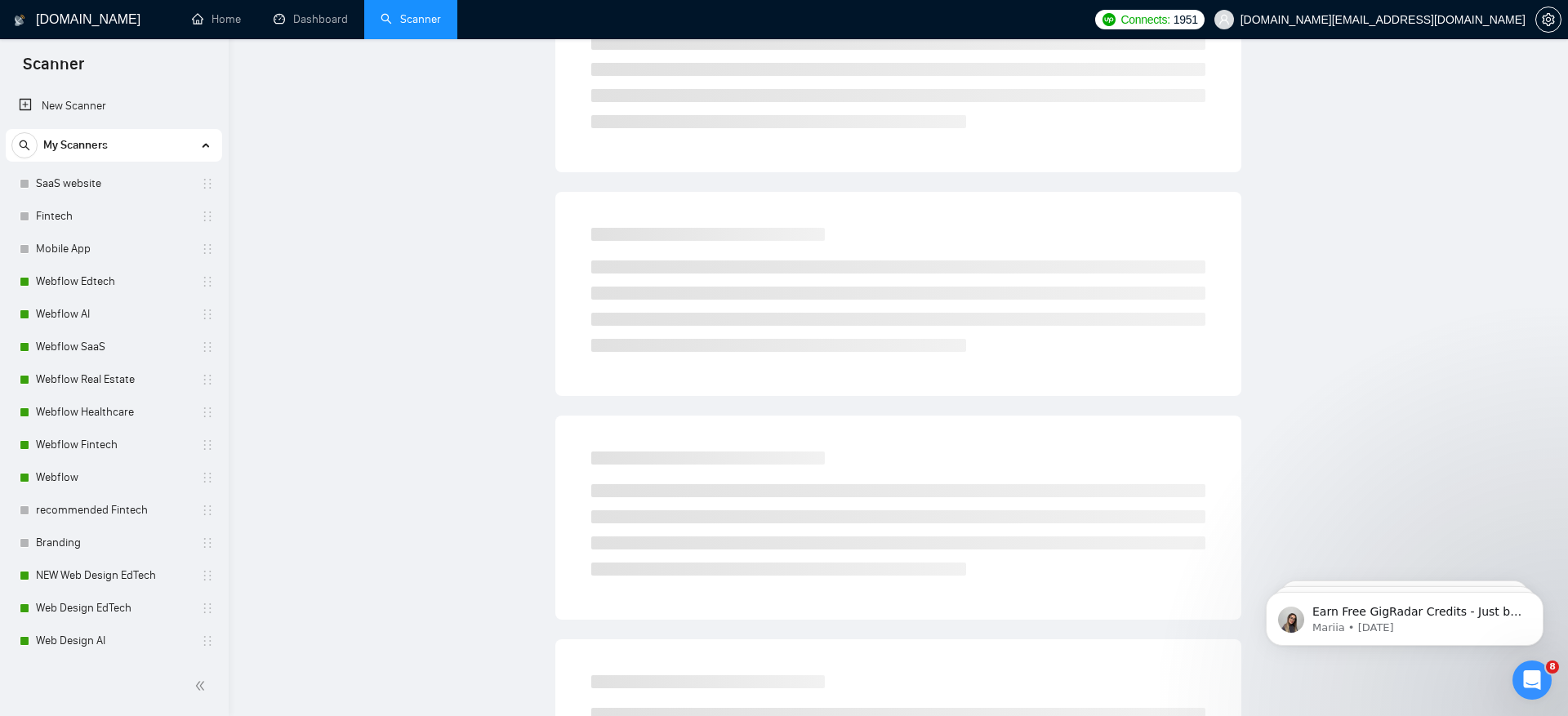
scroll to position [0, 0]
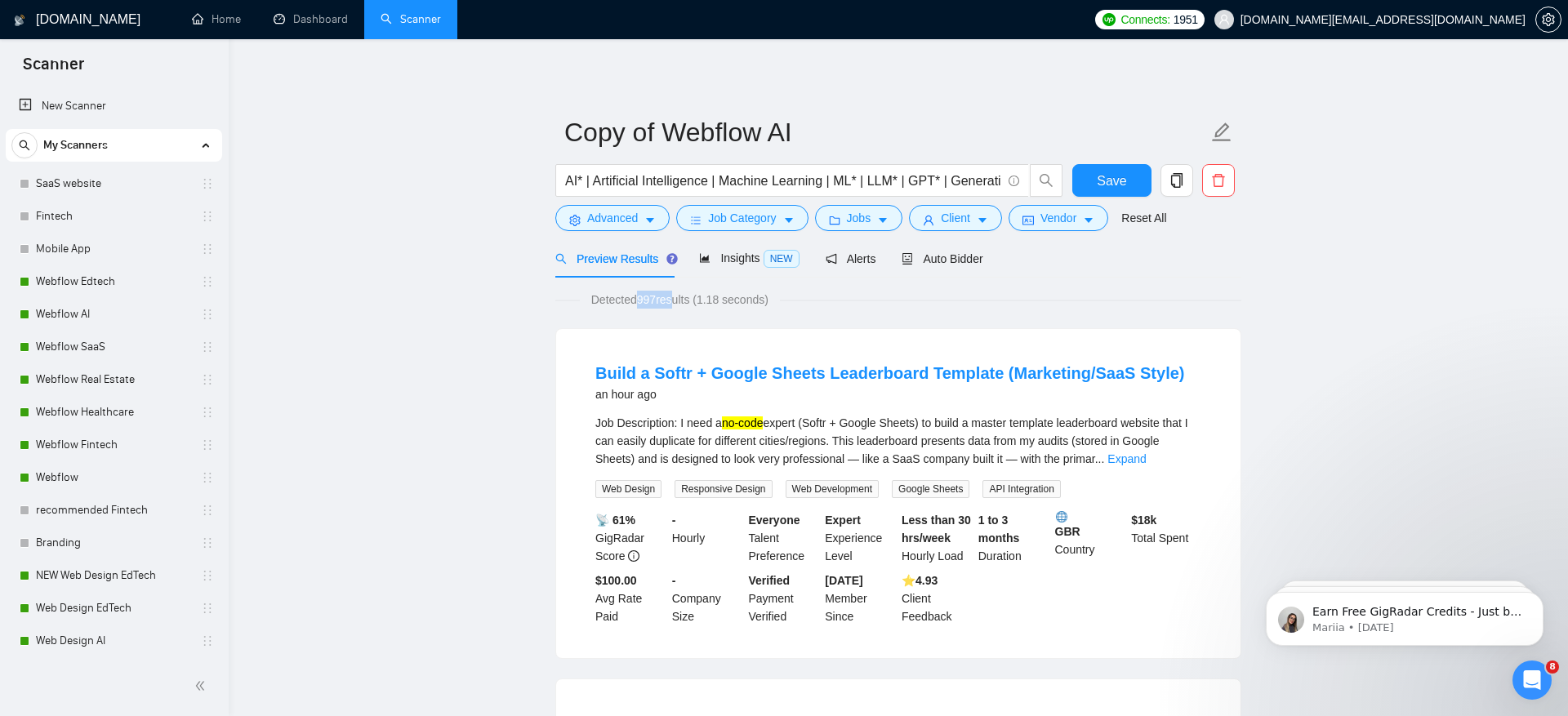
drag, startPoint x: 639, startPoint y: 300, endPoint x: 674, endPoint y: 300, distance: 35.0
click at [674, 300] on span "Detected 997 results (1.18 seconds)" at bounding box center [679, 300] width 200 height 18
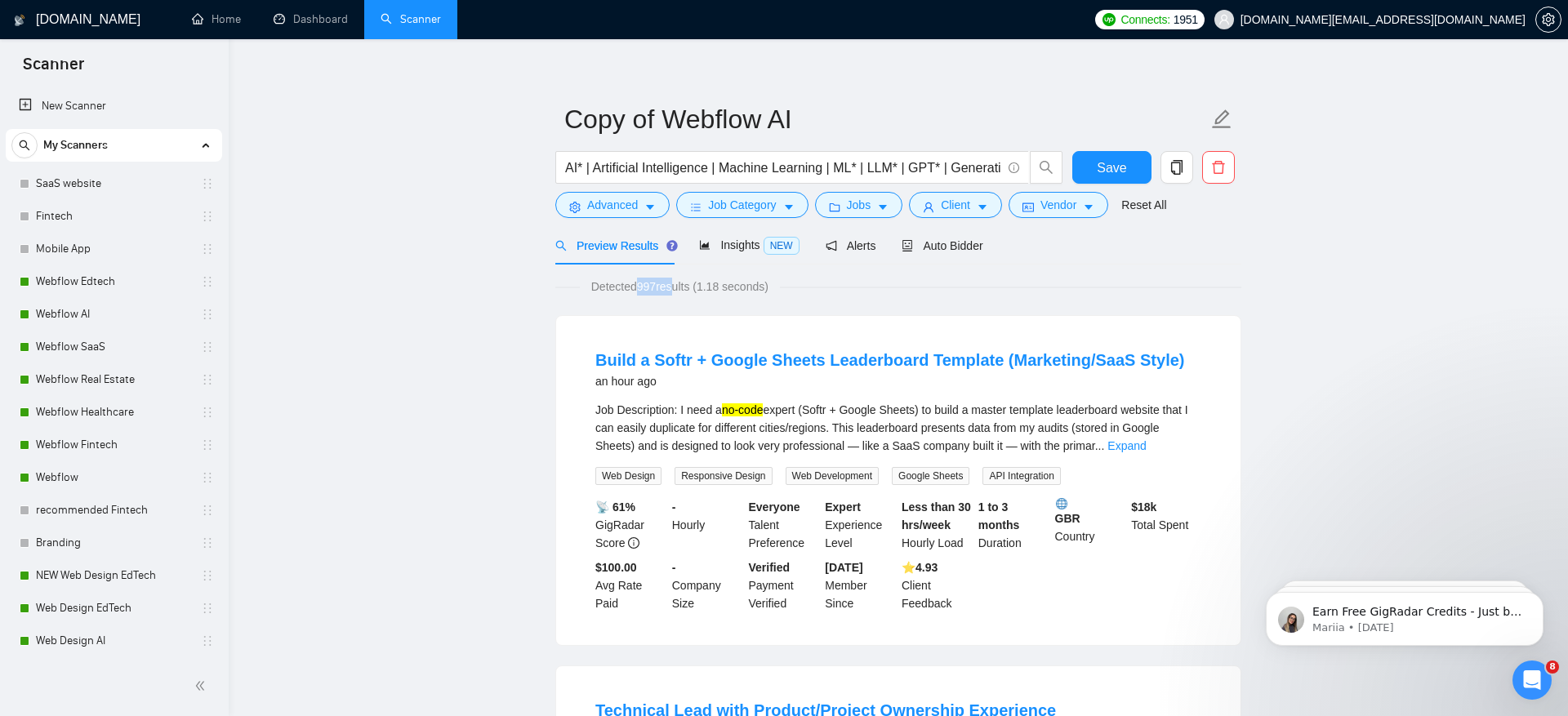
scroll to position [19, 0]
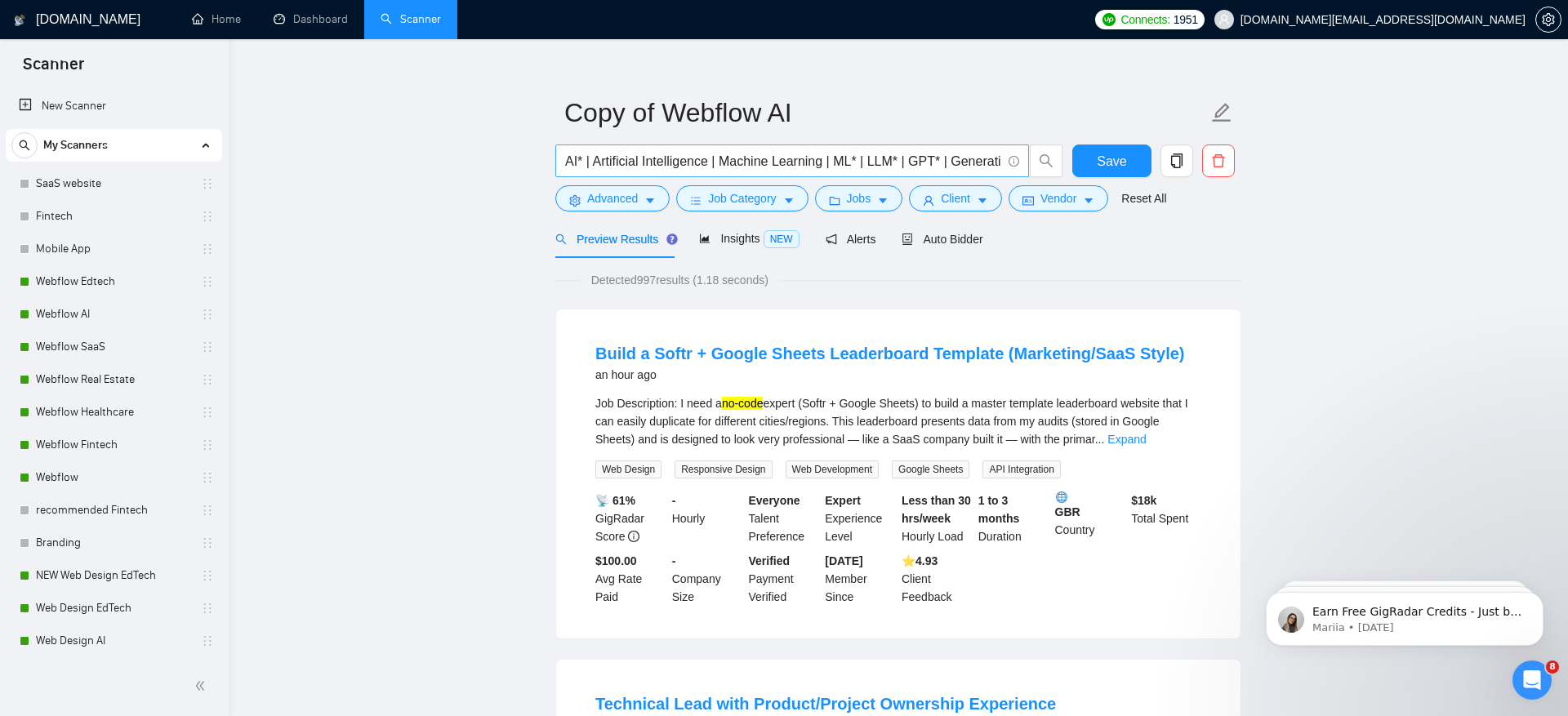
click at [960, 160] on input "AI* | Artificial Intelligence | Machine Learning | ML* | LLM* | GPT* | Generati…" at bounding box center [783, 160] width 436 height 20
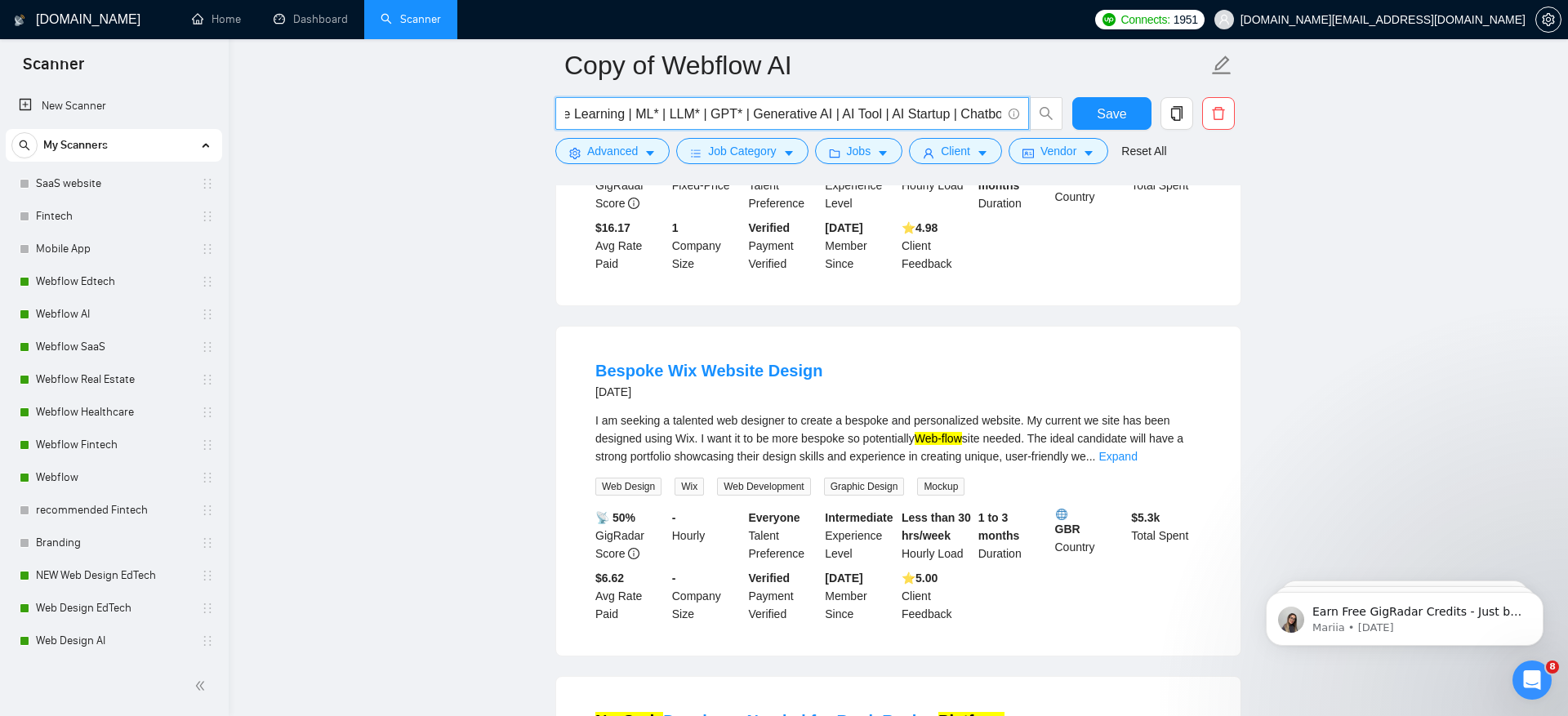
scroll to position [0, 0]
drag, startPoint x: 932, startPoint y: 422, endPoint x: 997, endPoint y: 425, distance: 65.1
click at [997, 425] on div "I am seeking a talented web designer to create a bespoke and personalized websi…" at bounding box center [898, 438] width 606 height 53
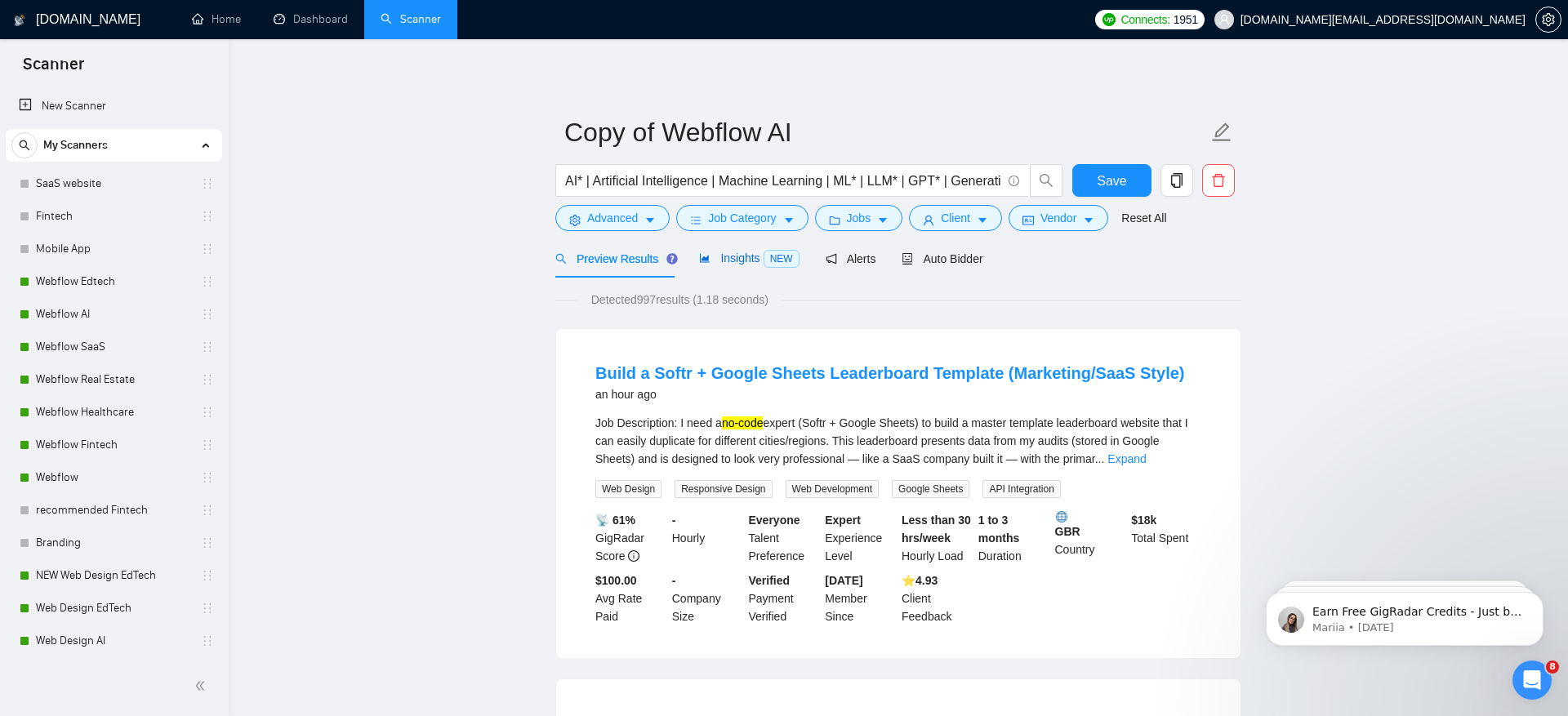
click at [738, 253] on span "Insights NEW" at bounding box center [749, 258] width 100 height 13
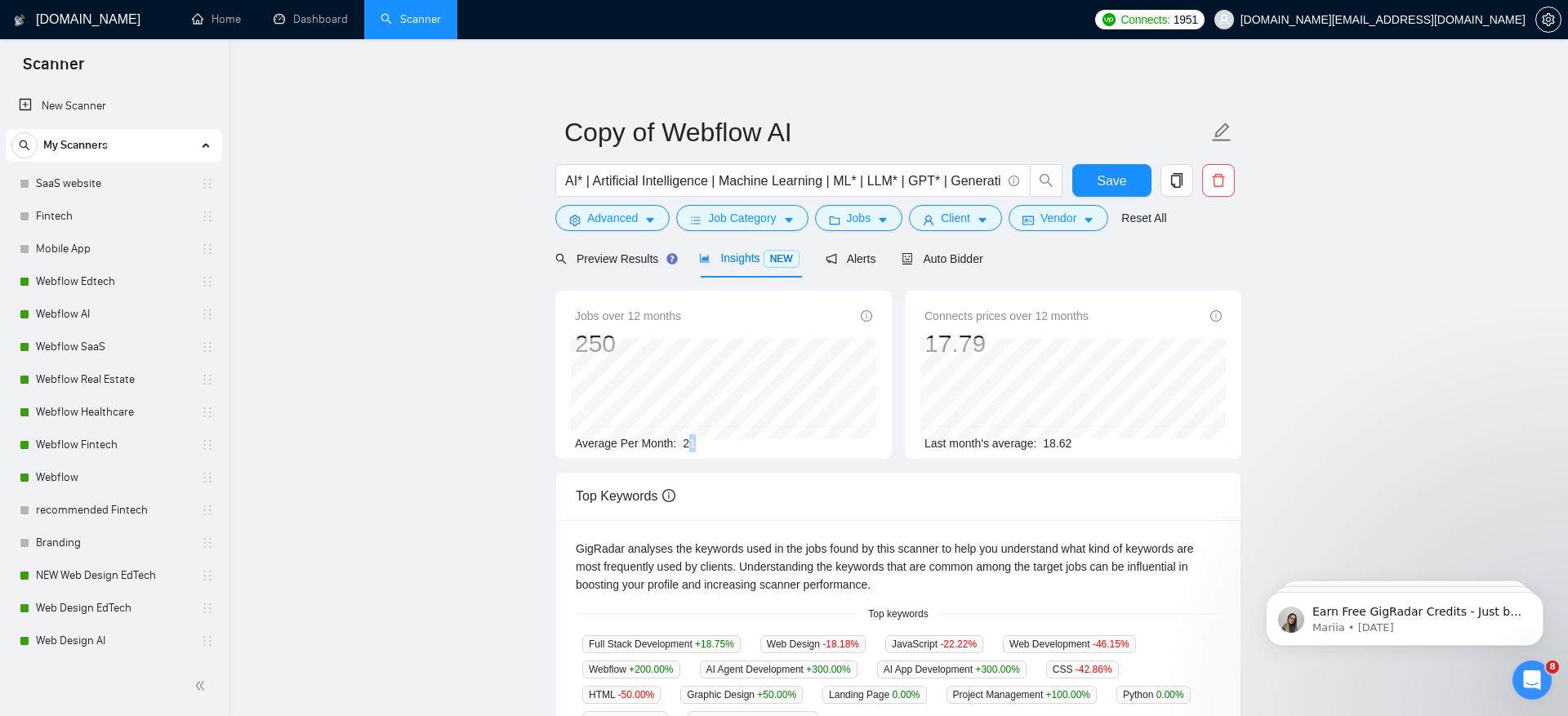
drag, startPoint x: 688, startPoint y: 446, endPoint x: 766, endPoint y: 447, distance: 78.0
click at [766, 446] on div "Average Per Month: 21" at bounding box center [723, 443] width 297 height 18
click at [622, 270] on div "Preview Results" at bounding box center [614, 259] width 117 height 39
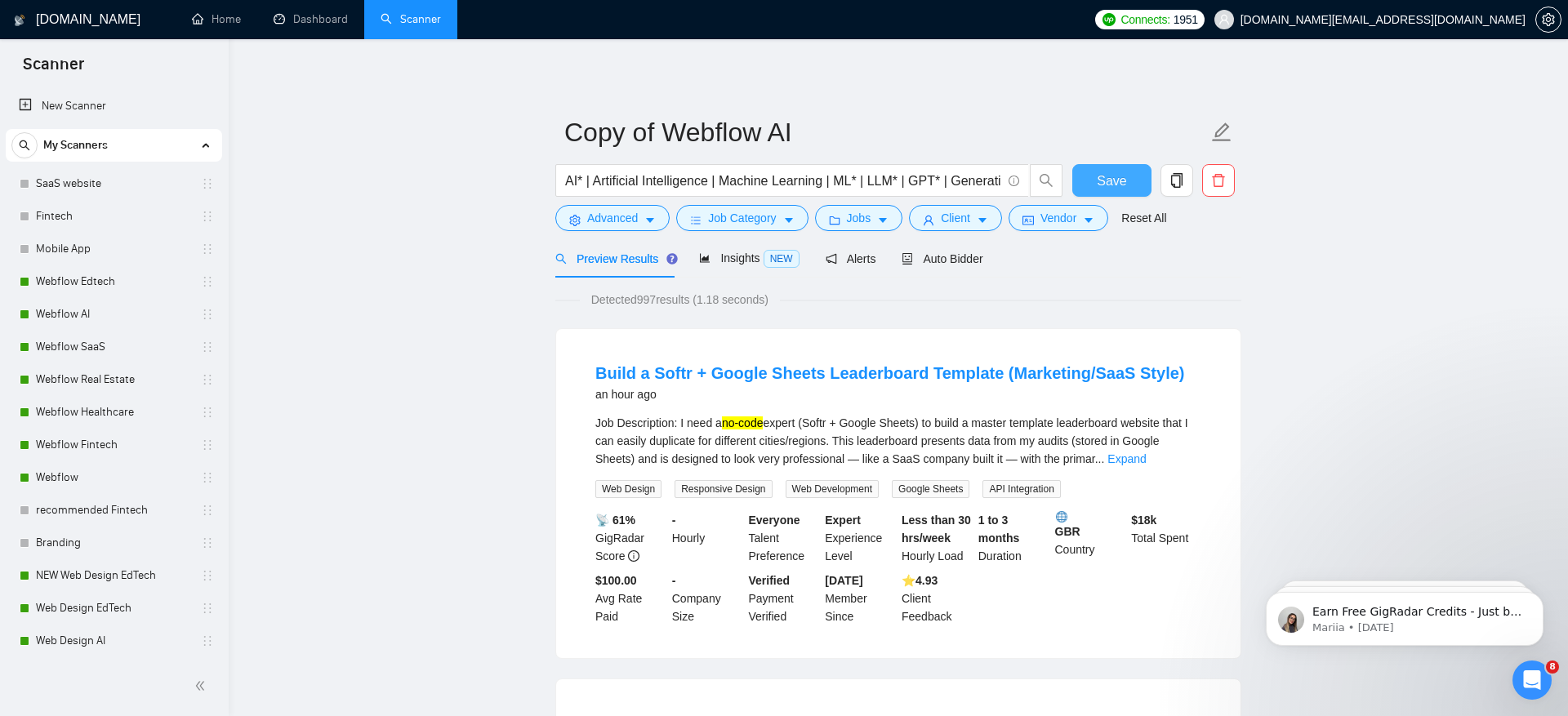
click at [1130, 176] on button "Save" at bounding box center [1111, 180] width 79 height 32
click at [113, 321] on link "Webflow AI" at bounding box center [113, 314] width 155 height 32
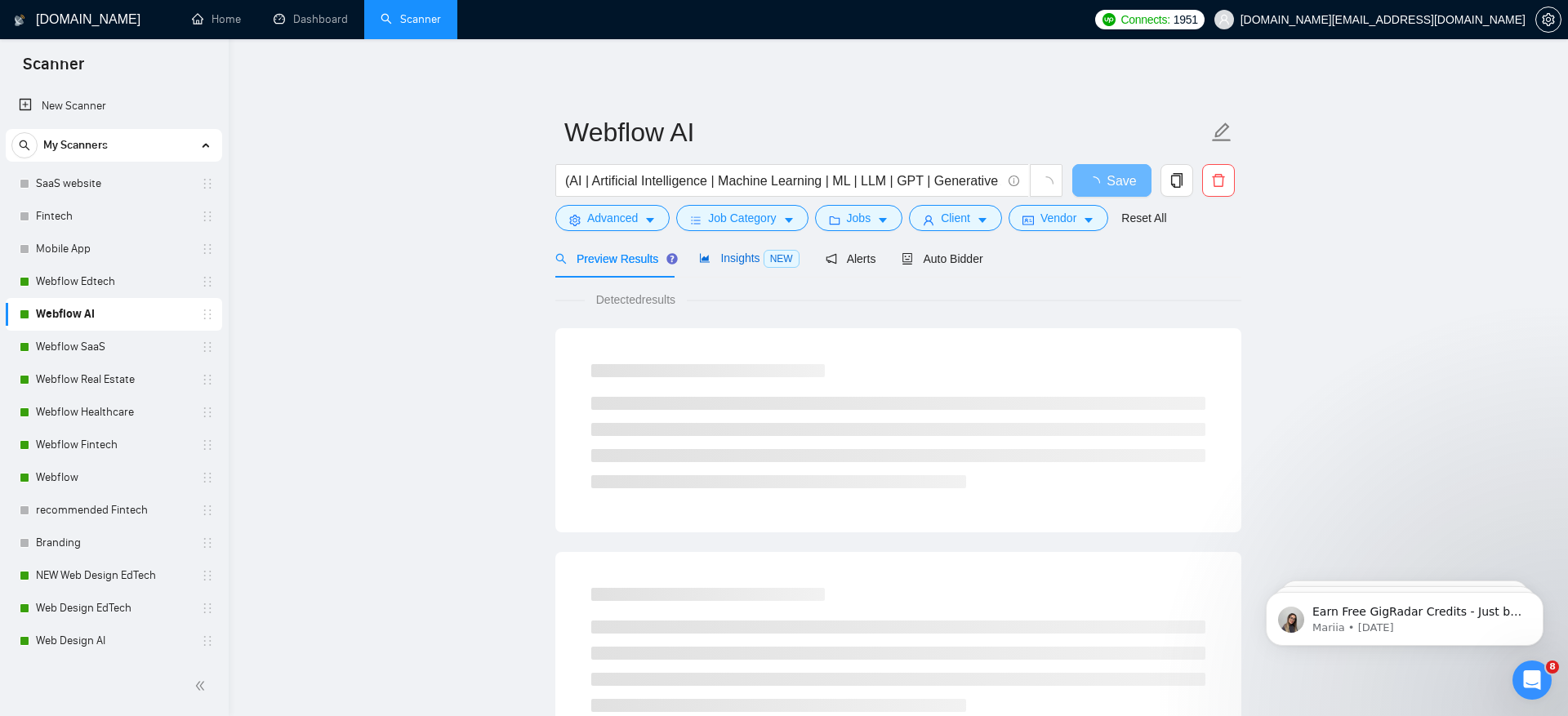
click at [737, 258] on span "Insights NEW" at bounding box center [749, 258] width 100 height 13
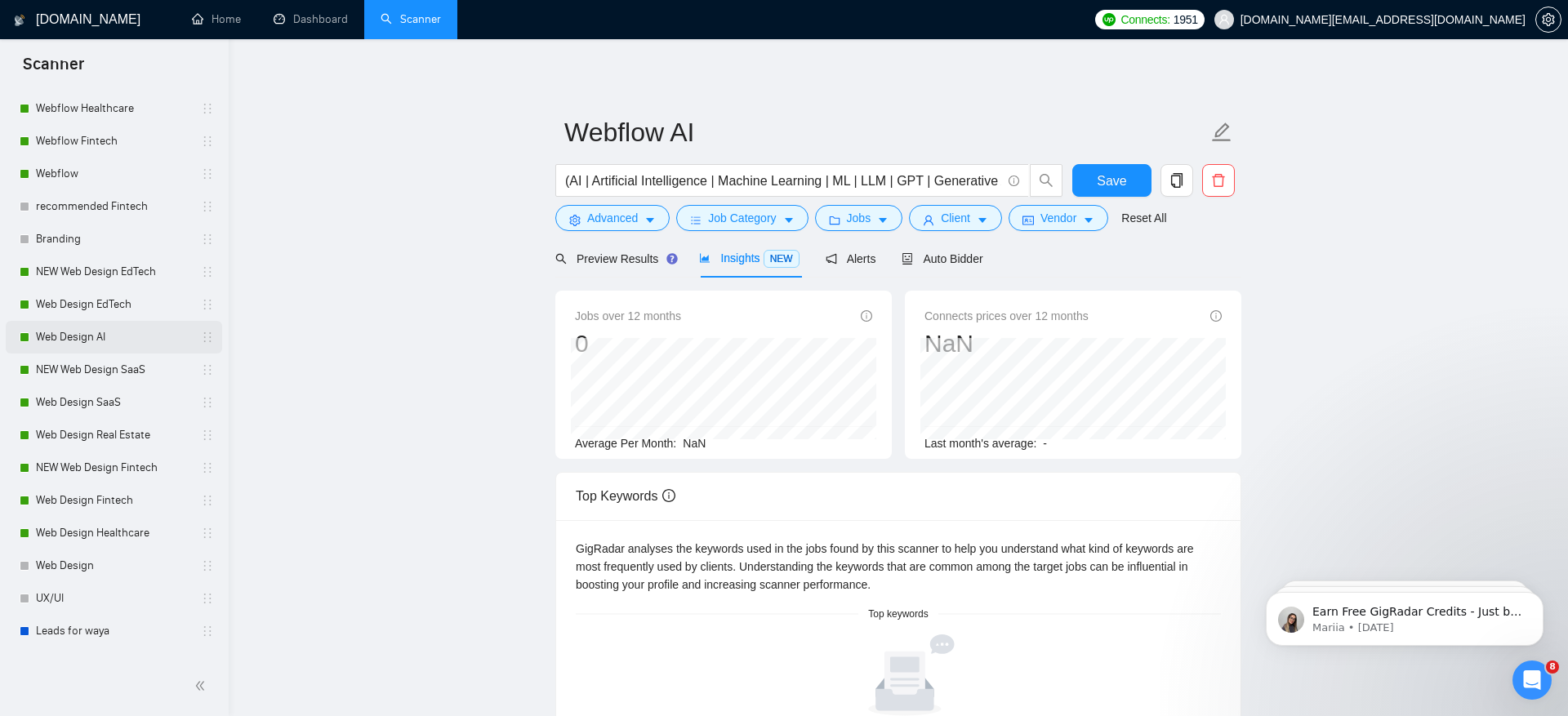
scroll to position [328, 0]
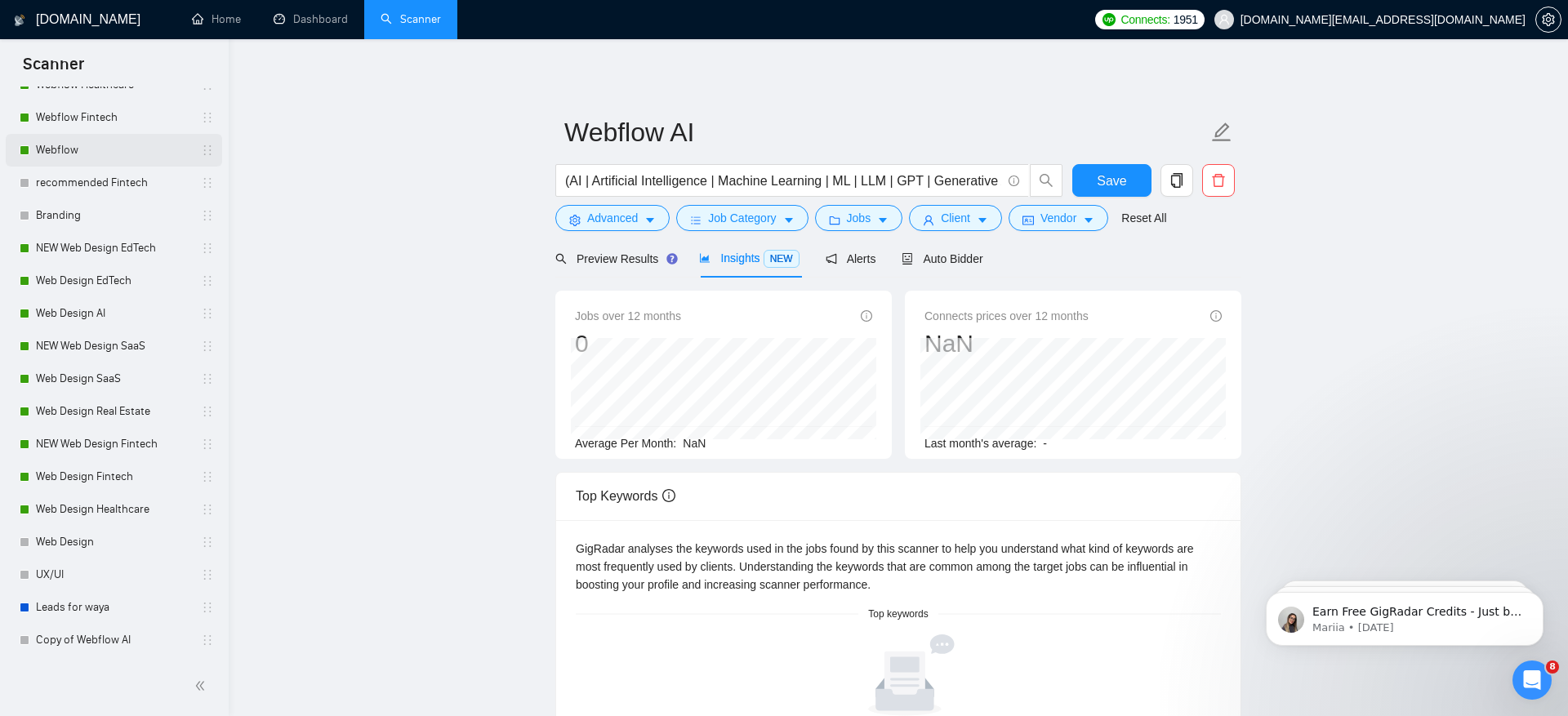
click at [87, 139] on link "Webflow" at bounding box center [113, 150] width 155 height 32
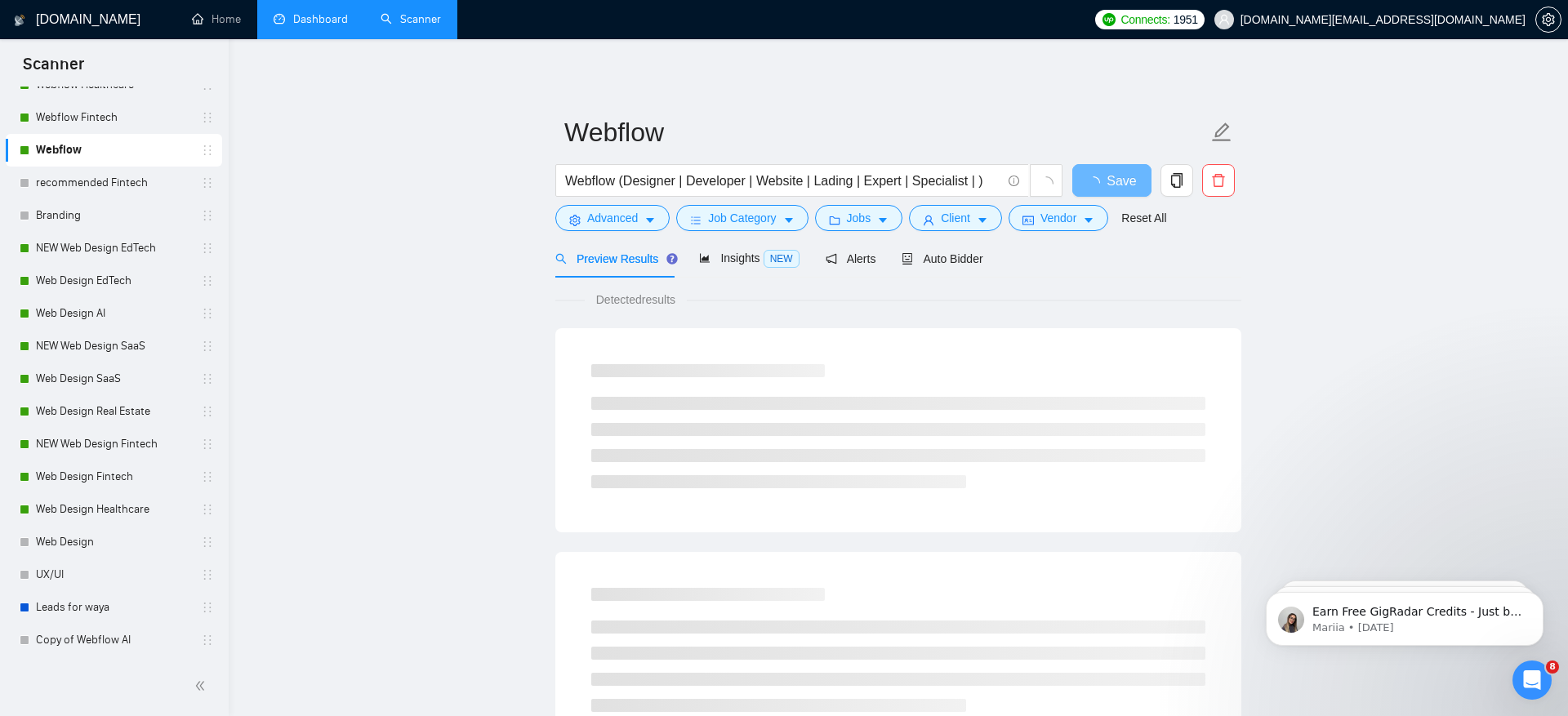
click at [323, 14] on link "Dashboard" at bounding box center [310, 19] width 74 height 14
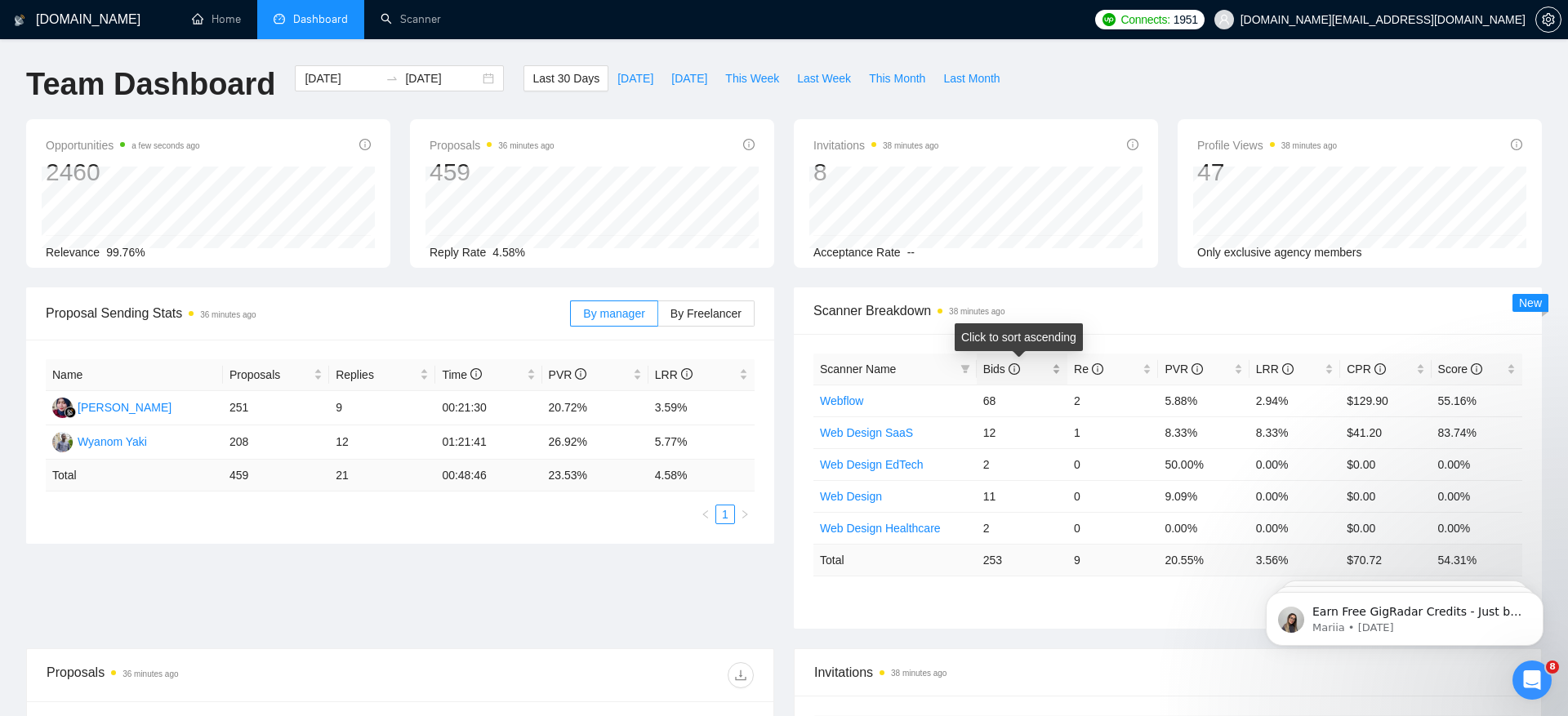
click at [997, 365] on span "Bids" at bounding box center [1002, 369] width 37 height 13
click at [1164, 398] on td "27.34%" at bounding box center [1203, 401] width 90 height 32
drag, startPoint x: 1211, startPoint y: 401, endPoint x: 1152, endPoint y: 404, distance: 59.1
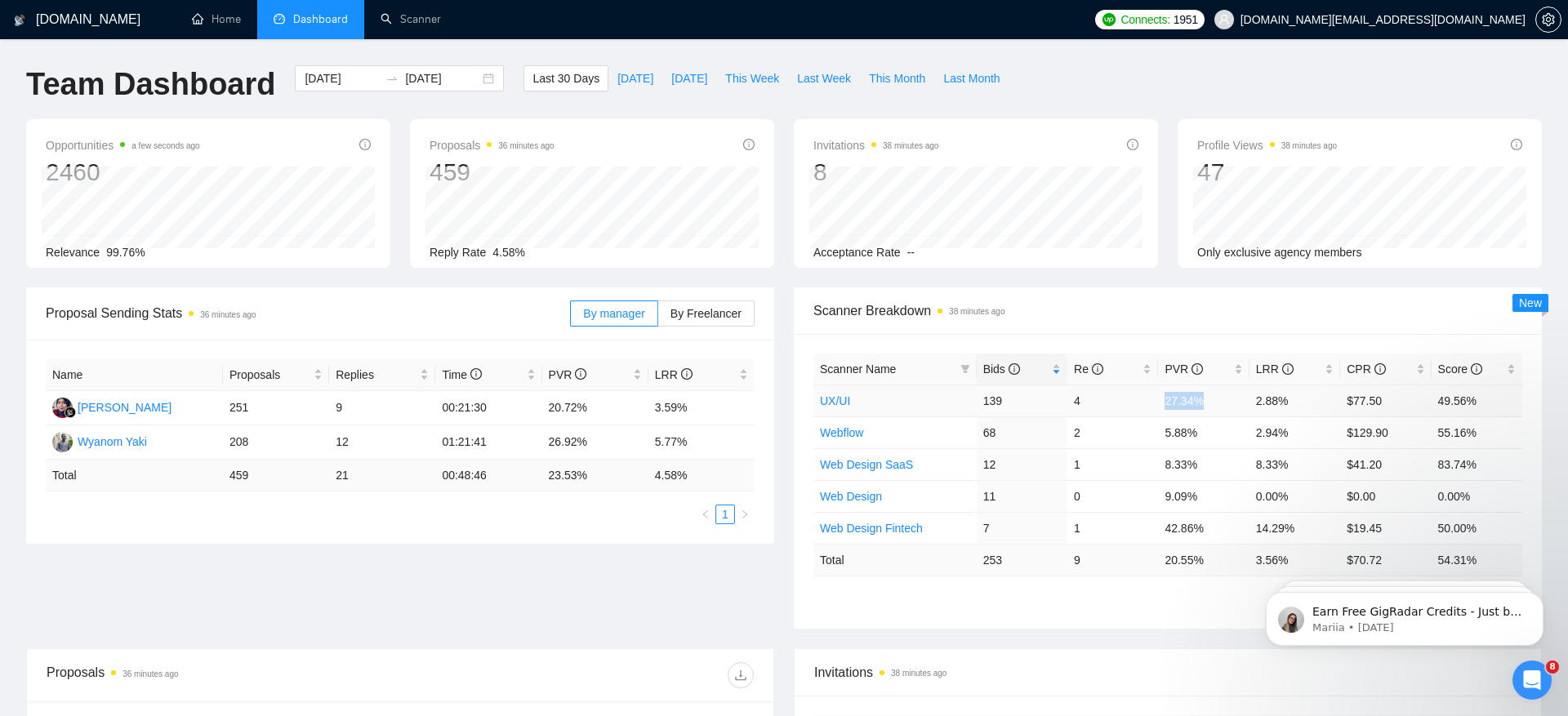
click at [1152, 404] on tr "UX/UI 139 4 27.34% 2.88% $77.50 49.56%" at bounding box center [1167, 401] width 709 height 32
click at [1187, 403] on td "27.34%" at bounding box center [1203, 401] width 90 height 32
drag, startPoint x: 1167, startPoint y: 402, endPoint x: 1211, endPoint y: 402, distance: 44.0
click at [1211, 402] on td "27.34%" at bounding box center [1203, 401] width 90 height 32
drag, startPoint x: 1252, startPoint y: 401, endPoint x: 1302, endPoint y: 401, distance: 50.0
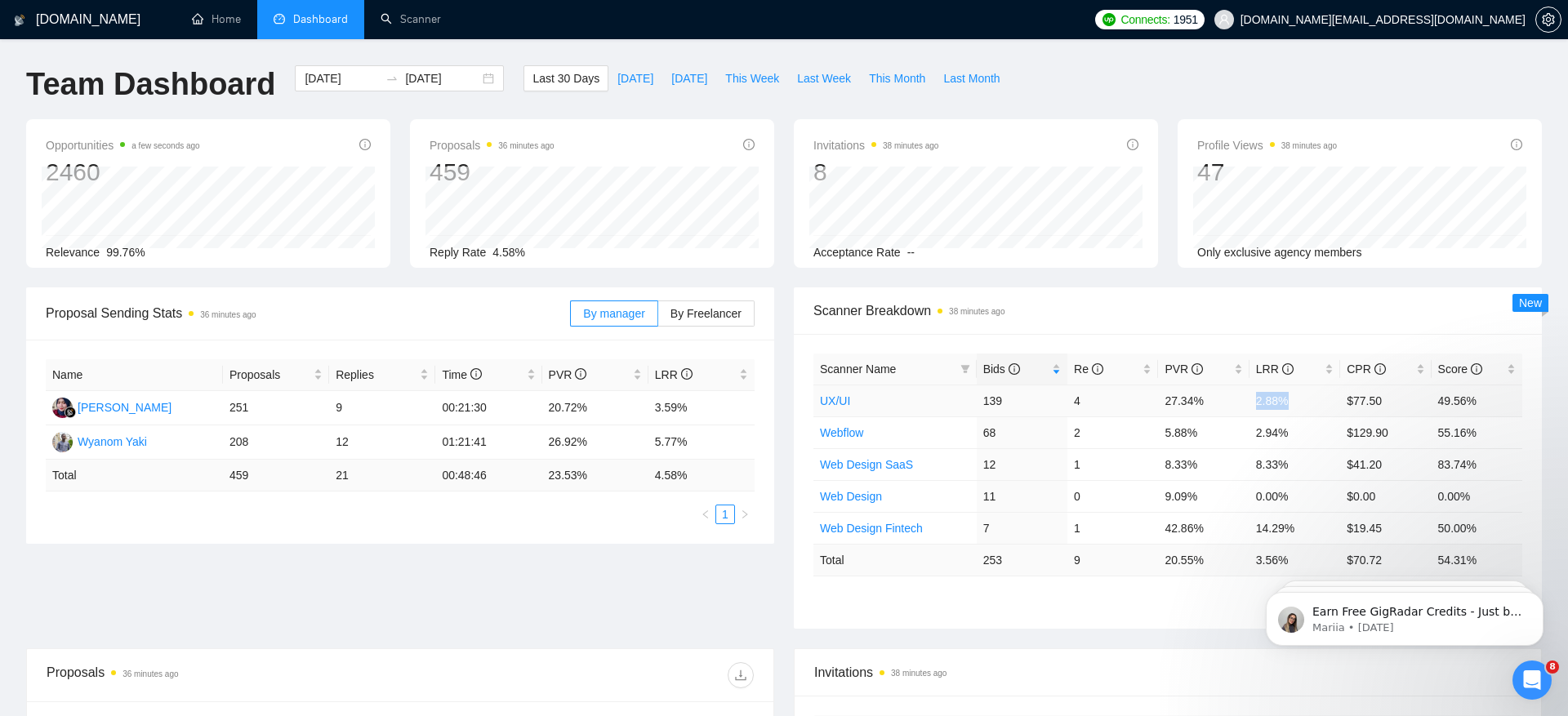
click at [1302, 401] on td "2.88%" at bounding box center [1294, 401] width 90 height 32
click at [838, 400] on link "UX/UI" at bounding box center [834, 401] width 30 height 13
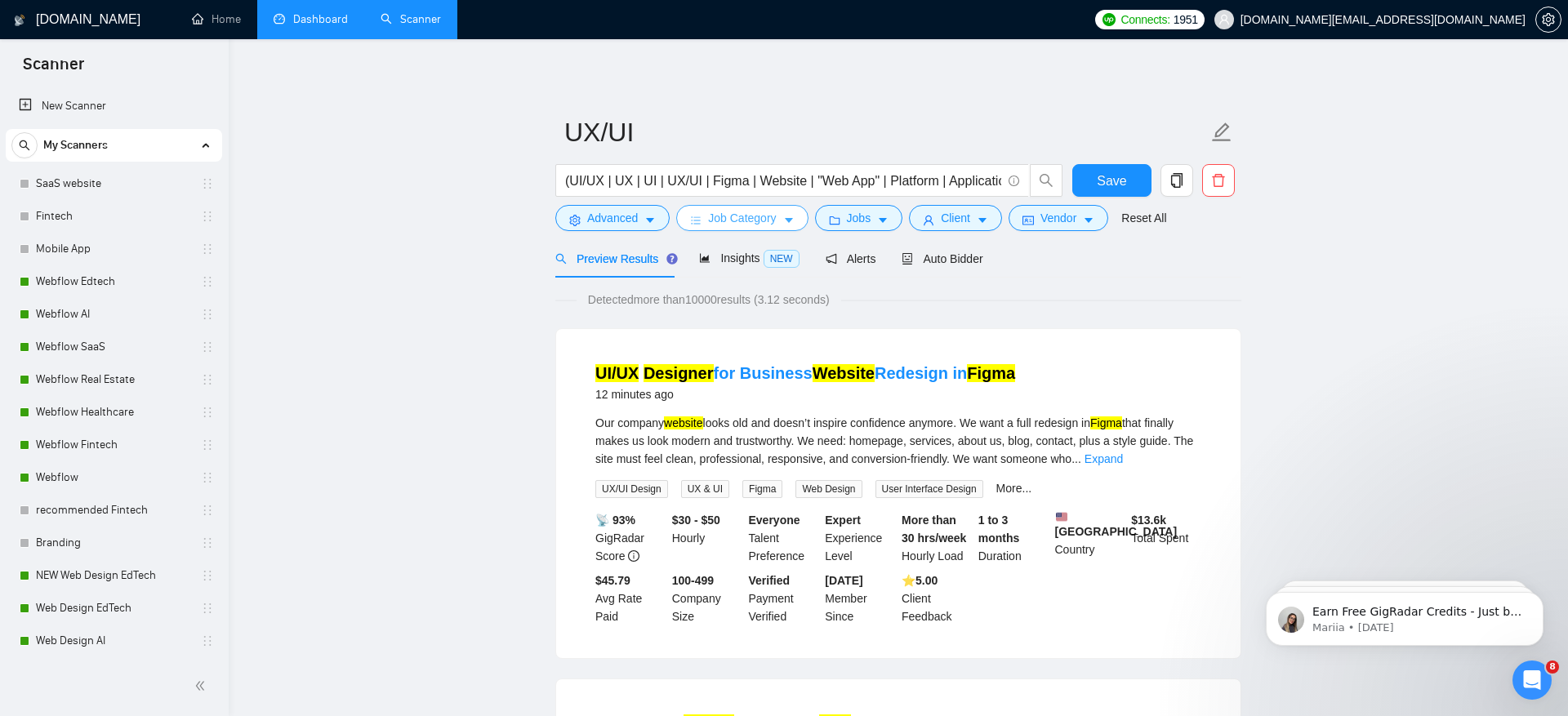
click at [749, 217] on span "Job Category" at bounding box center [741, 217] width 67 height 18
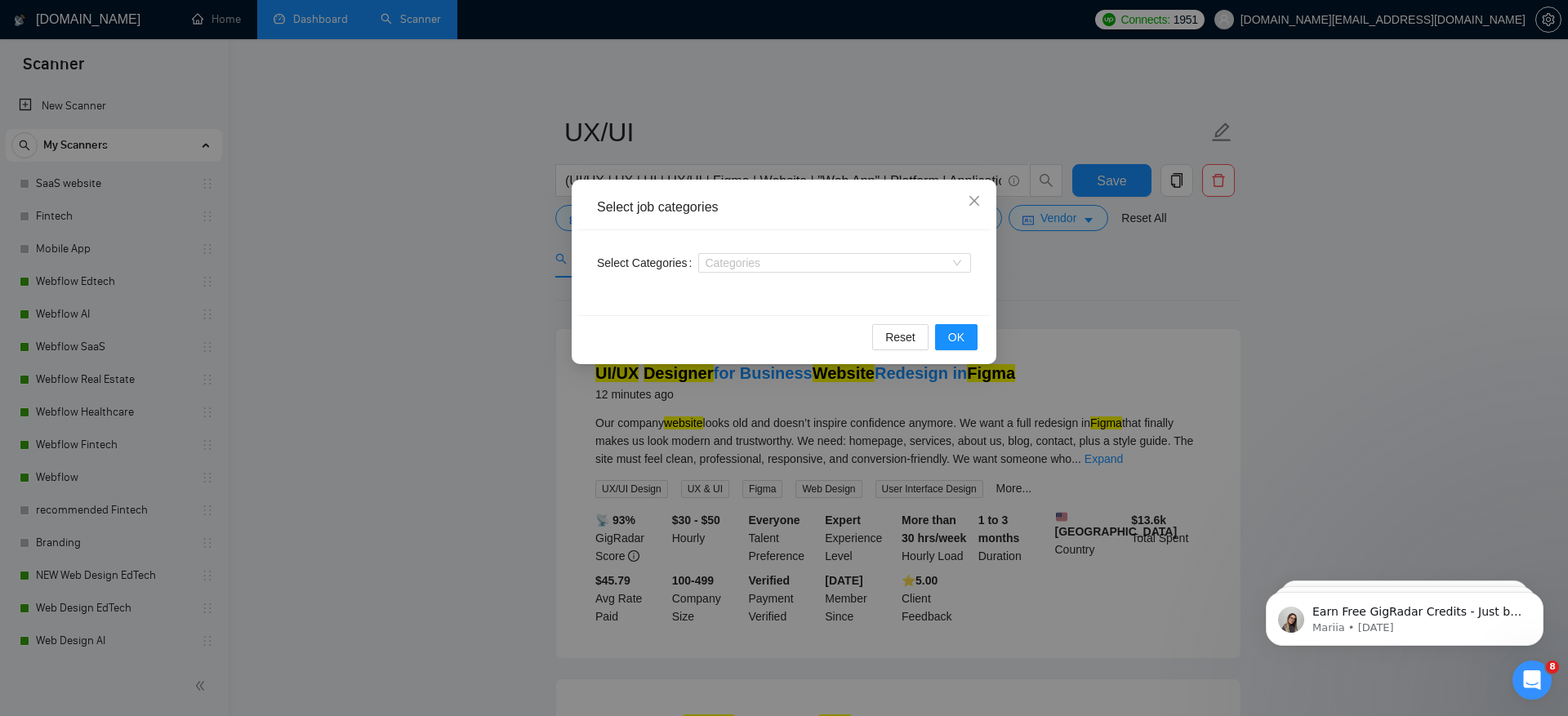
click at [473, 321] on div "Select job categories Select Categories Categories Reset OK" at bounding box center [784, 358] width 1568 height 716
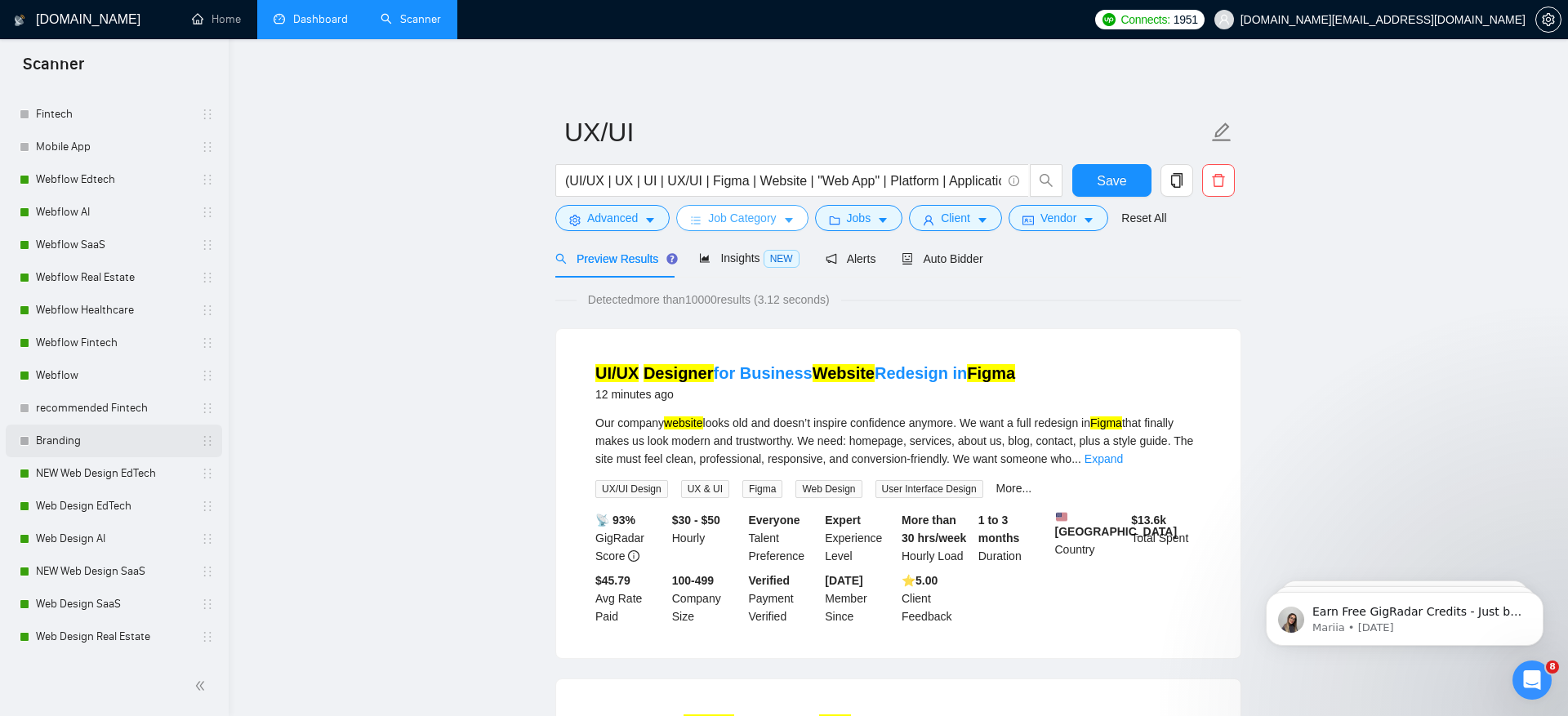
scroll to position [36, 0]
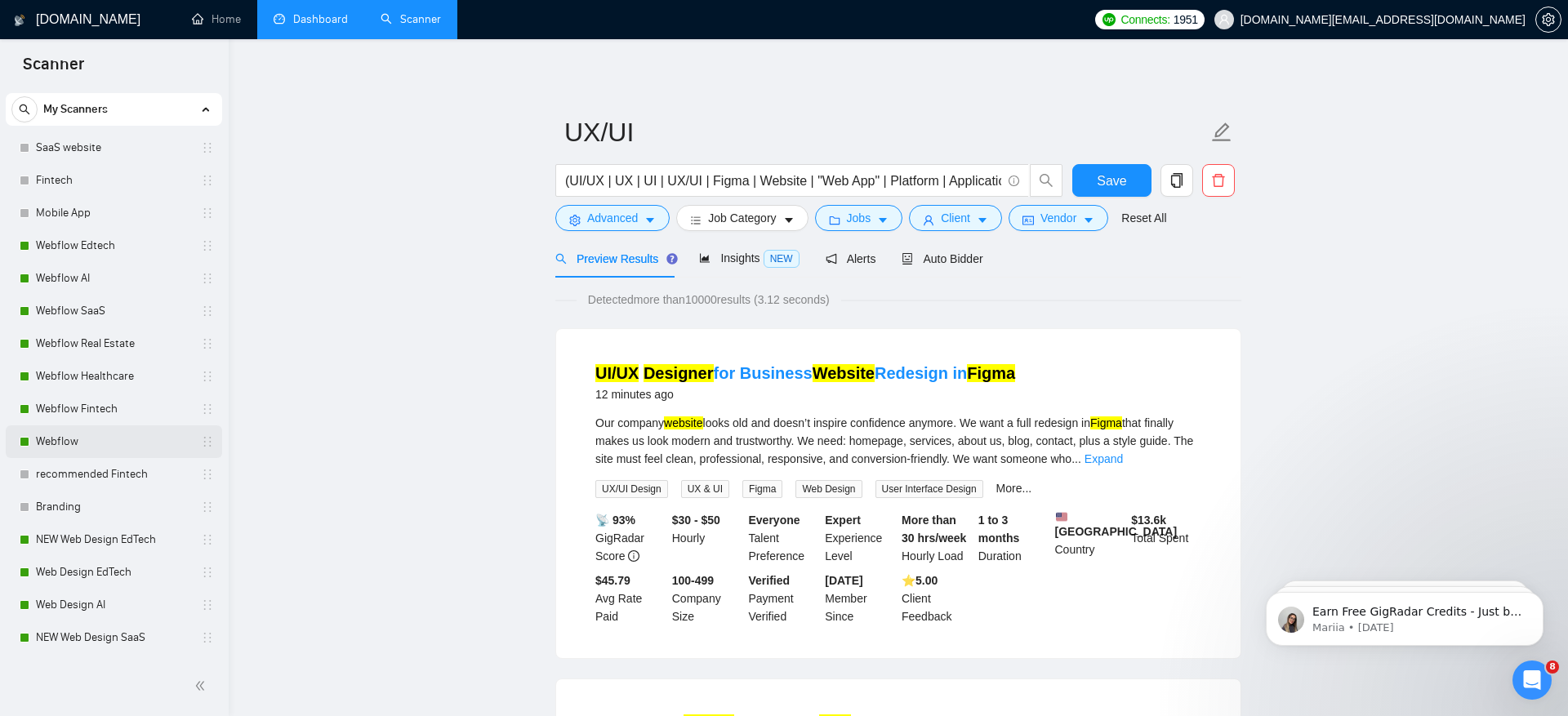
click at [86, 441] on link "Webflow" at bounding box center [113, 441] width 155 height 32
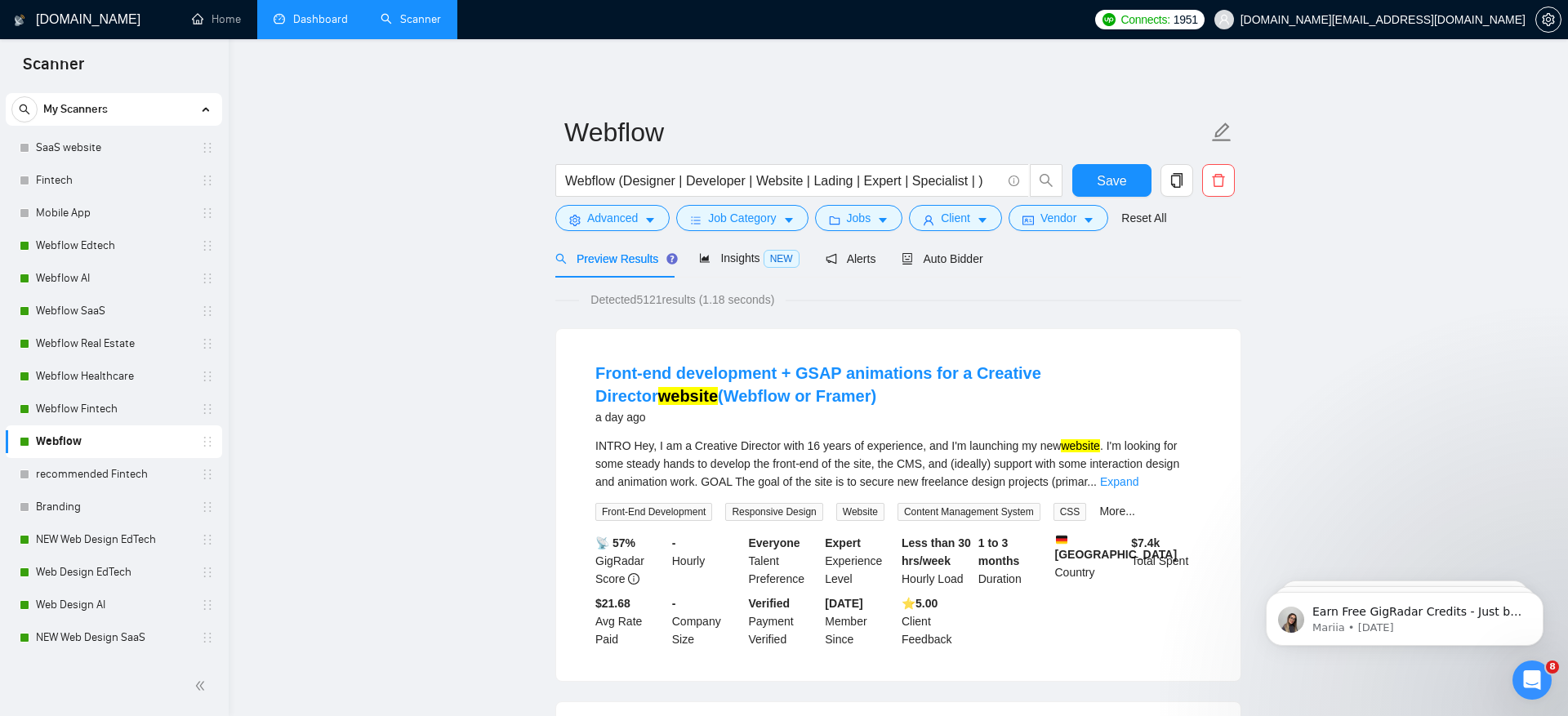
click at [756, 221] on span "Job Category" at bounding box center [741, 217] width 67 height 18
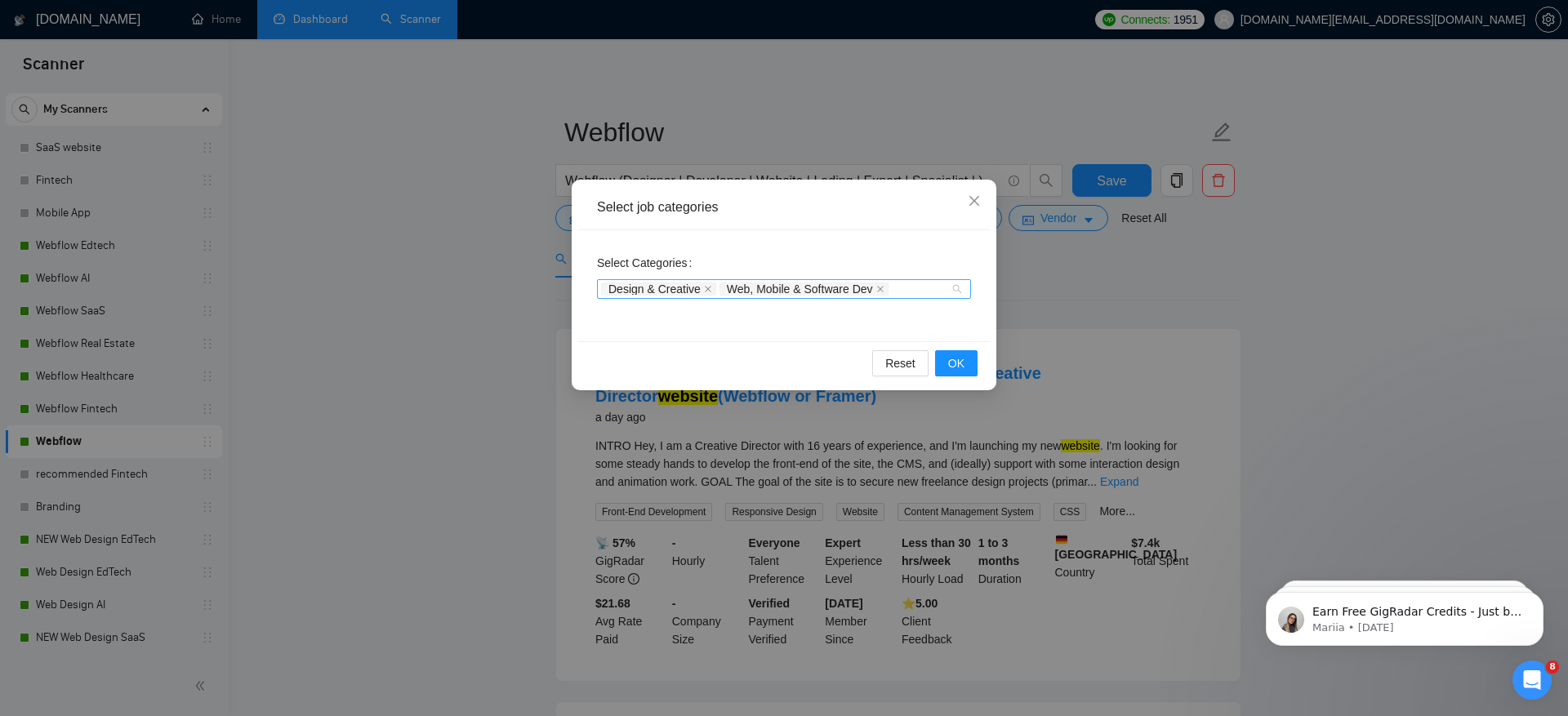
click at [639, 290] on span "Design & Creative" at bounding box center [654, 288] width 92 height 11
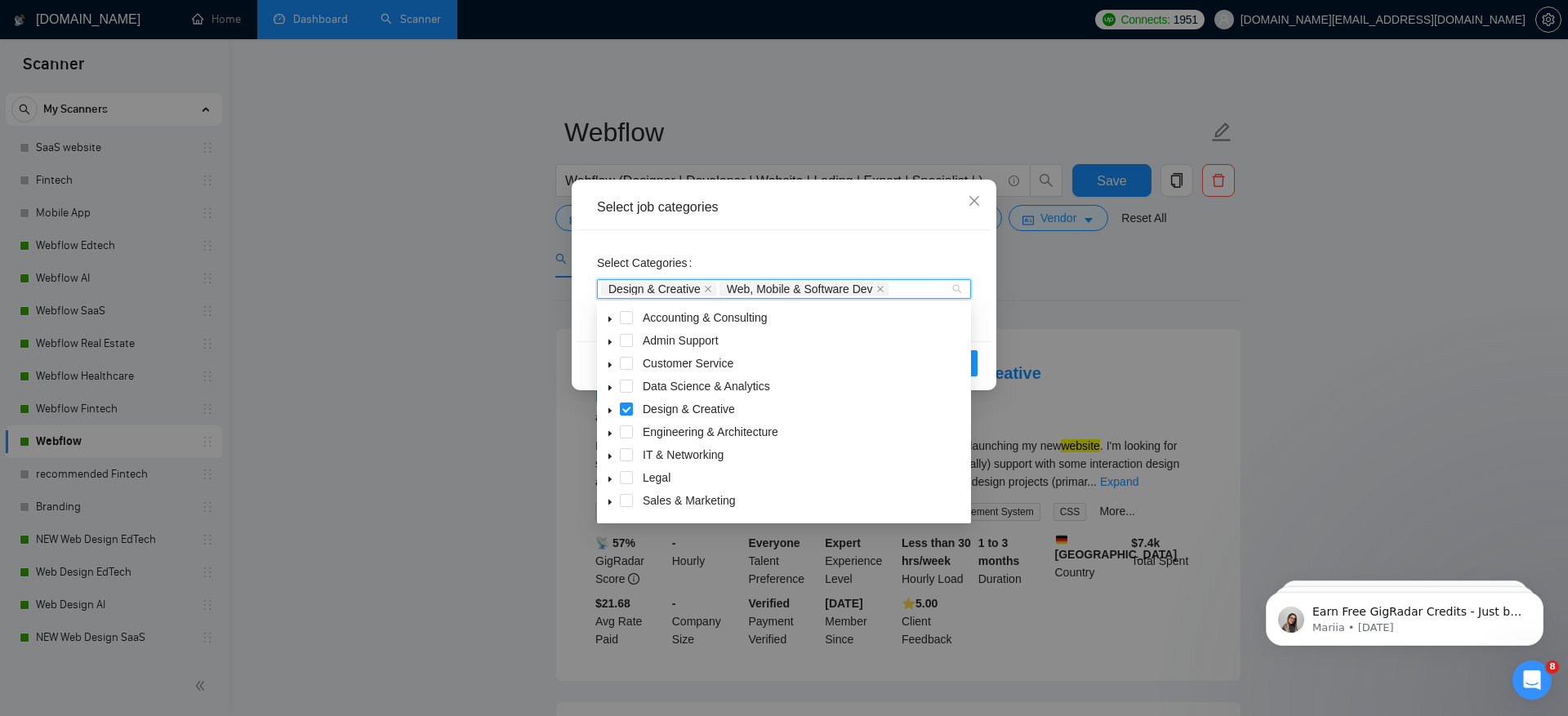
click at [607, 410] on icon "caret-down" at bounding box center [609, 410] width 8 height 8
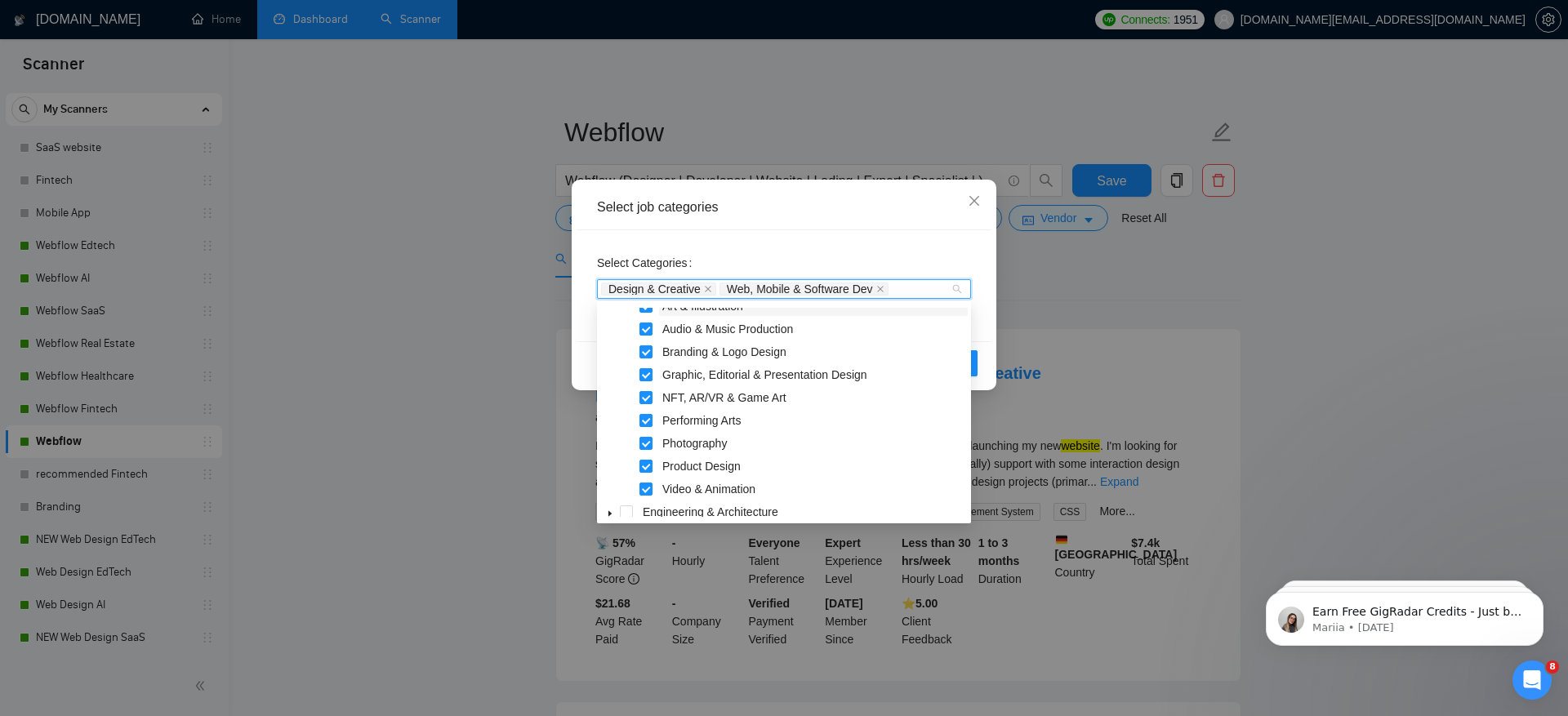
scroll to position [144, 0]
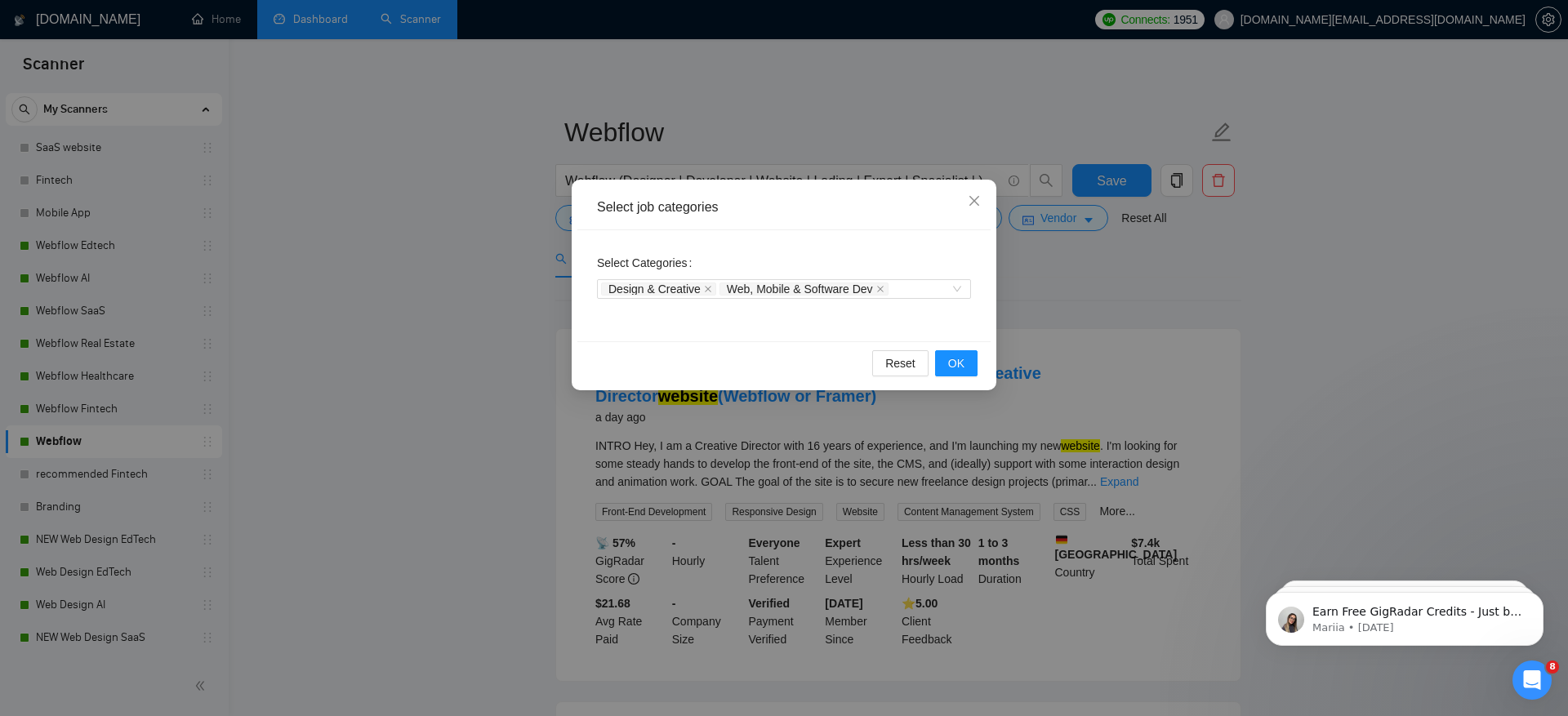
click at [390, 359] on div "Select job categories Select Categories Design & Creative Web, Mobile & Softwar…" at bounding box center [784, 358] width 1568 height 716
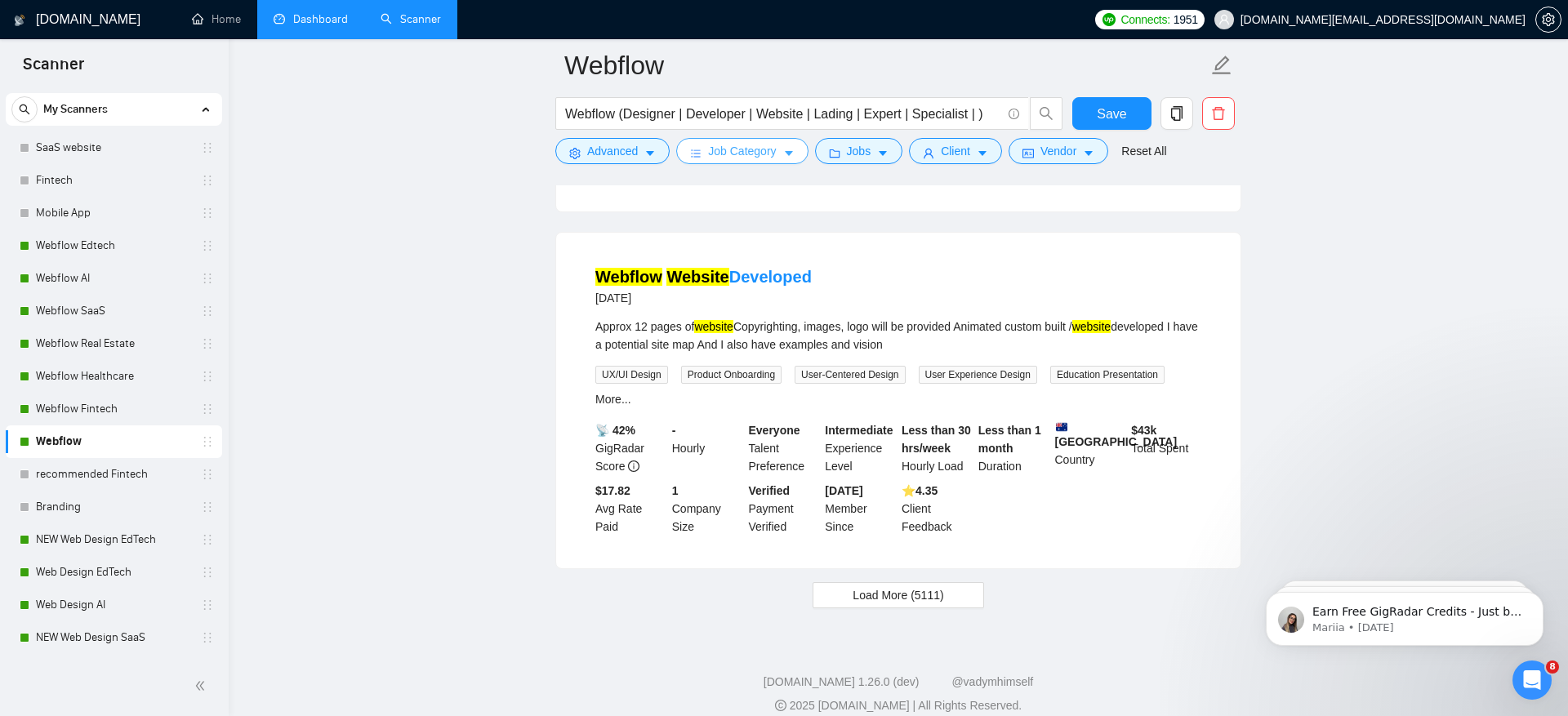
scroll to position [3350, 0]
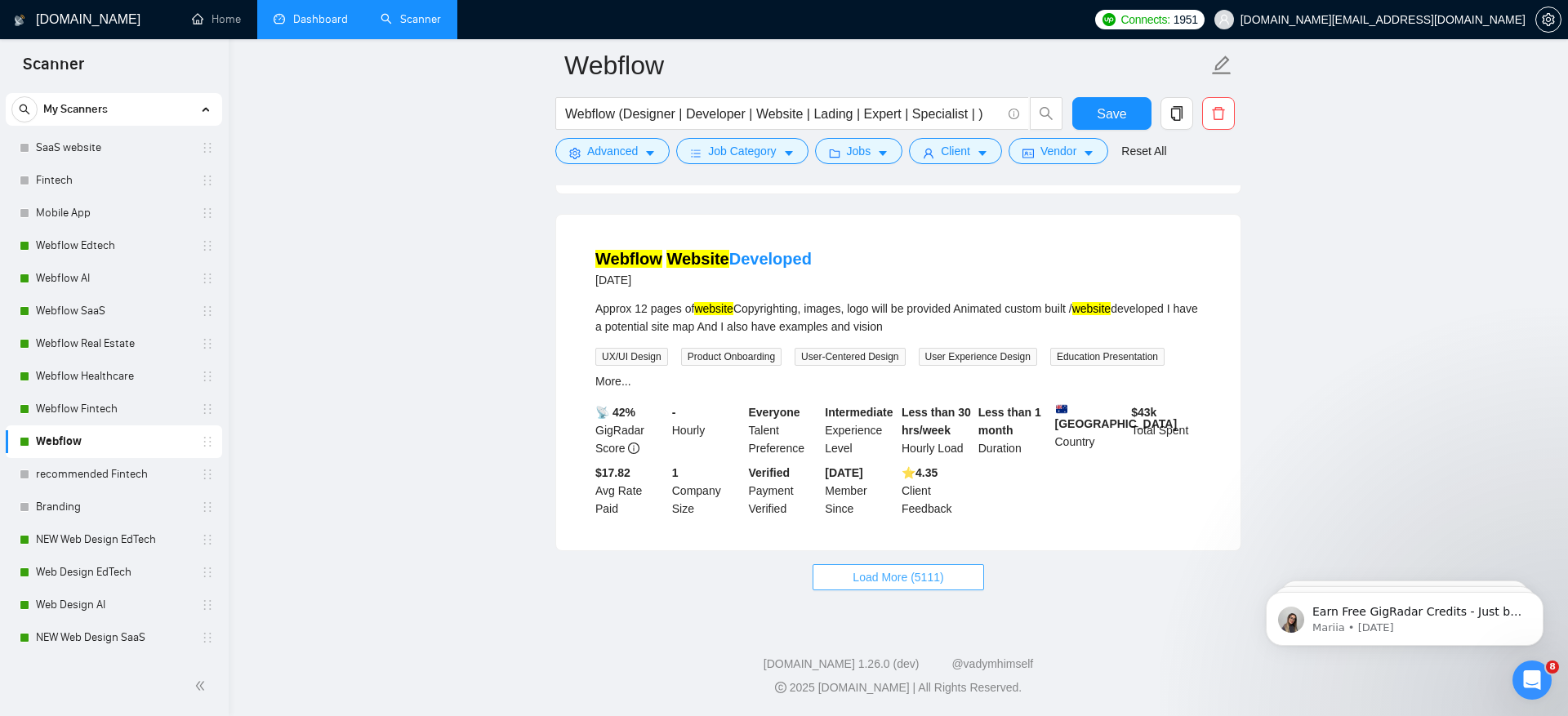
click at [903, 579] on span "Load More (5111)" at bounding box center [898, 577] width 90 height 18
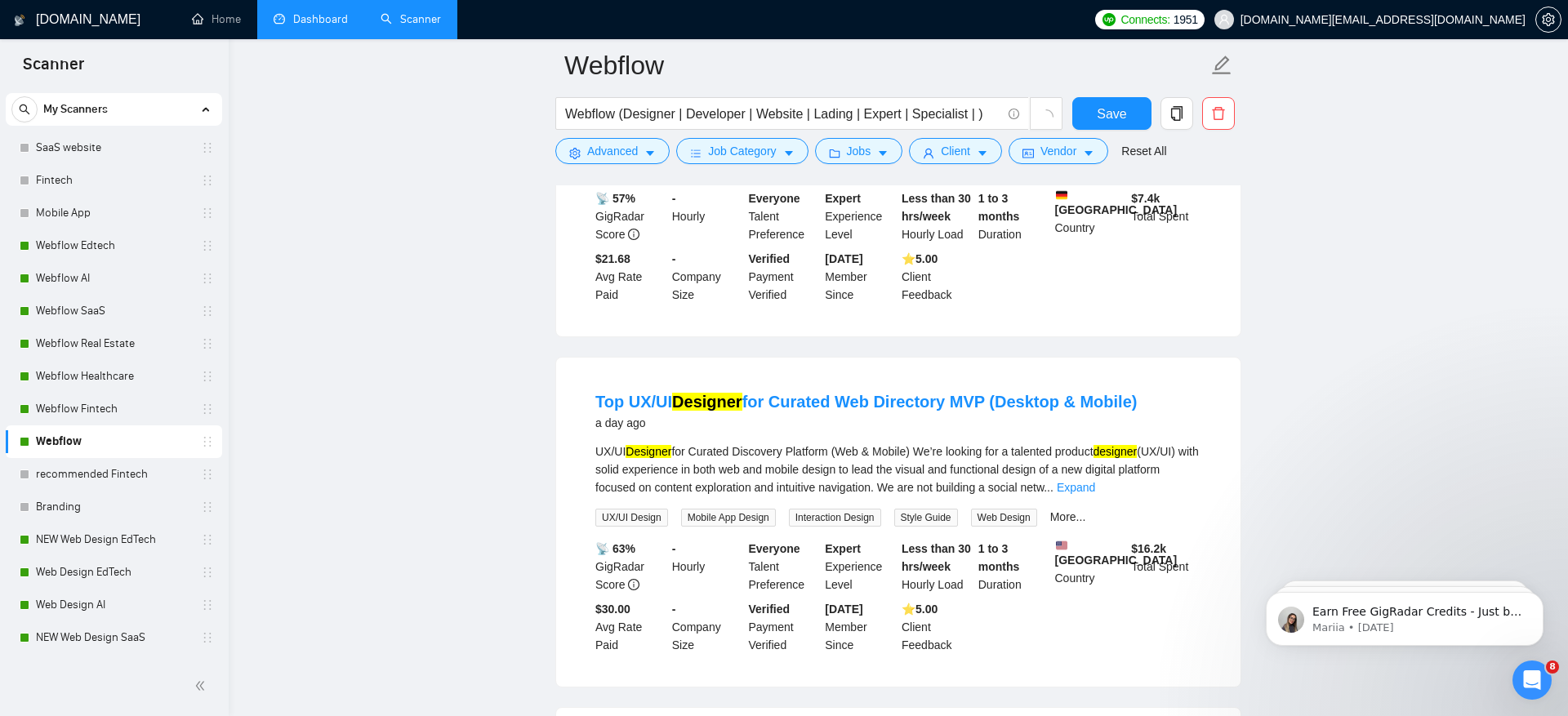
scroll to position [0, 0]
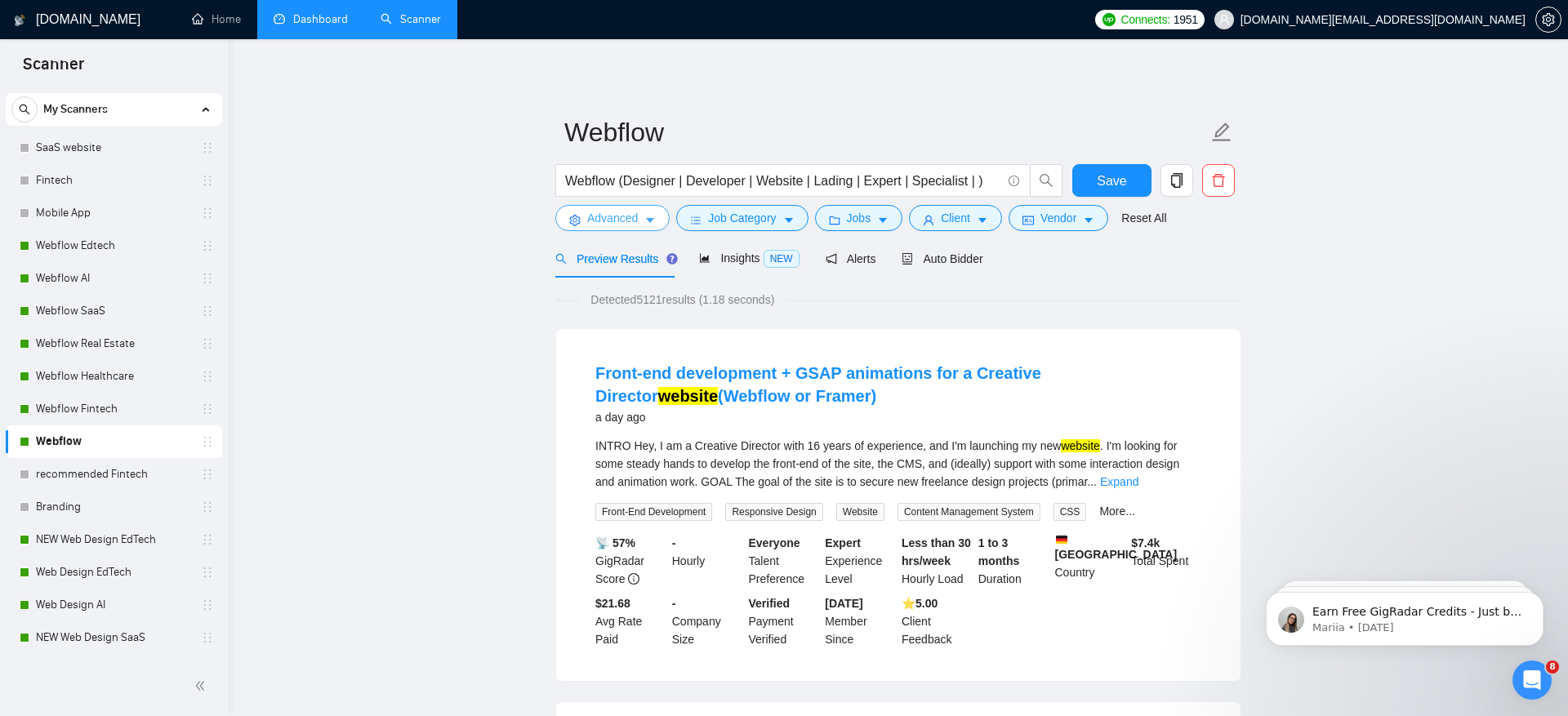
click at [573, 216] on icon "setting" at bounding box center [574, 220] width 11 height 11
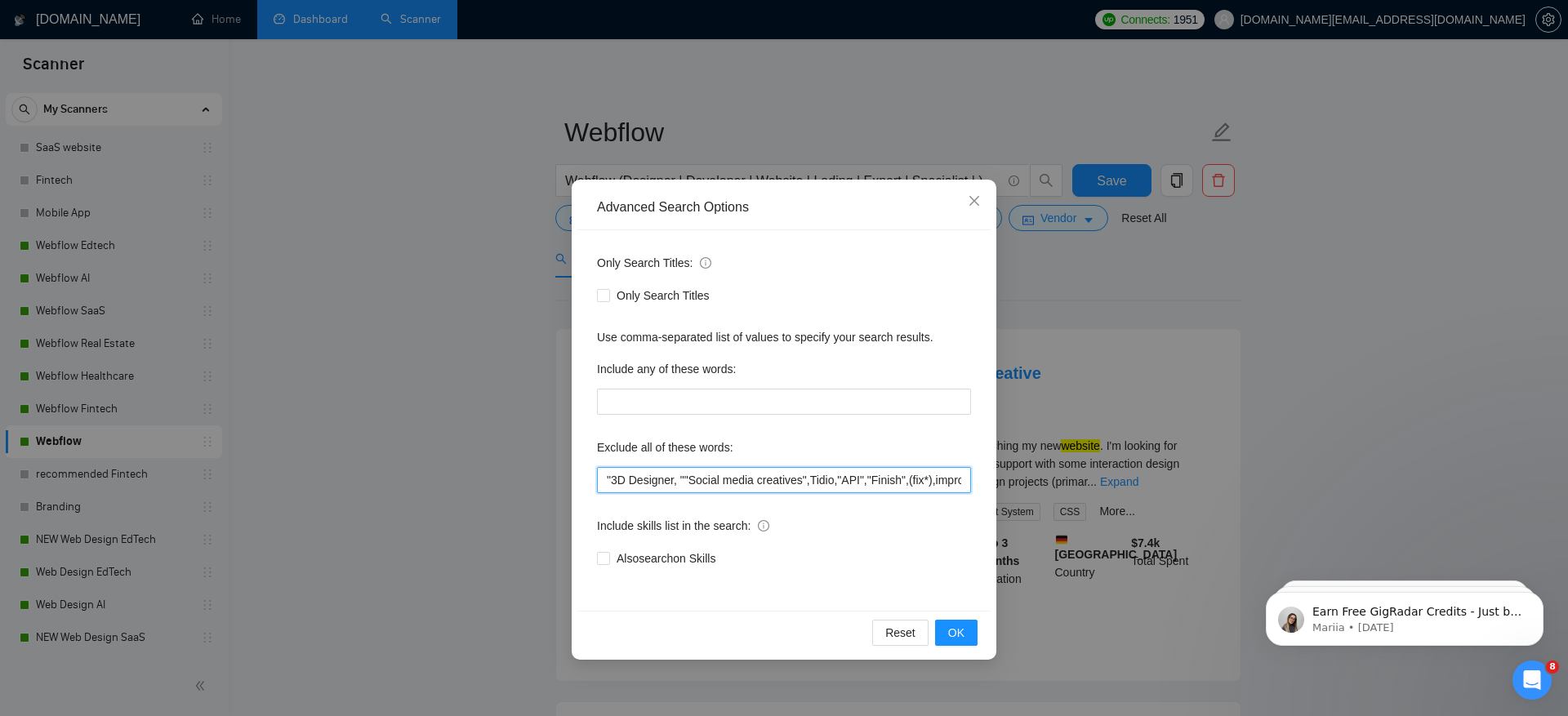
click at [746, 479] on input ""3D Designer, ""Social media creatives",Tidio,"API","Finish",(fix*),improve,pol…" at bounding box center [784, 480] width 374 height 26
click at [849, 479] on input ""3D Designer, ""Social media creatives",Tidio,"API","Finish",(fix*),improve,pol…" at bounding box center [784, 480] width 374 height 26
click at [714, 475] on input ""3D Designer, ""Social media creatives",Tidio,"API","Finish",(fix*),improve,pol…" at bounding box center [784, 480] width 374 height 26
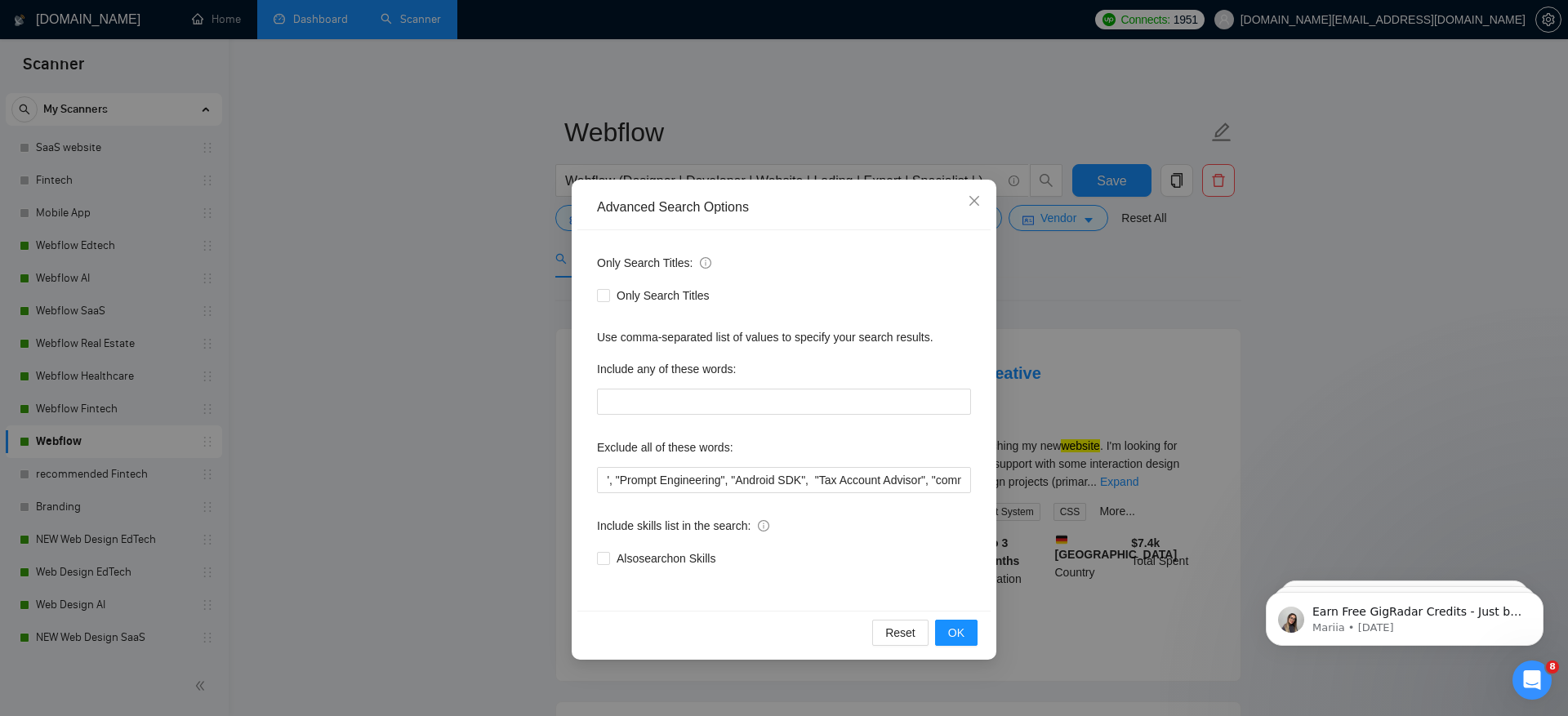
scroll to position [0, 0]
click at [472, 400] on div "Advanced Search Options Only Search Titles: Only Search Titles Use comma-separa…" at bounding box center [784, 358] width 1568 height 716
